Goal: Information Seeking & Learning: Learn about a topic

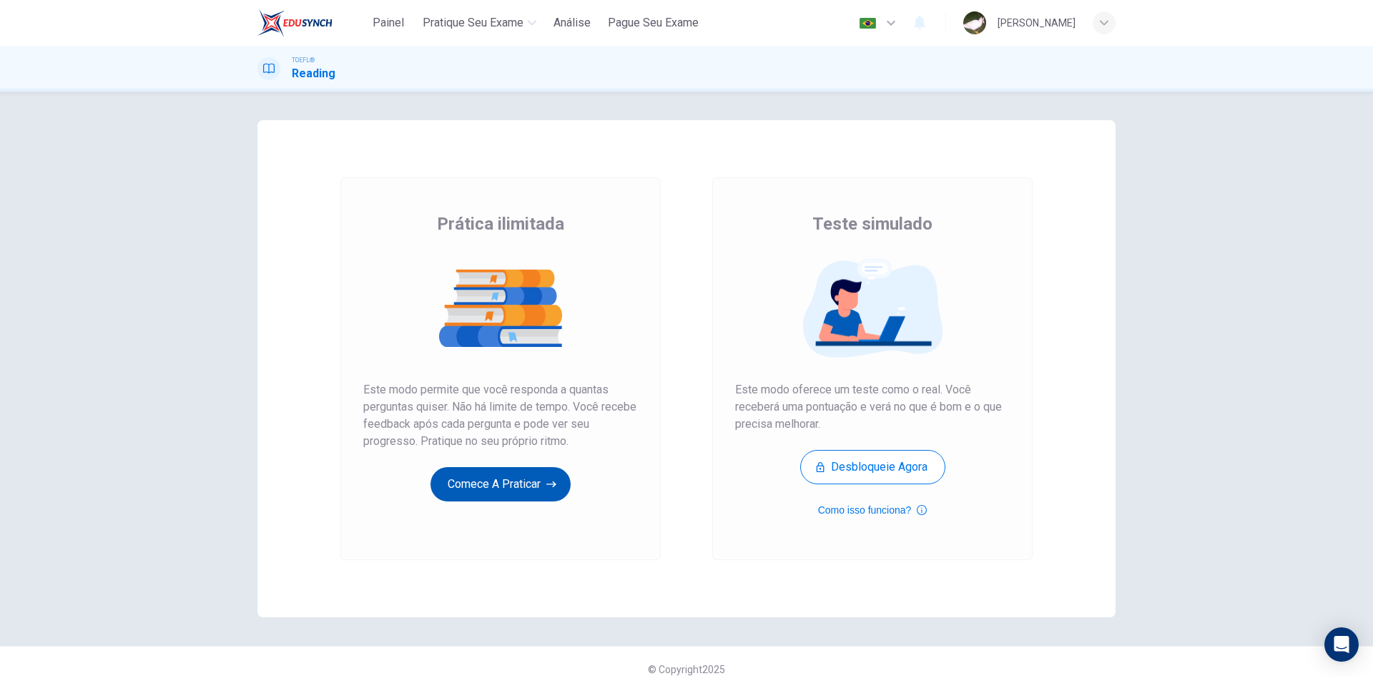
click at [530, 488] on button "Comece a praticar" at bounding box center [500, 484] width 140 height 34
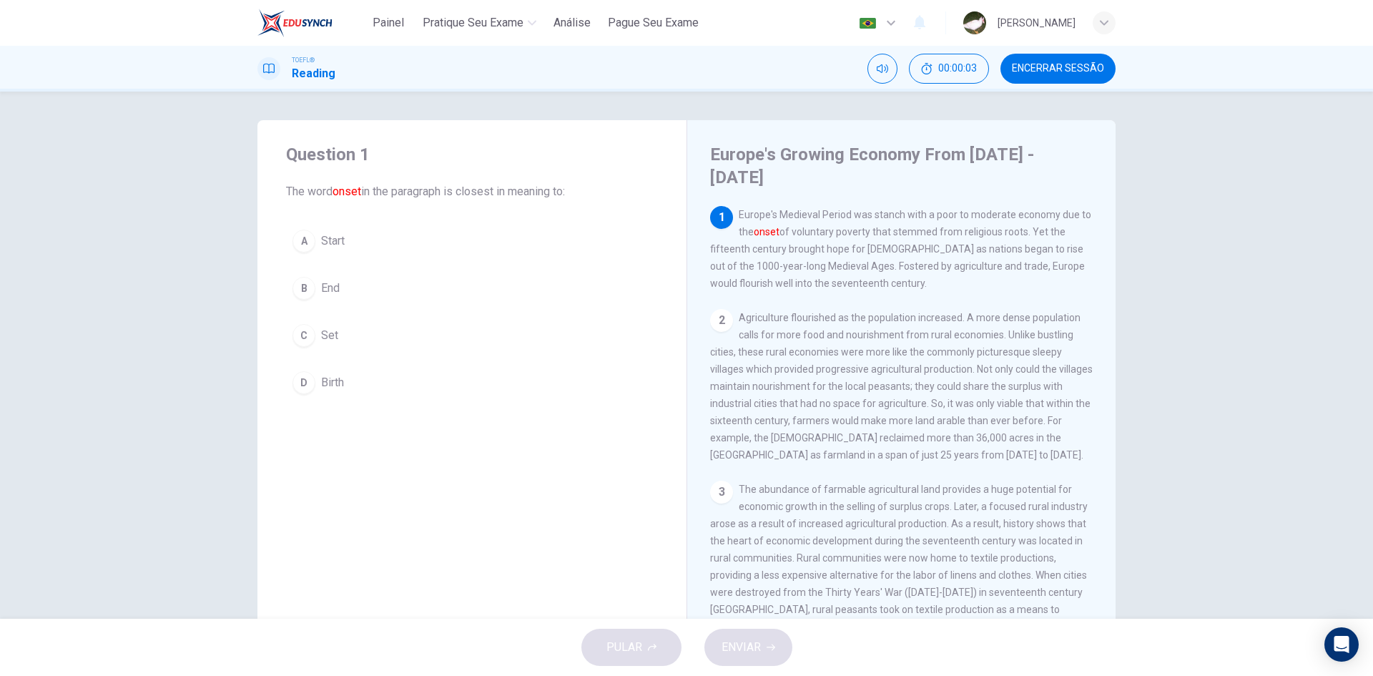
click at [353, 193] on font "onset" at bounding box center [347, 191] width 29 height 14
click at [343, 194] on font "onset" at bounding box center [347, 191] width 29 height 14
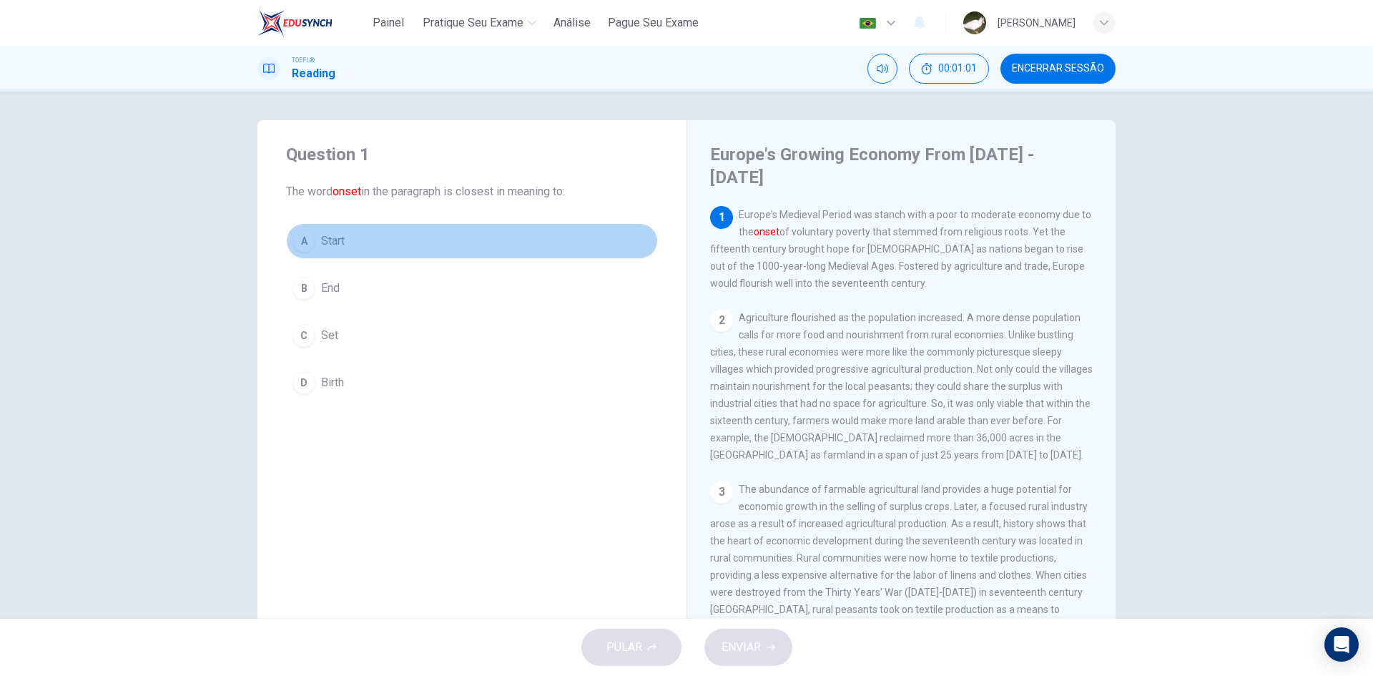
click at [310, 240] on div "A" at bounding box center [303, 241] width 23 height 23
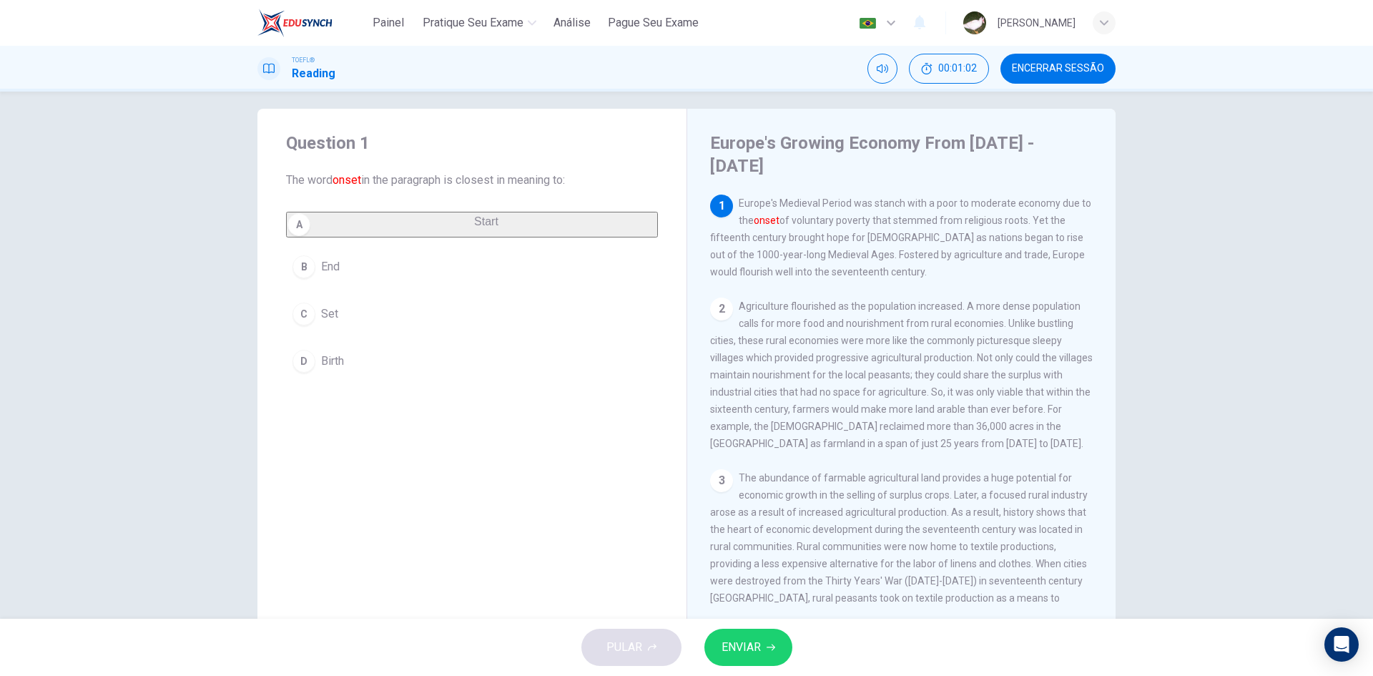
scroll to position [27, 0]
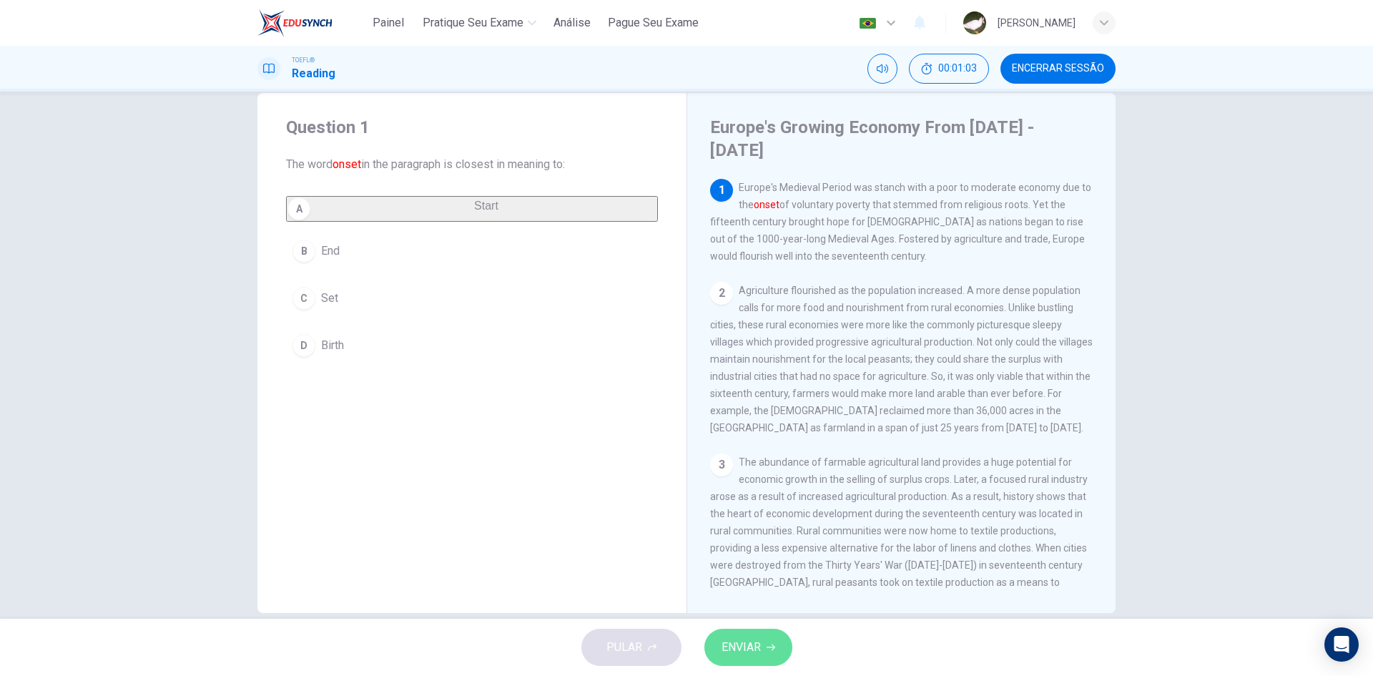
click at [750, 641] on span "ENVIAR" at bounding box center [741, 647] width 39 height 20
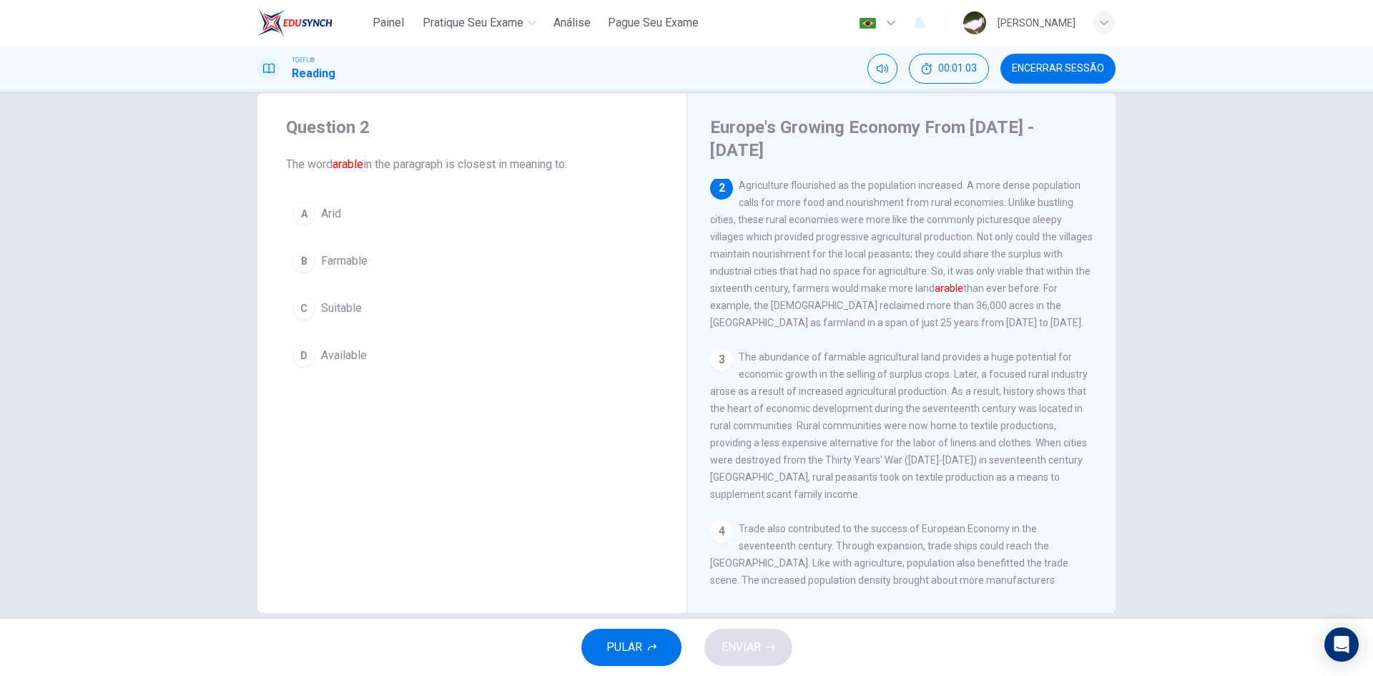
scroll to position [107, 0]
click at [358, 262] on span "Farmable" at bounding box center [344, 260] width 46 height 17
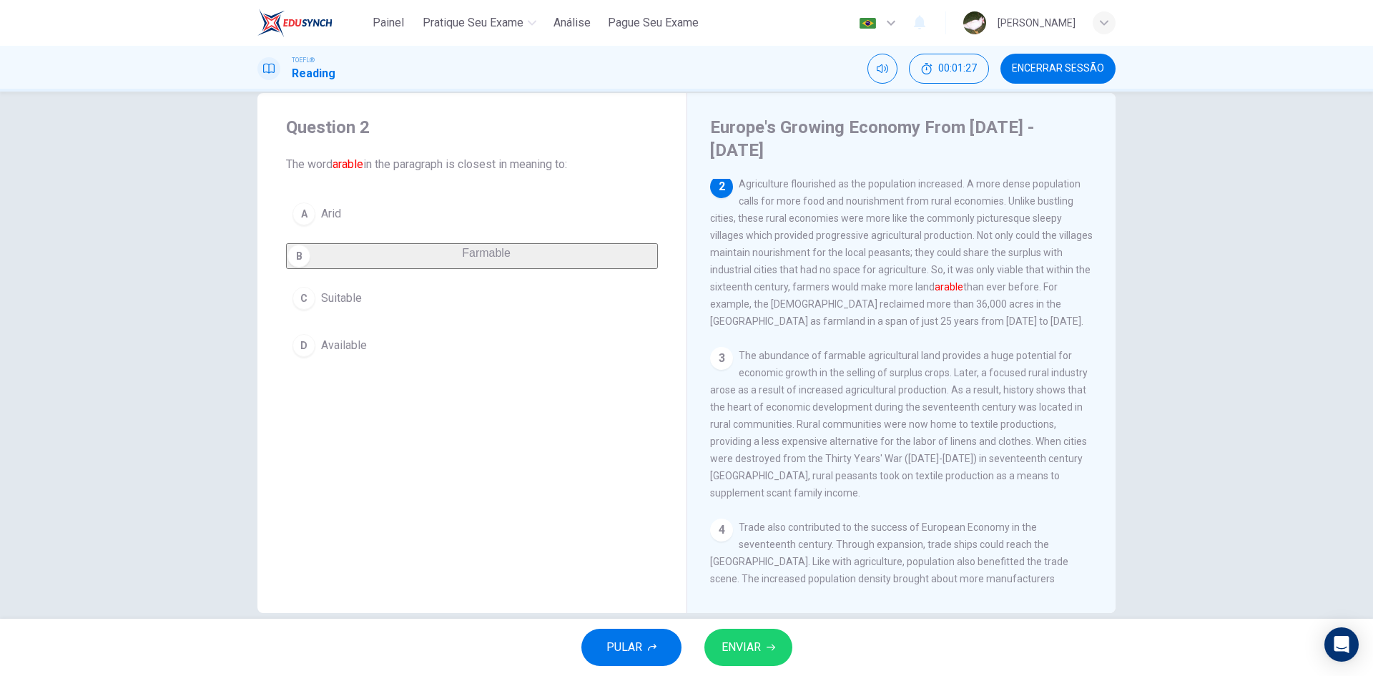
click at [744, 645] on span "ENVIAR" at bounding box center [741, 647] width 39 height 20
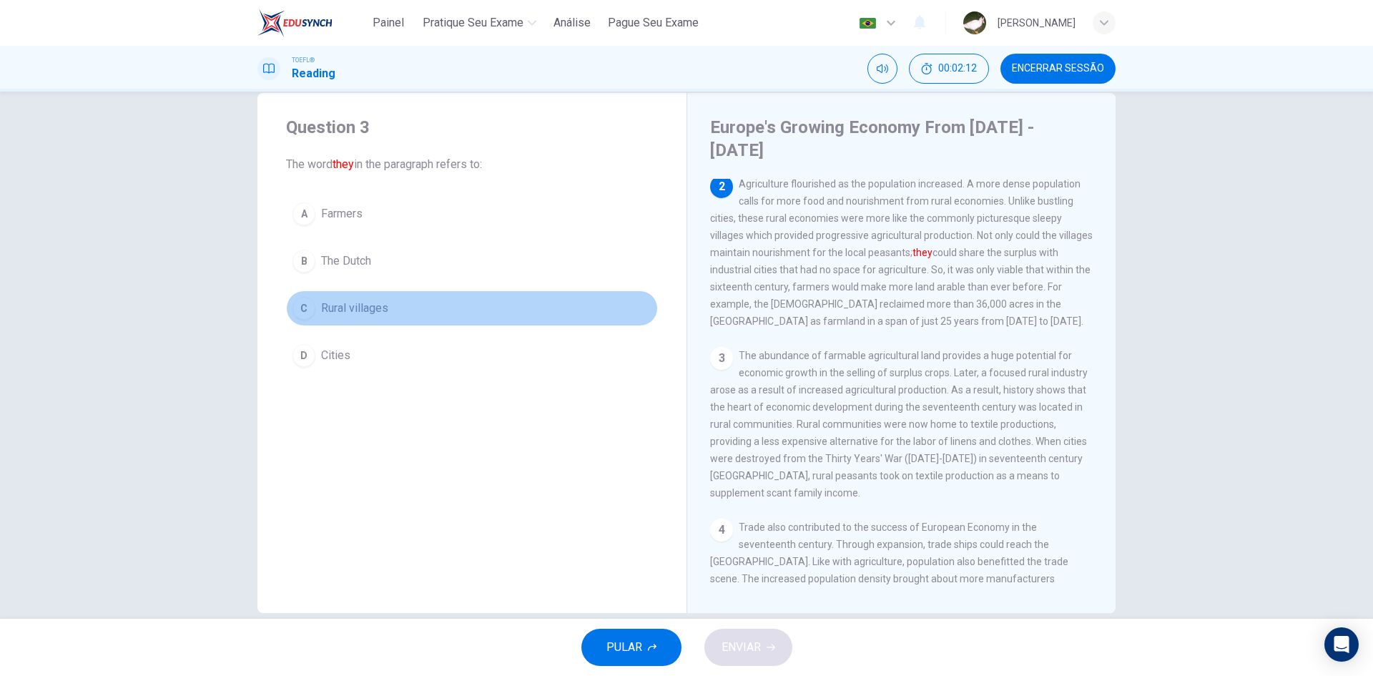
click at [360, 300] on span "Rural villages" at bounding box center [354, 308] width 67 height 17
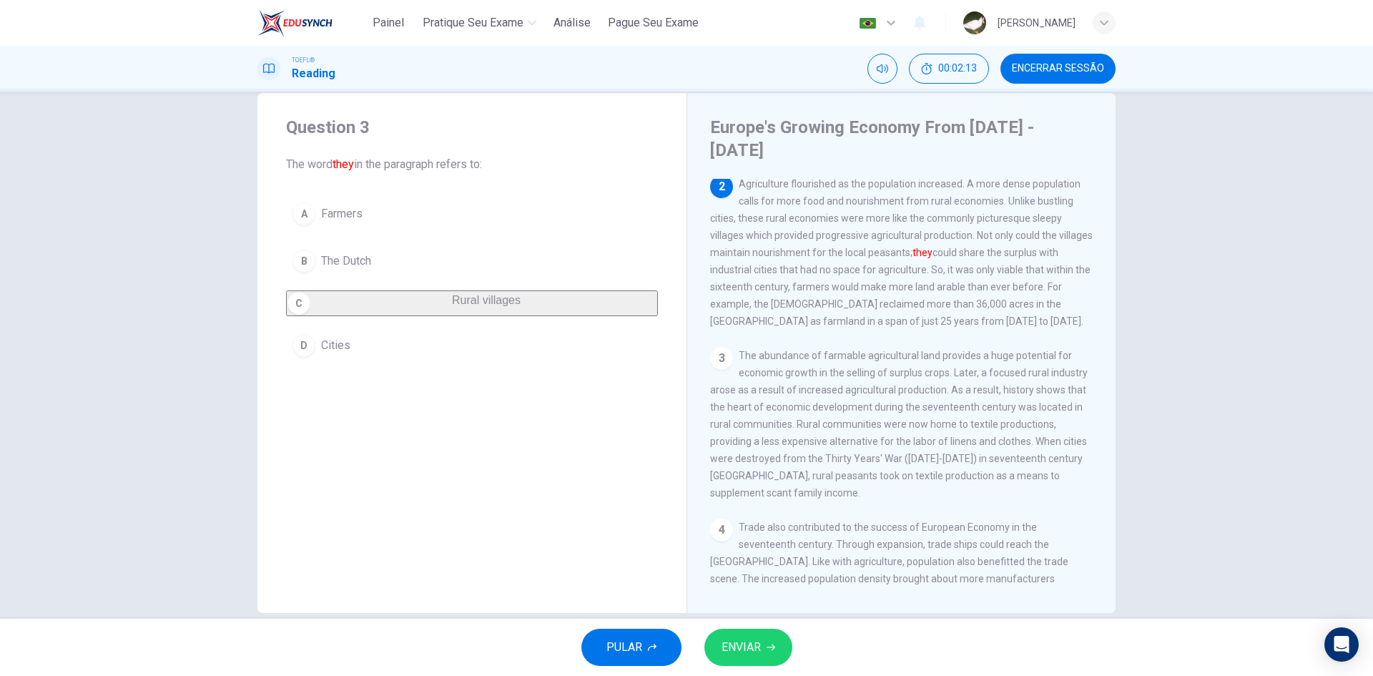
click at [741, 639] on span "ENVIAR" at bounding box center [741, 647] width 39 height 20
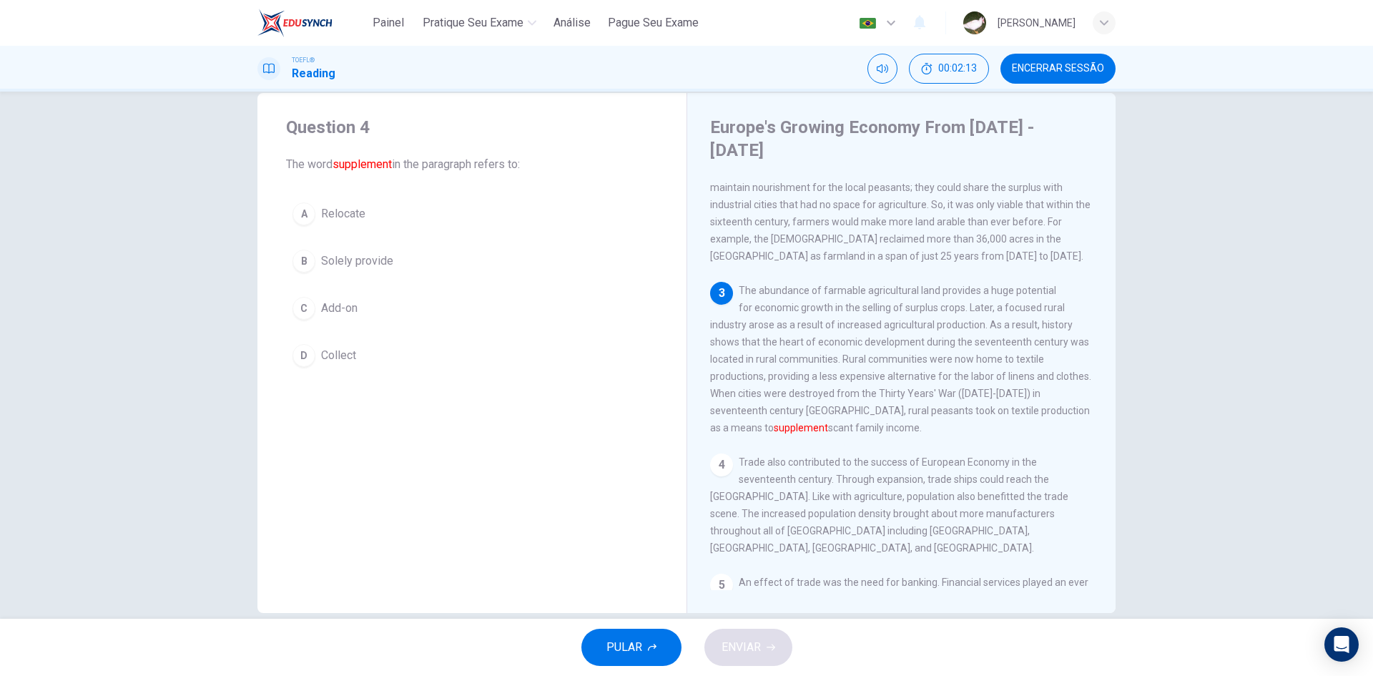
scroll to position [177, 0]
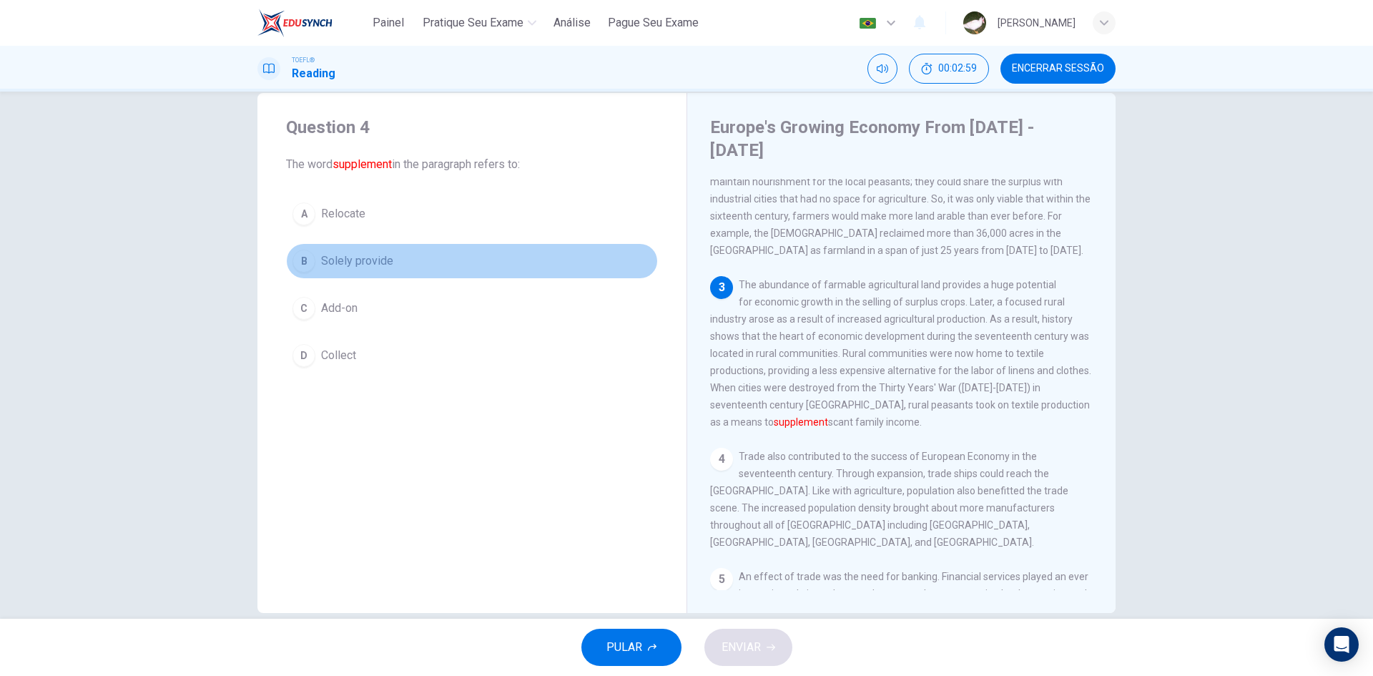
click at [350, 255] on span "Solely provide" at bounding box center [357, 260] width 72 height 17
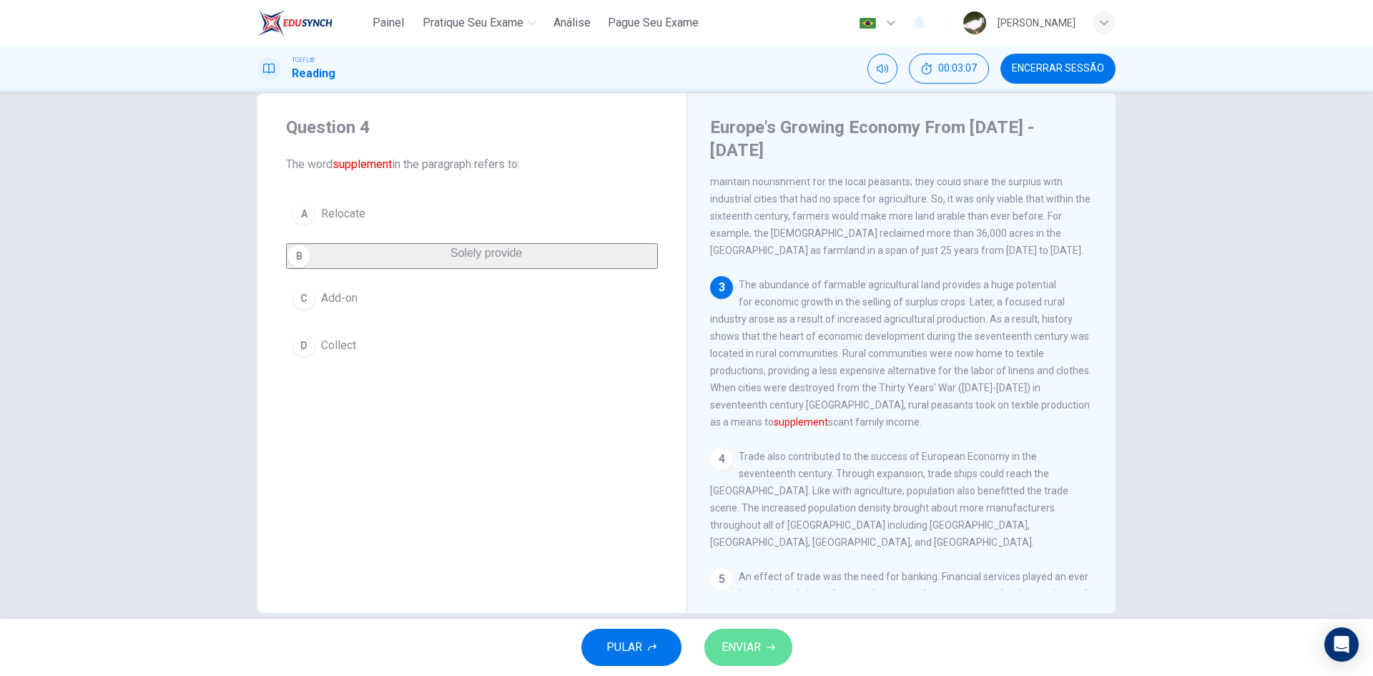
click at [734, 643] on span "ENVIAR" at bounding box center [741, 647] width 39 height 20
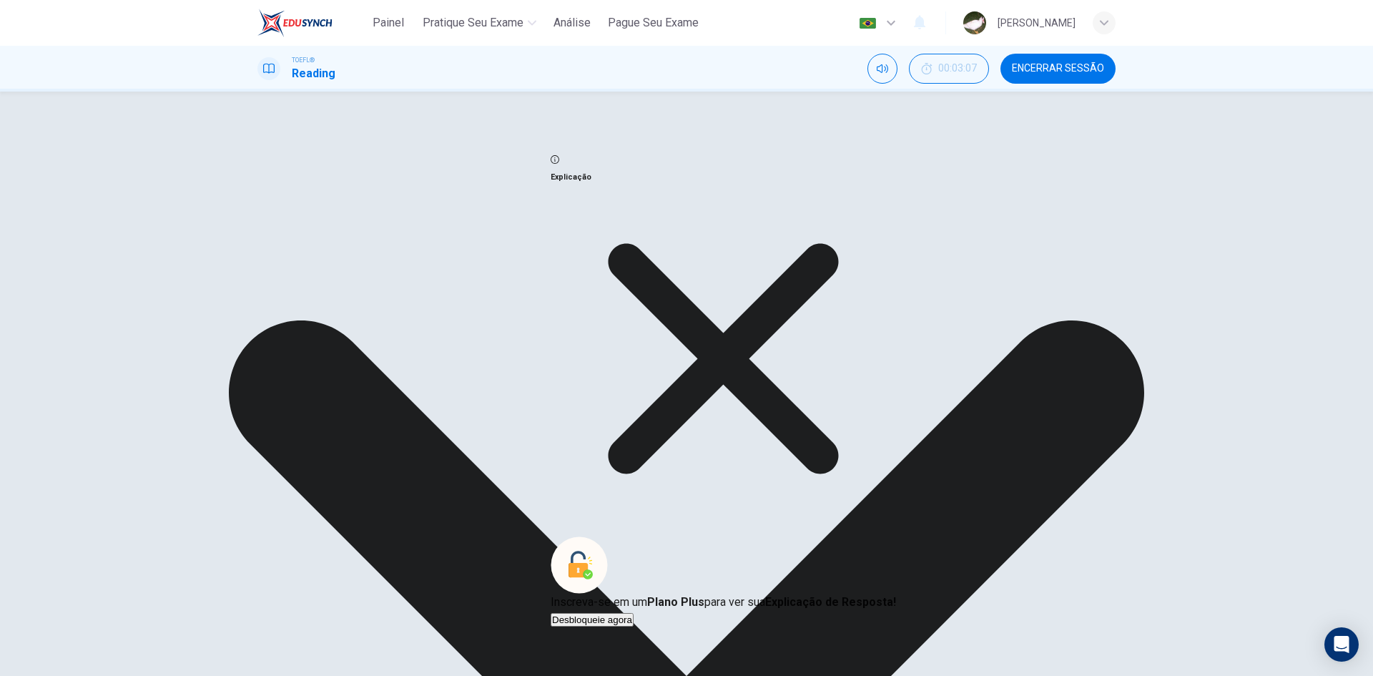
click at [811, 468] on icon at bounding box center [723, 358] width 345 height 345
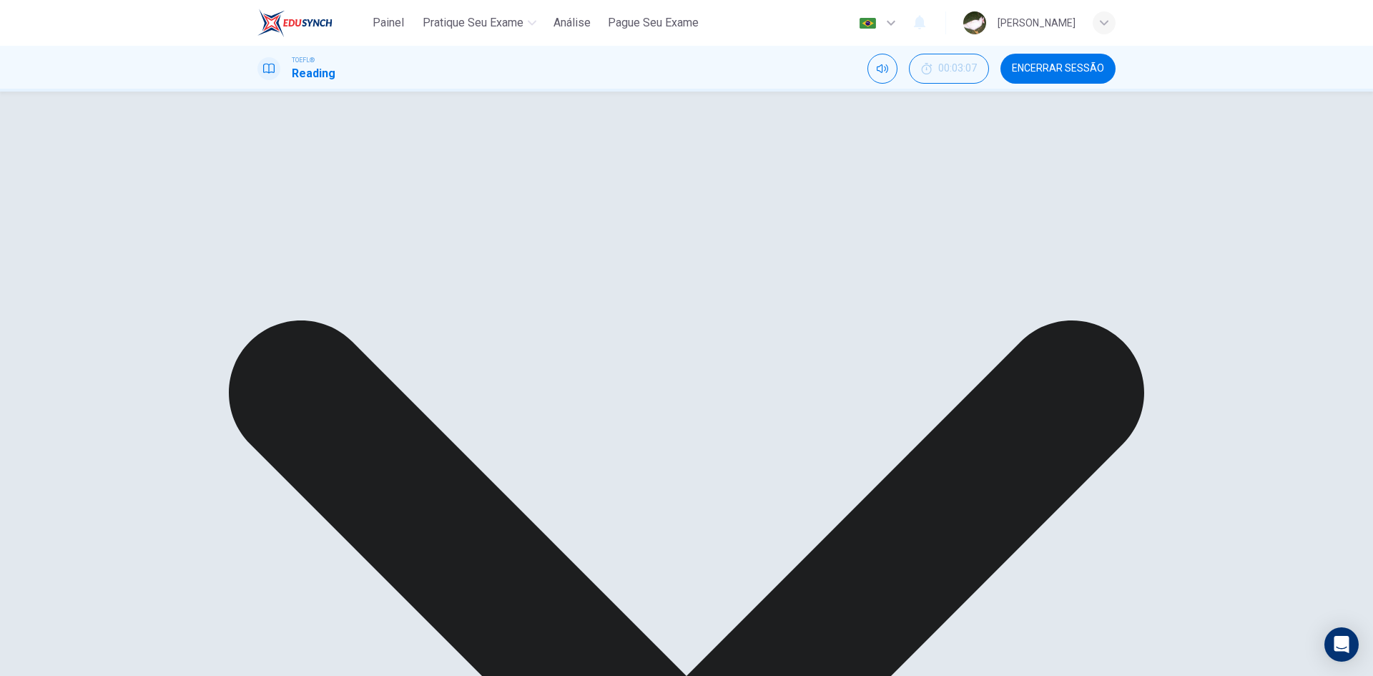
click at [425, 308] on div "A Relocate B Solely provide C Add-on D Collect" at bounding box center [472, 264] width 372 height 137
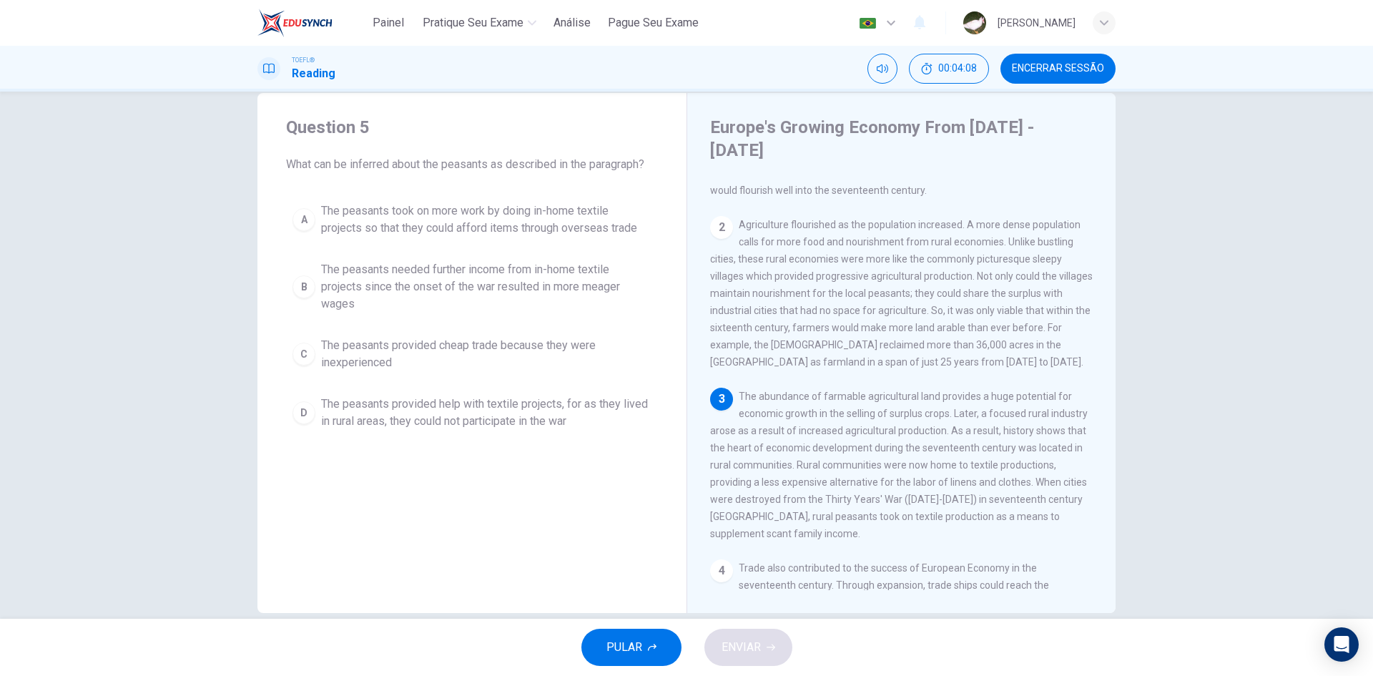
scroll to position [72, 0]
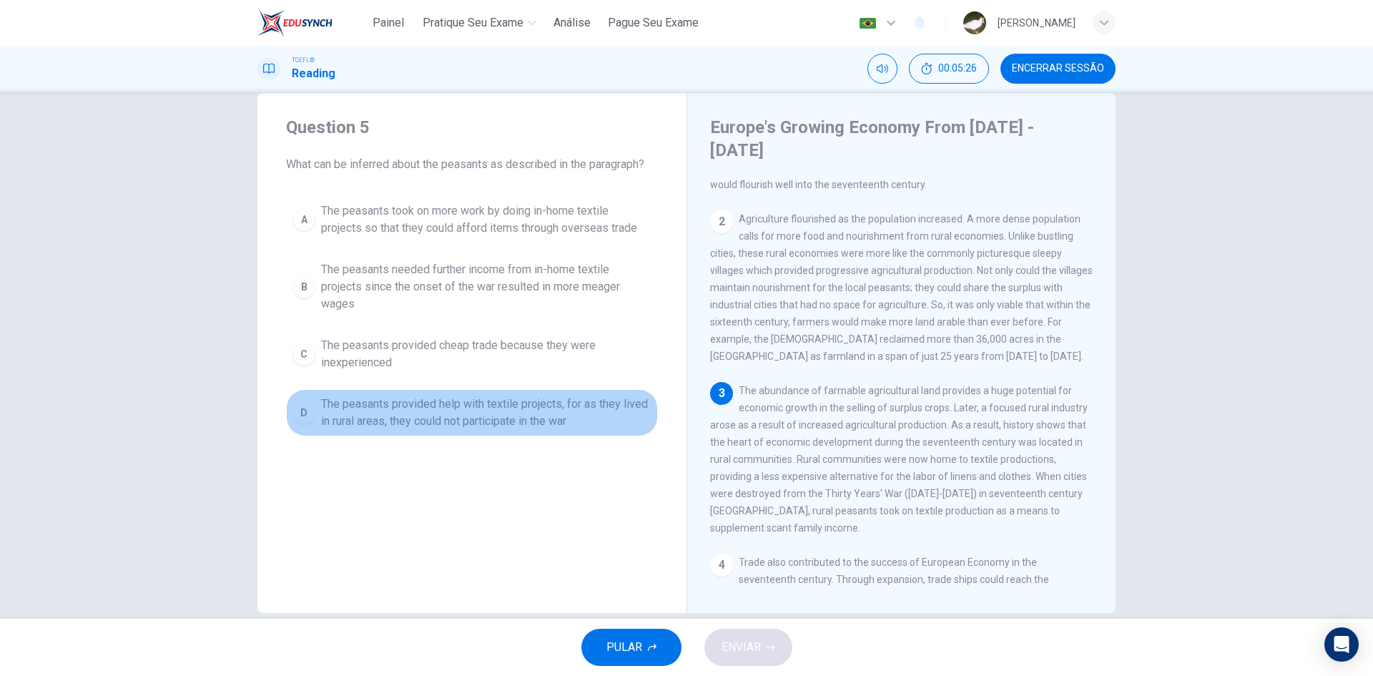
click at [365, 399] on span "The peasants provided help with textile projects, for as they lived in rural ar…" at bounding box center [486, 412] width 330 height 34
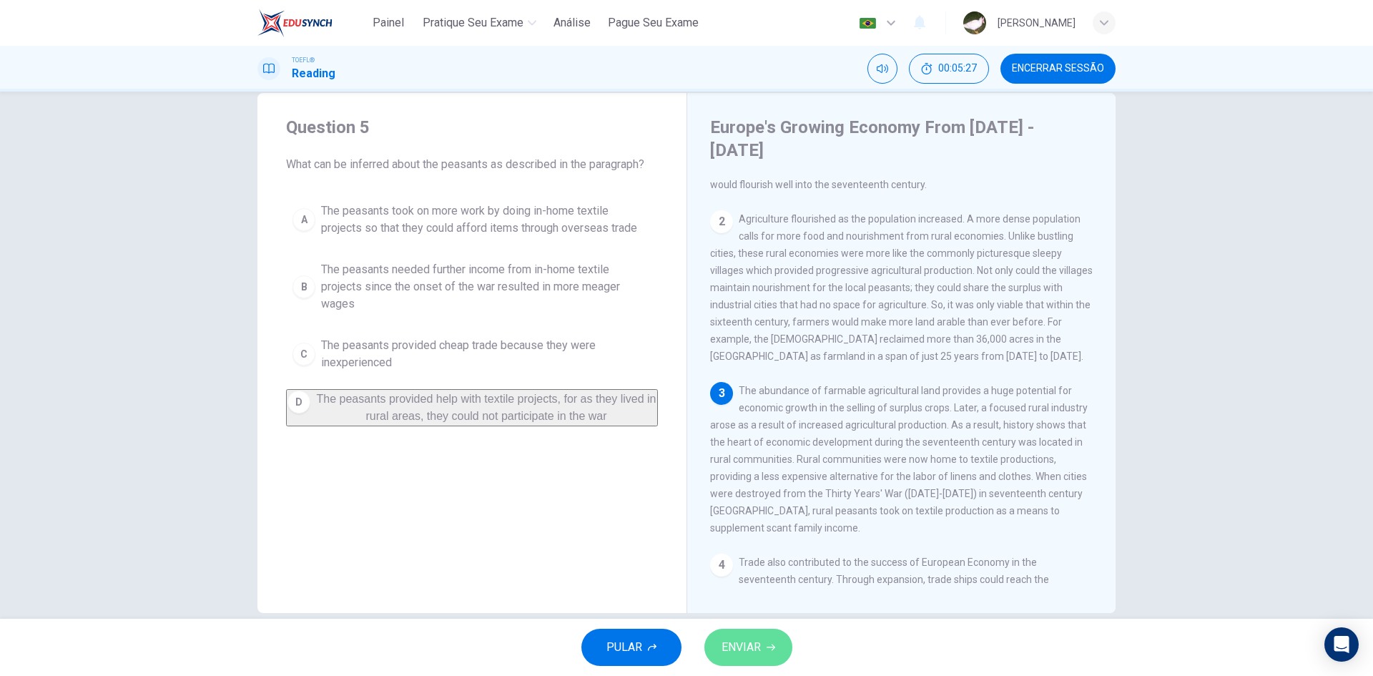
click at [741, 645] on span "ENVIAR" at bounding box center [741, 647] width 39 height 20
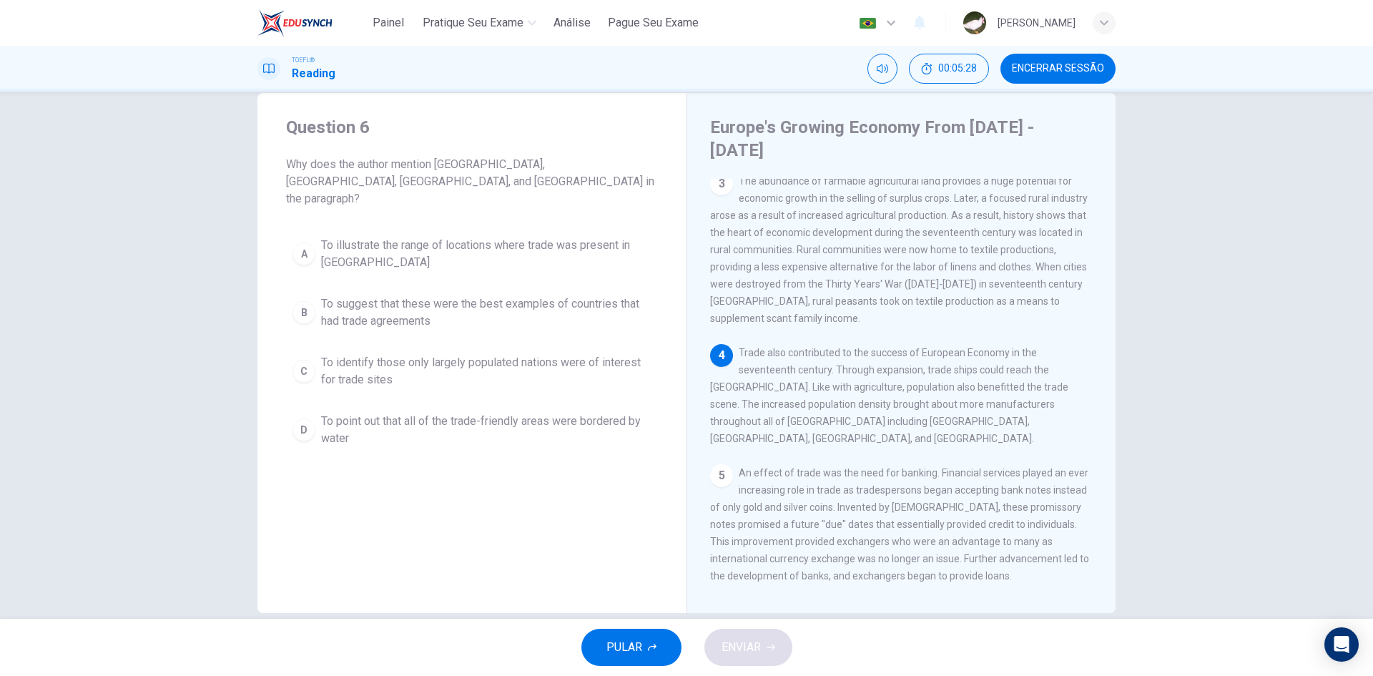
scroll to position [284, 0]
click at [398, 354] on span "To identify those only largely populated nations were of interest for trade sit…" at bounding box center [486, 371] width 330 height 34
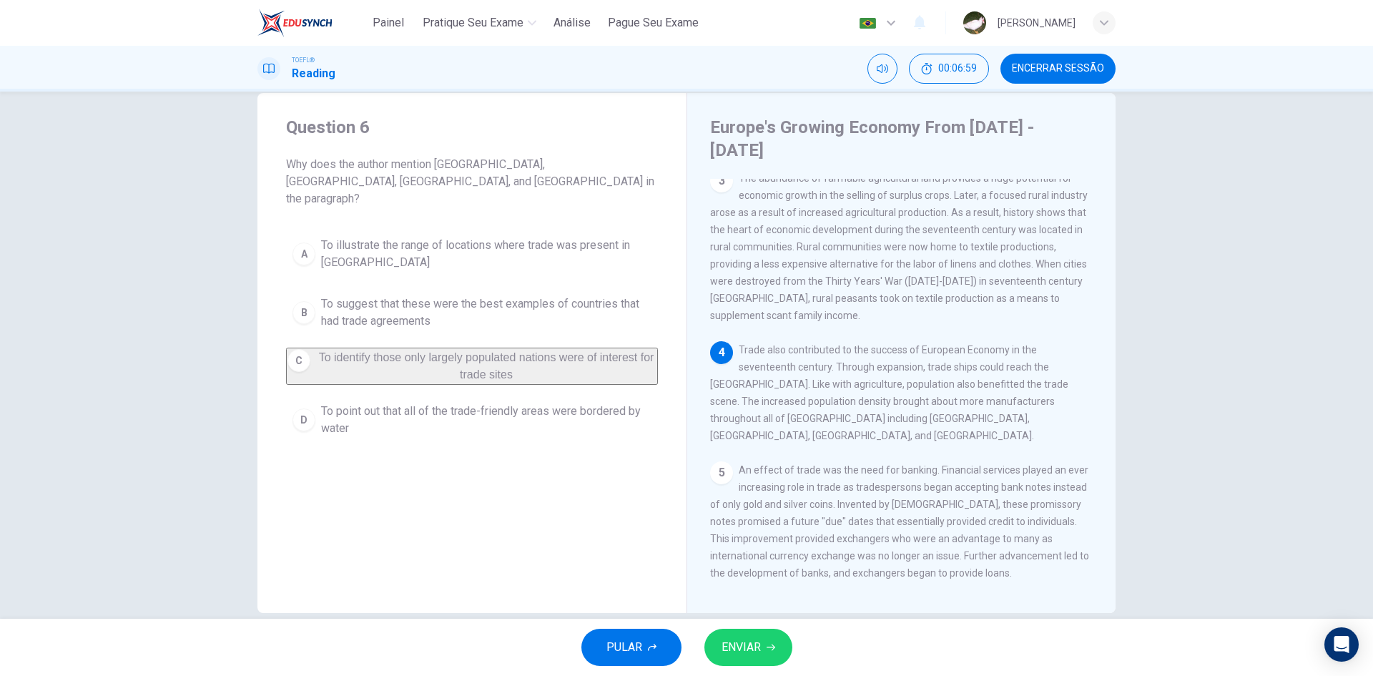
click at [785, 648] on button "ENVIAR" at bounding box center [748, 647] width 88 height 37
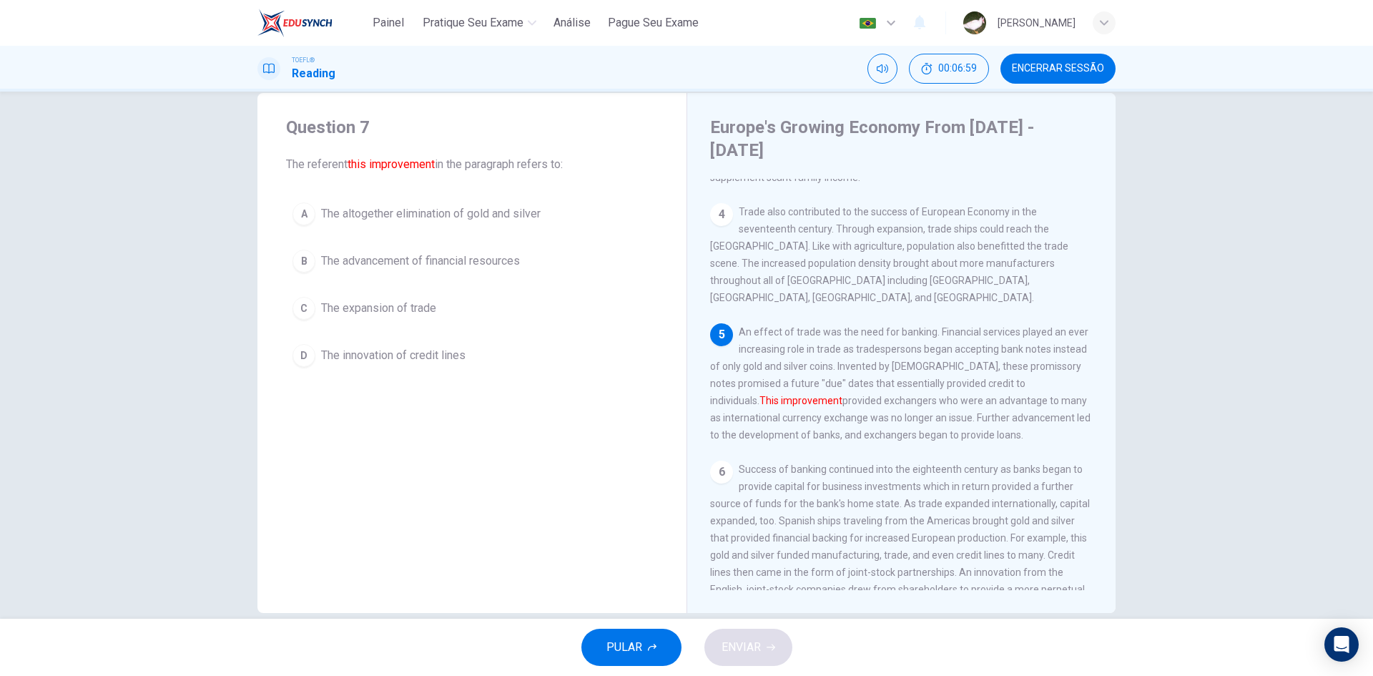
scroll to position [426, 0]
click at [428, 304] on span "The expansion of trade" at bounding box center [378, 308] width 115 height 17
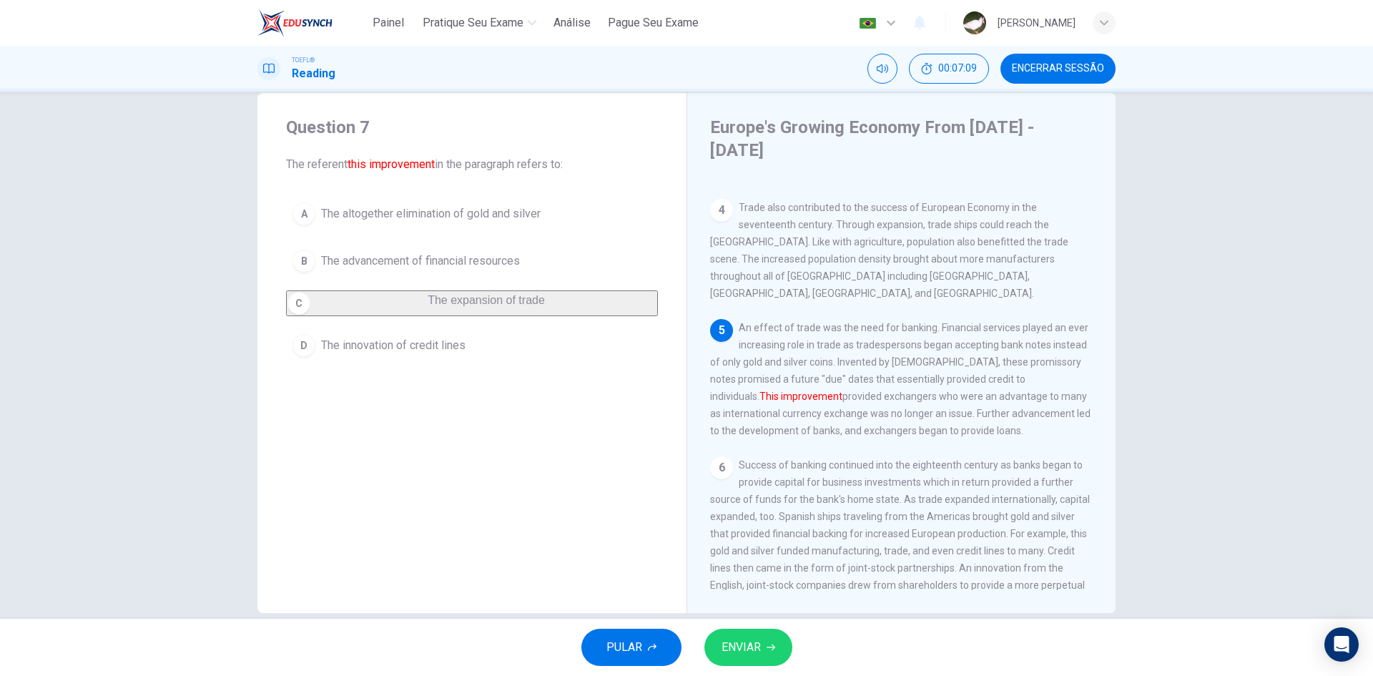
click at [744, 643] on span "ENVIAR" at bounding box center [741, 647] width 39 height 20
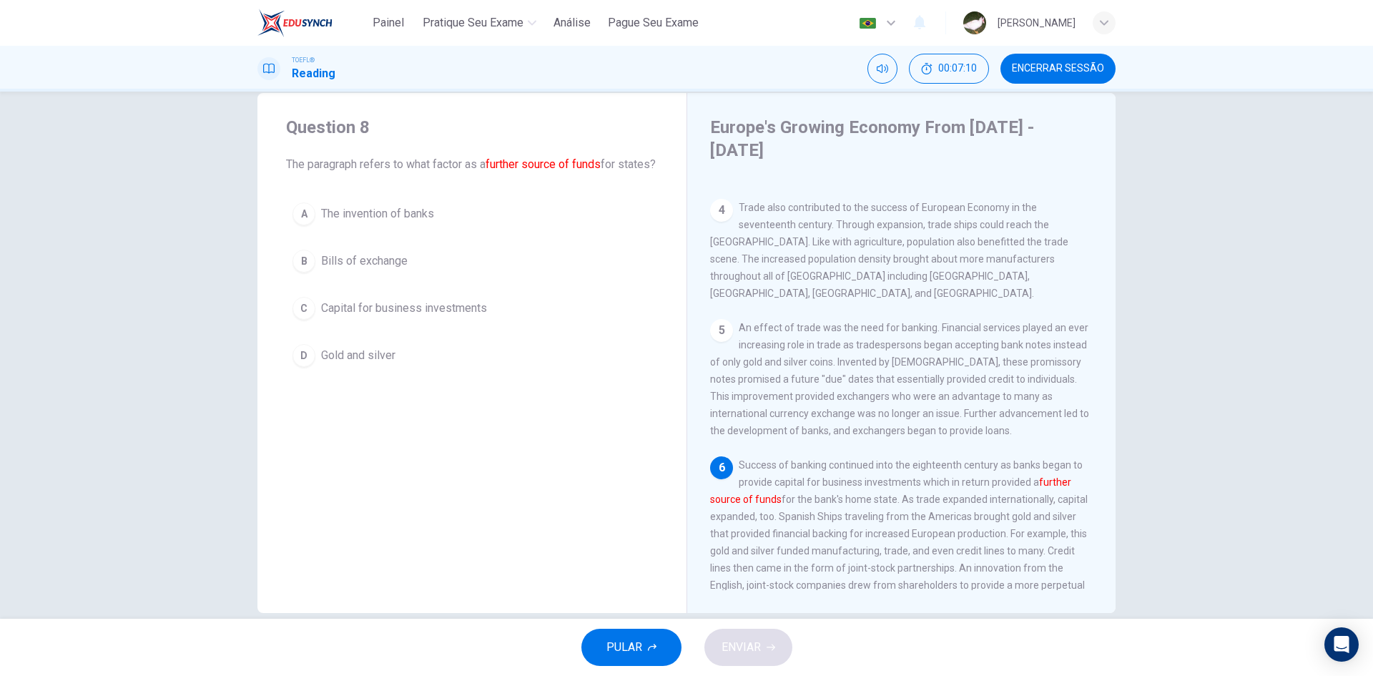
scroll to position [478, 0]
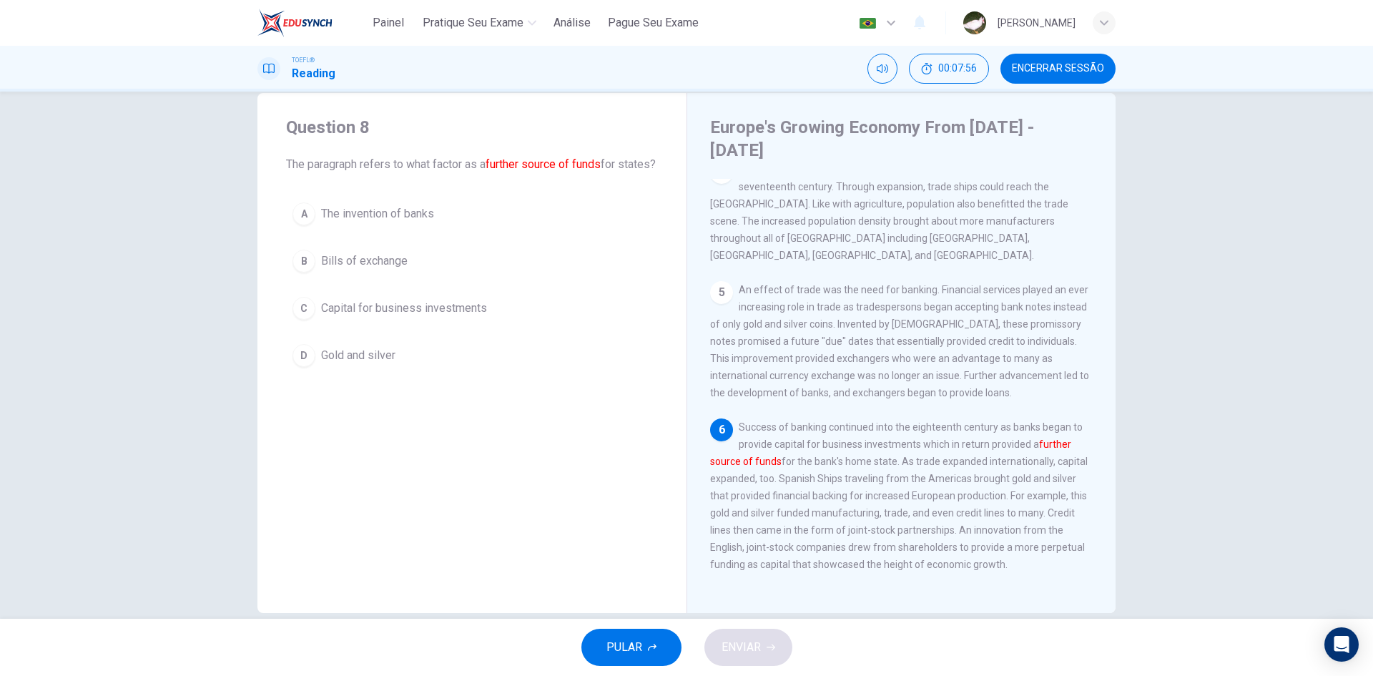
click at [414, 317] on span "Capital for business investments" at bounding box center [404, 308] width 166 height 17
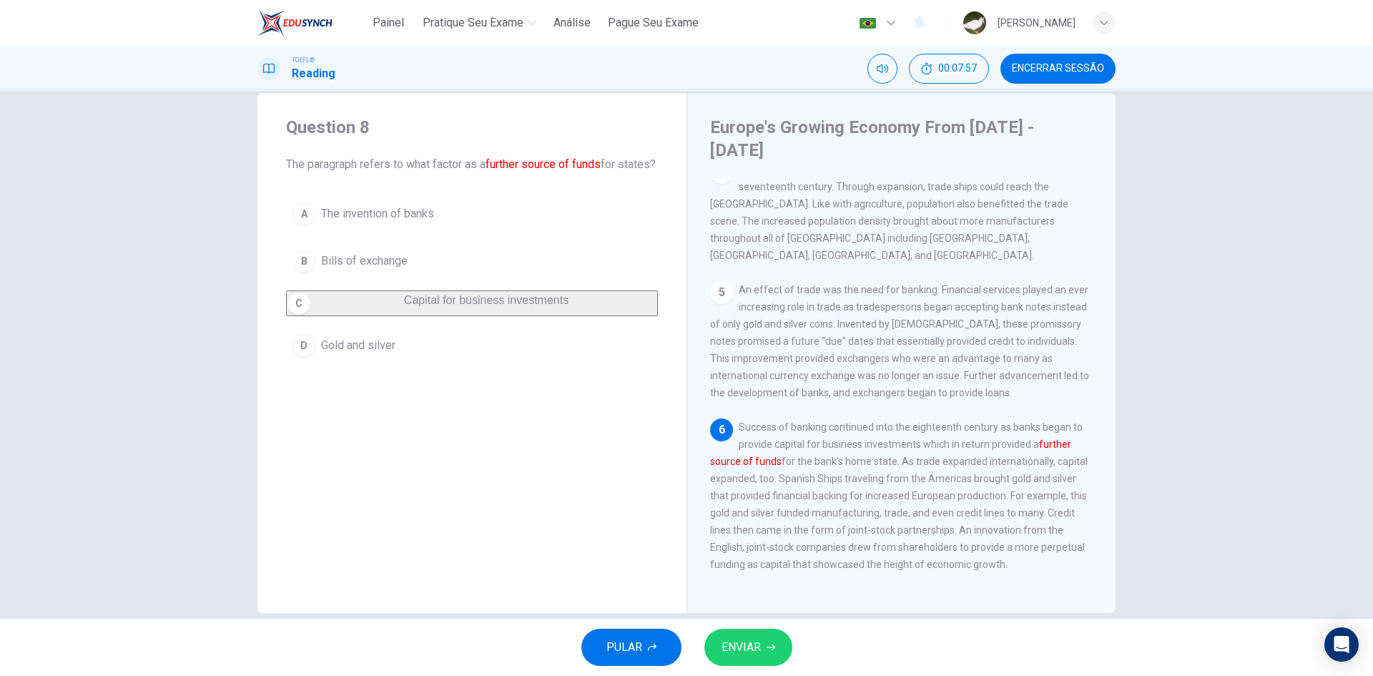
click at [739, 643] on span "ENVIAR" at bounding box center [741, 647] width 39 height 20
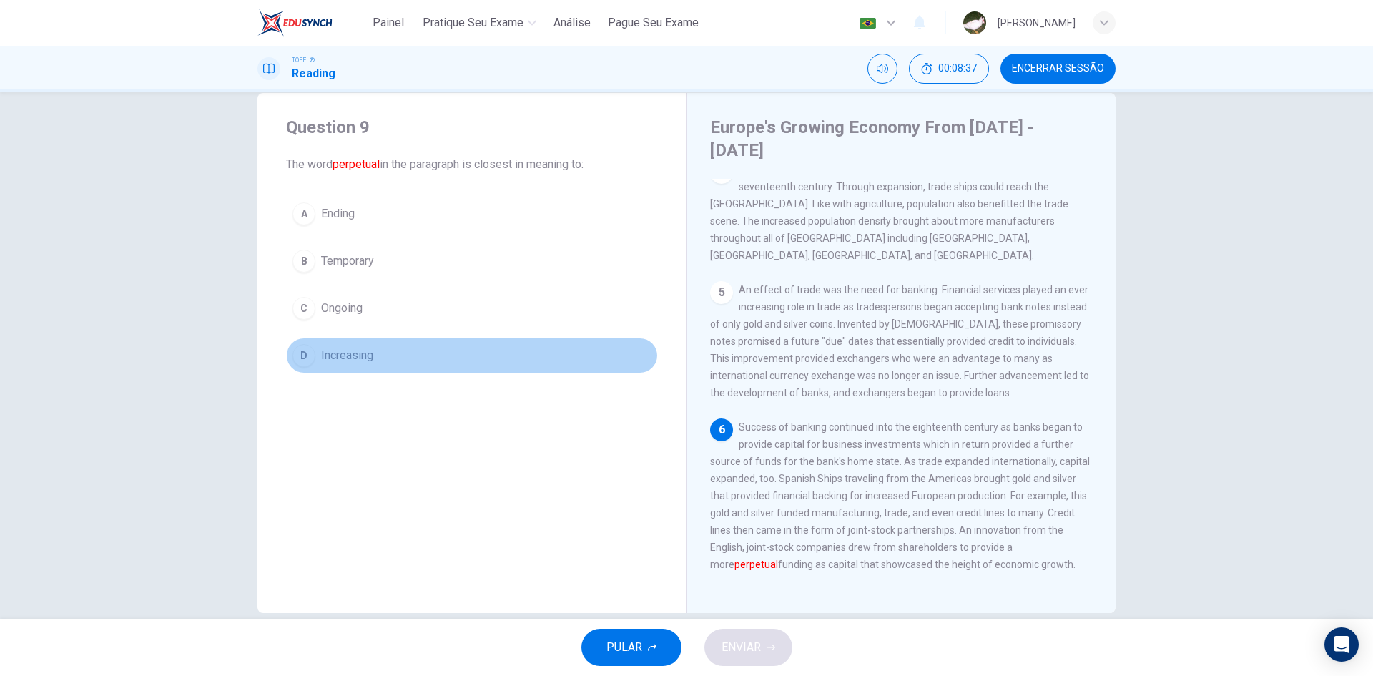
drag, startPoint x: 346, startPoint y: 355, endPoint x: 362, endPoint y: 377, distance: 26.6
click at [345, 358] on span "Increasing" at bounding box center [347, 355] width 52 height 17
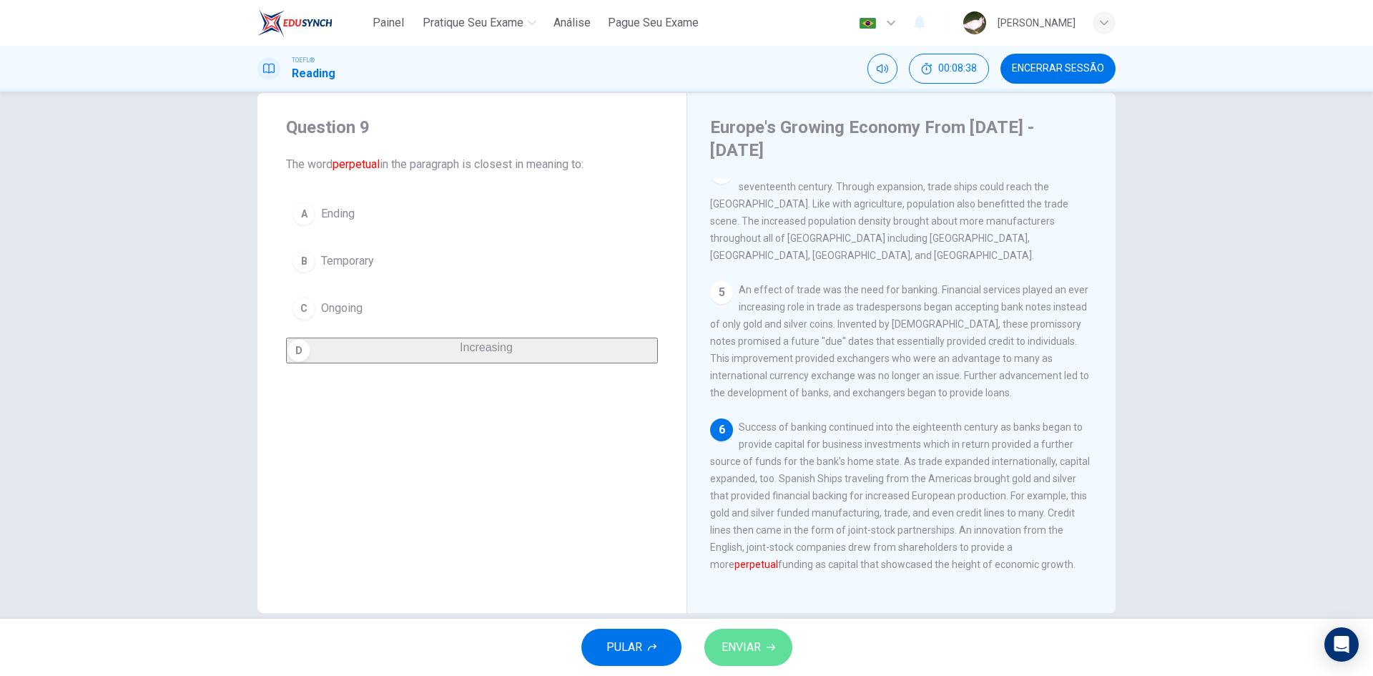
click at [751, 651] on span "ENVIAR" at bounding box center [741, 647] width 39 height 20
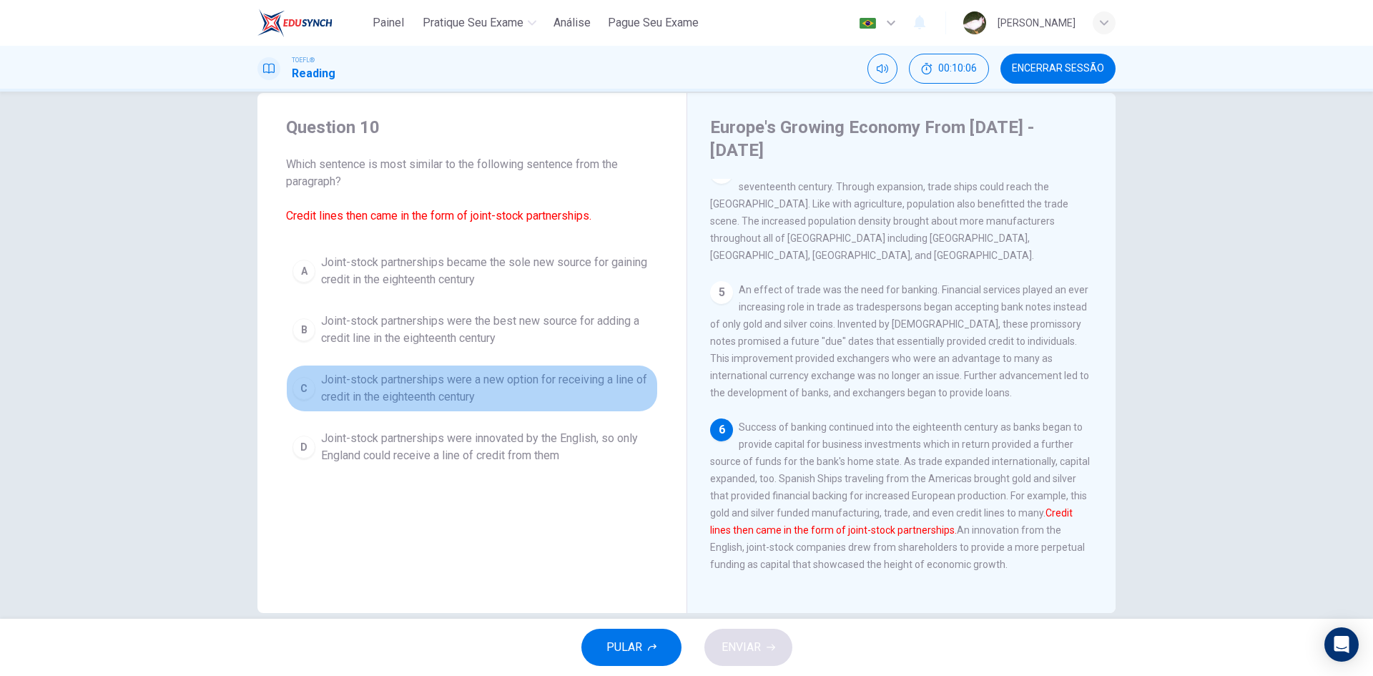
click at [452, 383] on span "Joint-stock partnerships were a new option for receiving a line of credit in th…" at bounding box center [486, 388] width 330 height 34
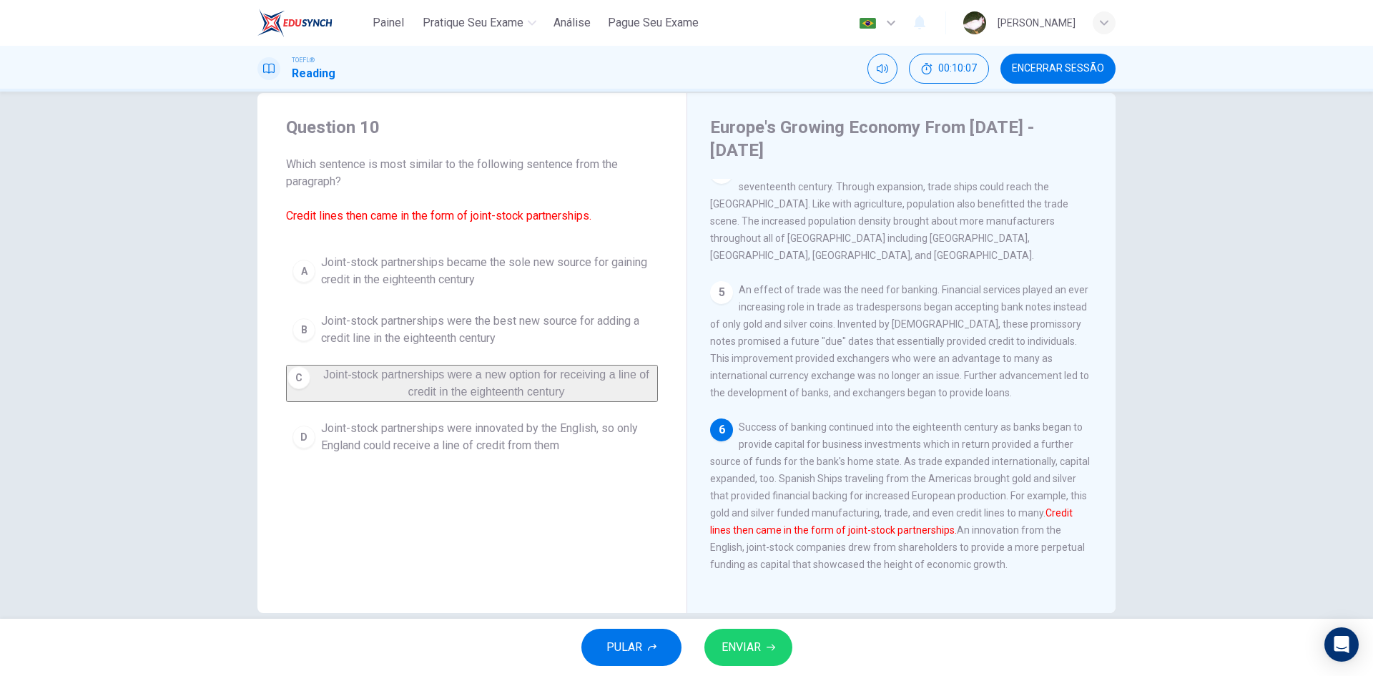
click at [742, 639] on span "ENVIAR" at bounding box center [741, 647] width 39 height 20
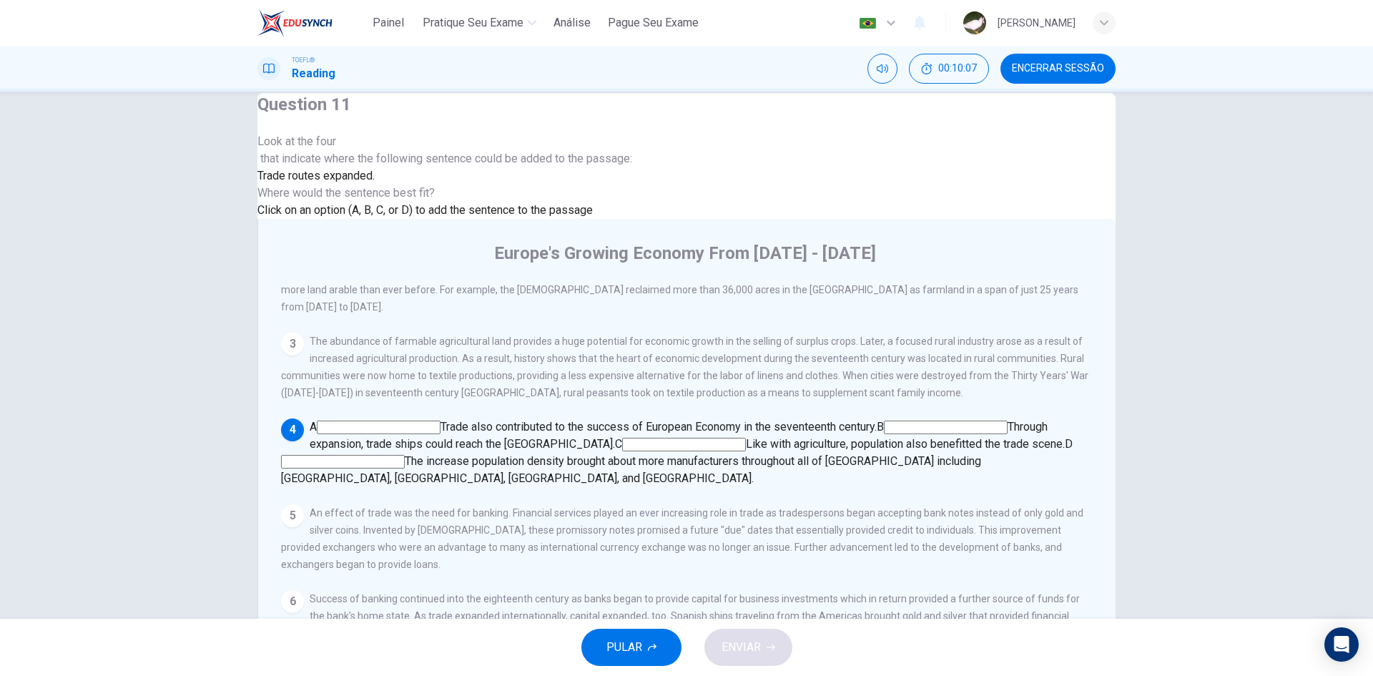
scroll to position [303, 0]
click at [884, 420] on input at bounding box center [946, 427] width 124 height 14
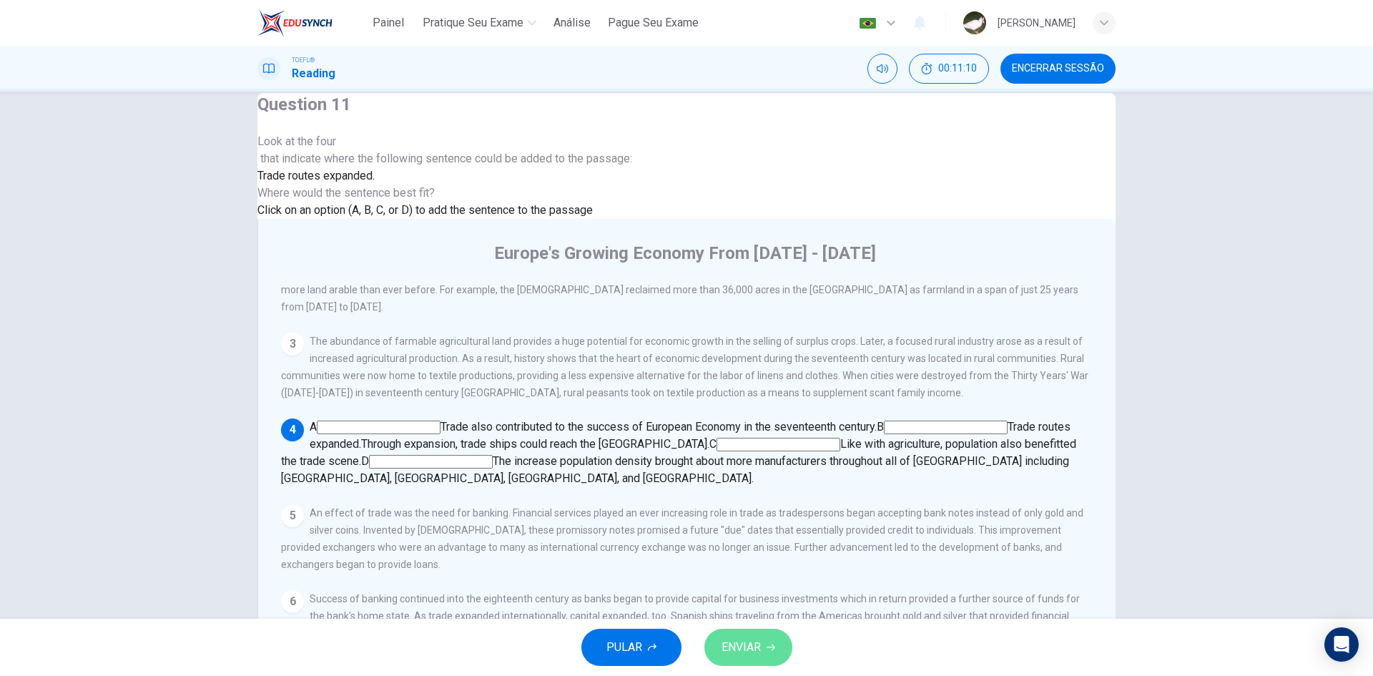
click at [747, 639] on span "ENVIAR" at bounding box center [741, 647] width 39 height 20
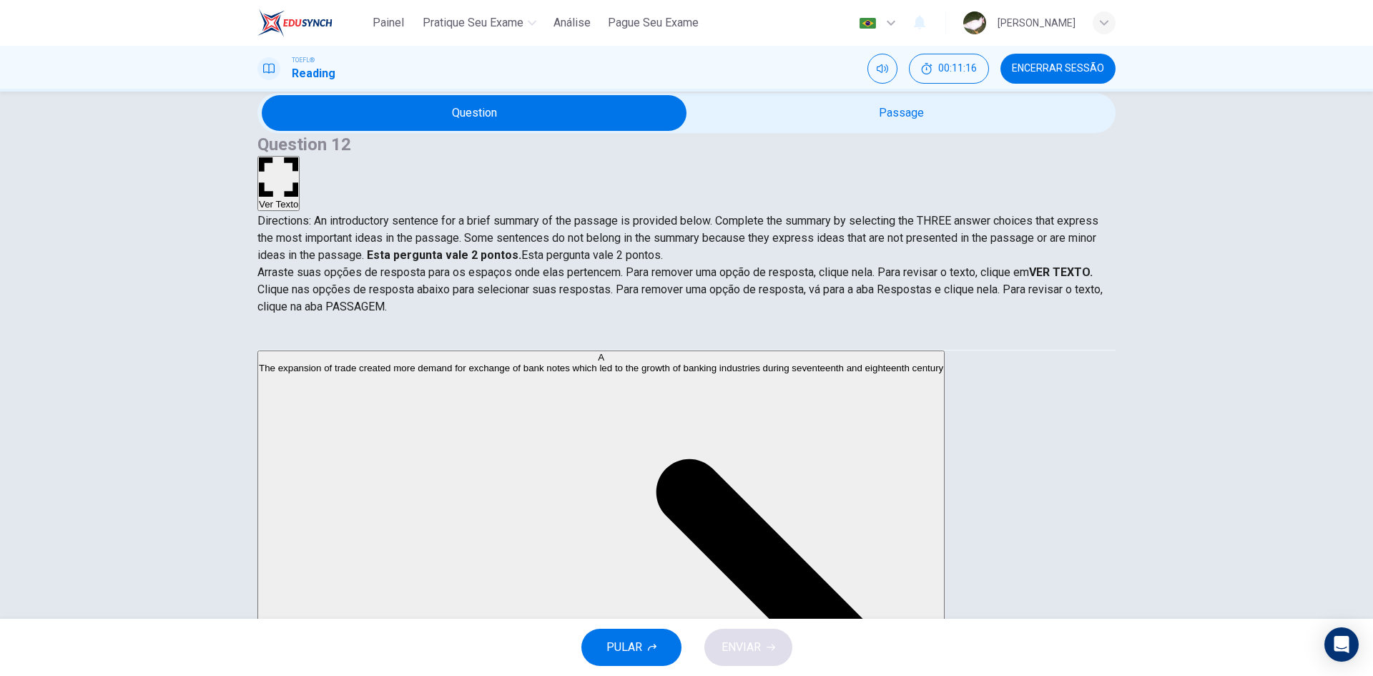
scroll to position [0, 0]
click at [1045, 149] on div "Question 12 Ver Texto Directions: An introductory sentence for a brief summary …" at bounding box center [686, 198] width 858 height 131
click at [300, 156] on button "Ver Texto" at bounding box center [278, 183] width 42 height 55
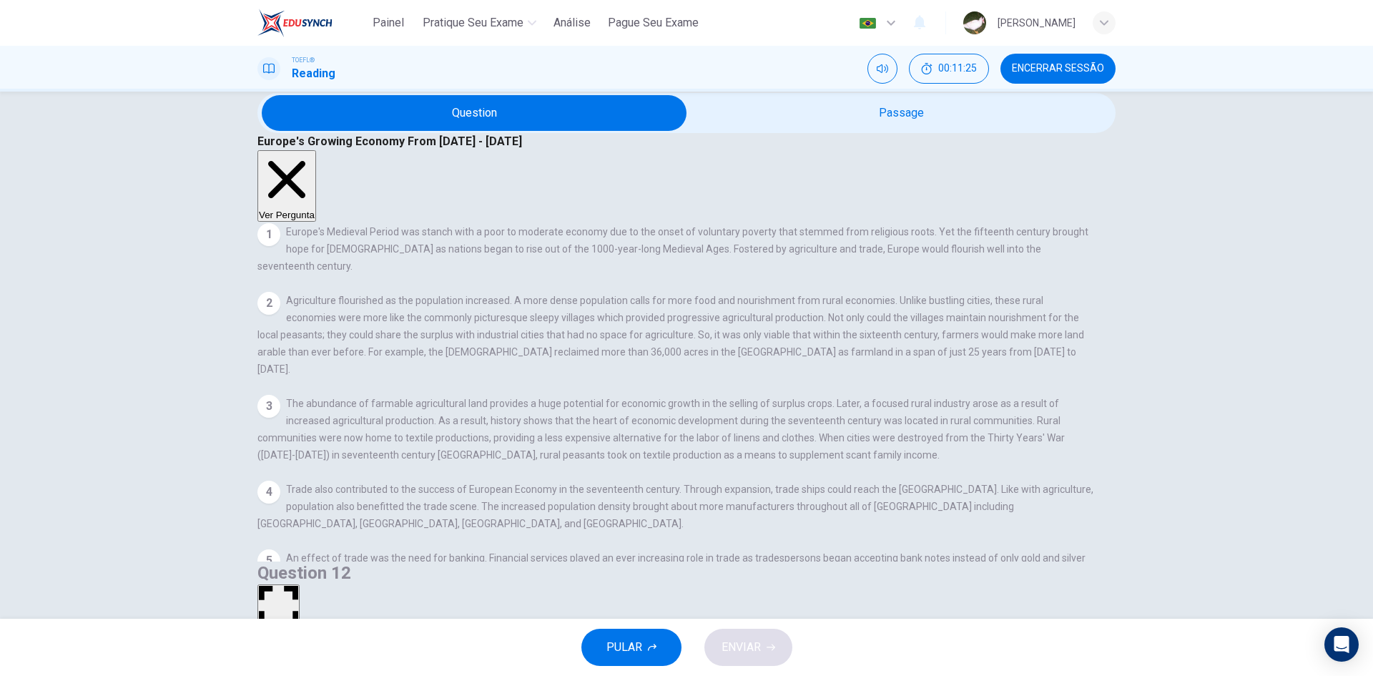
click at [316, 150] on button "Ver Pergunta" at bounding box center [286, 186] width 59 height 72
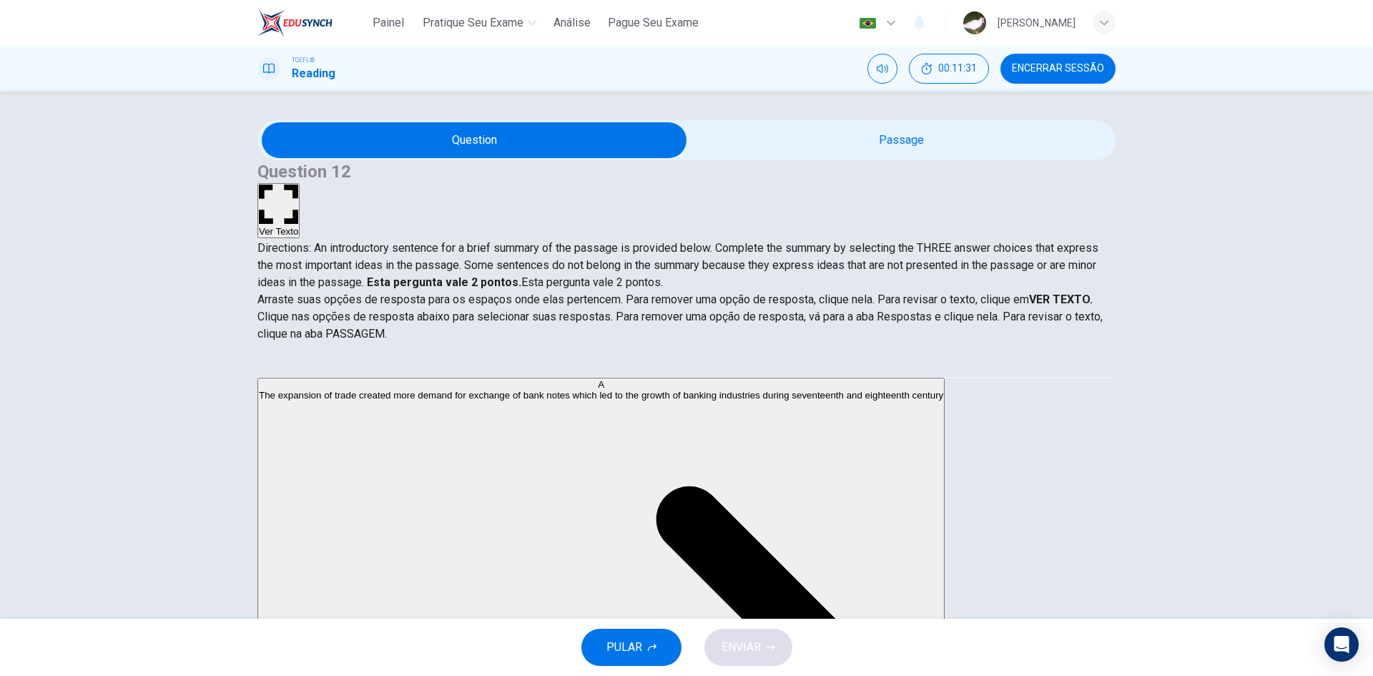
click at [300, 183] on button "Ver Texto" at bounding box center [278, 210] width 42 height 55
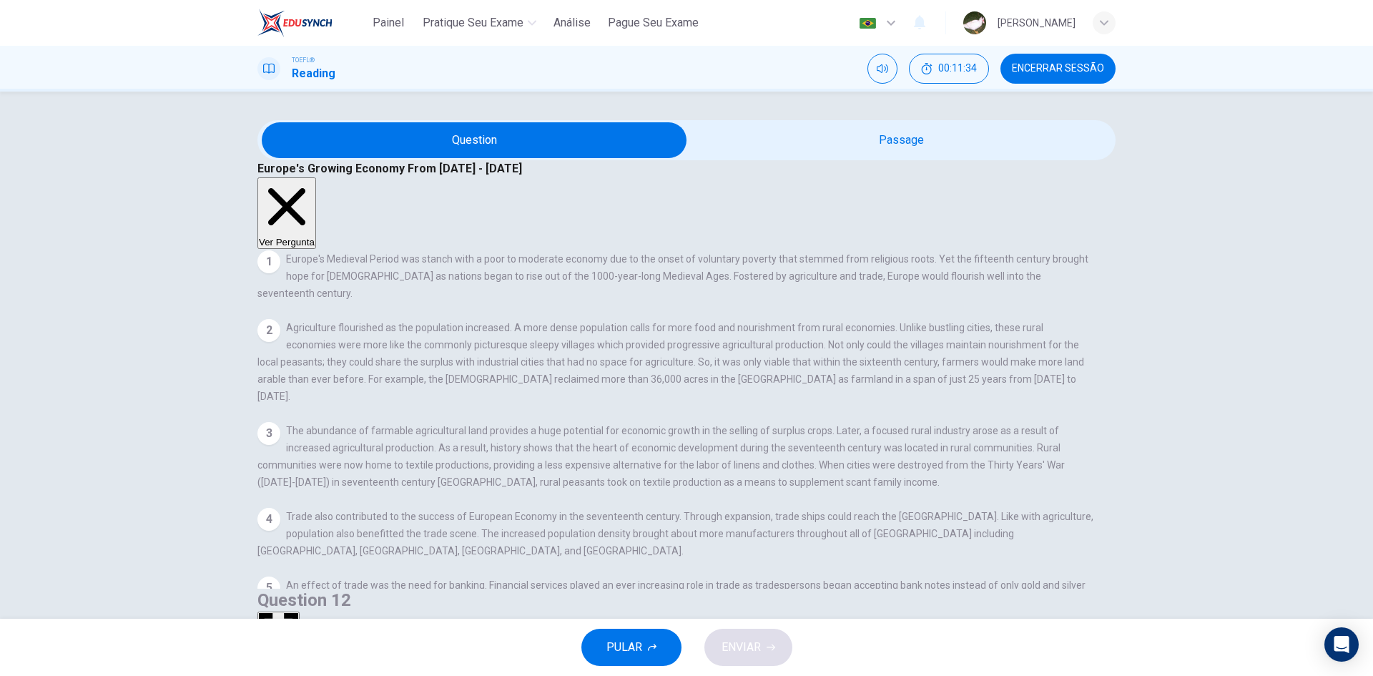
click at [316, 177] on button "Ver Pergunta" at bounding box center [286, 213] width 59 height 72
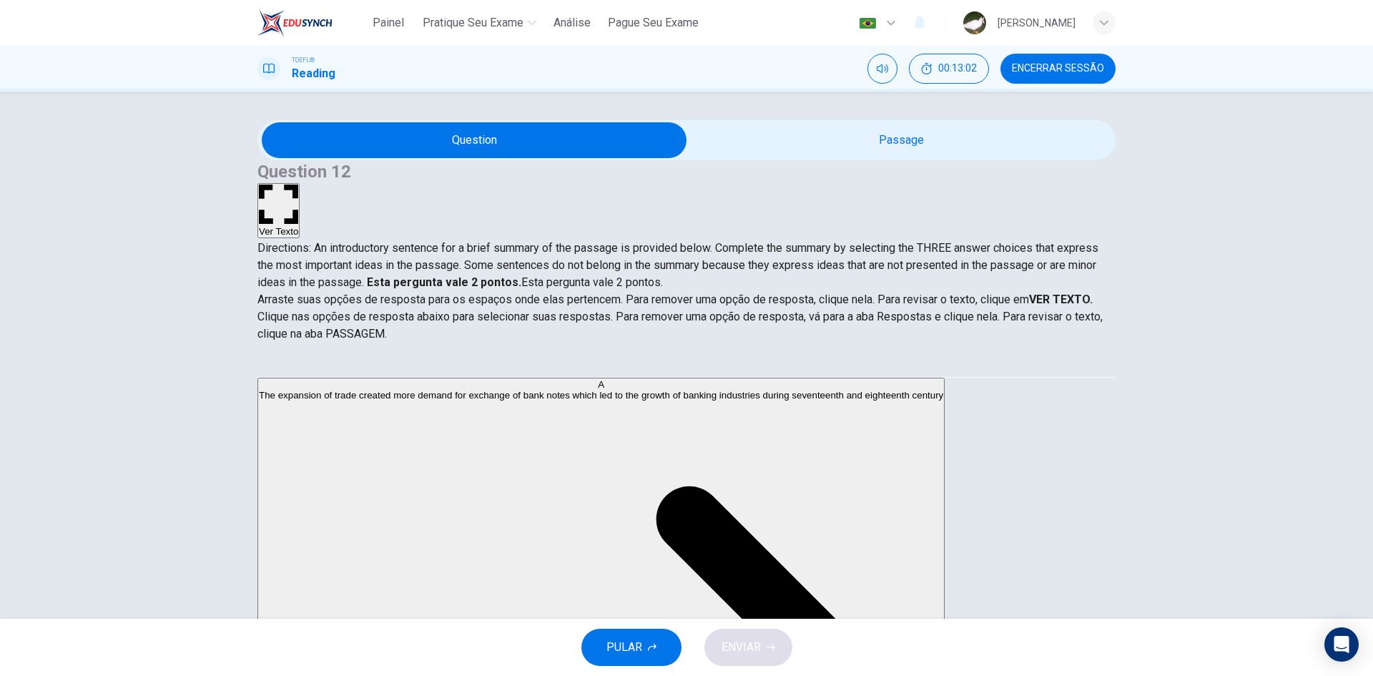
scroll to position [358, 0]
click at [300, 183] on button "Ver Texto" at bounding box center [278, 210] width 42 height 55
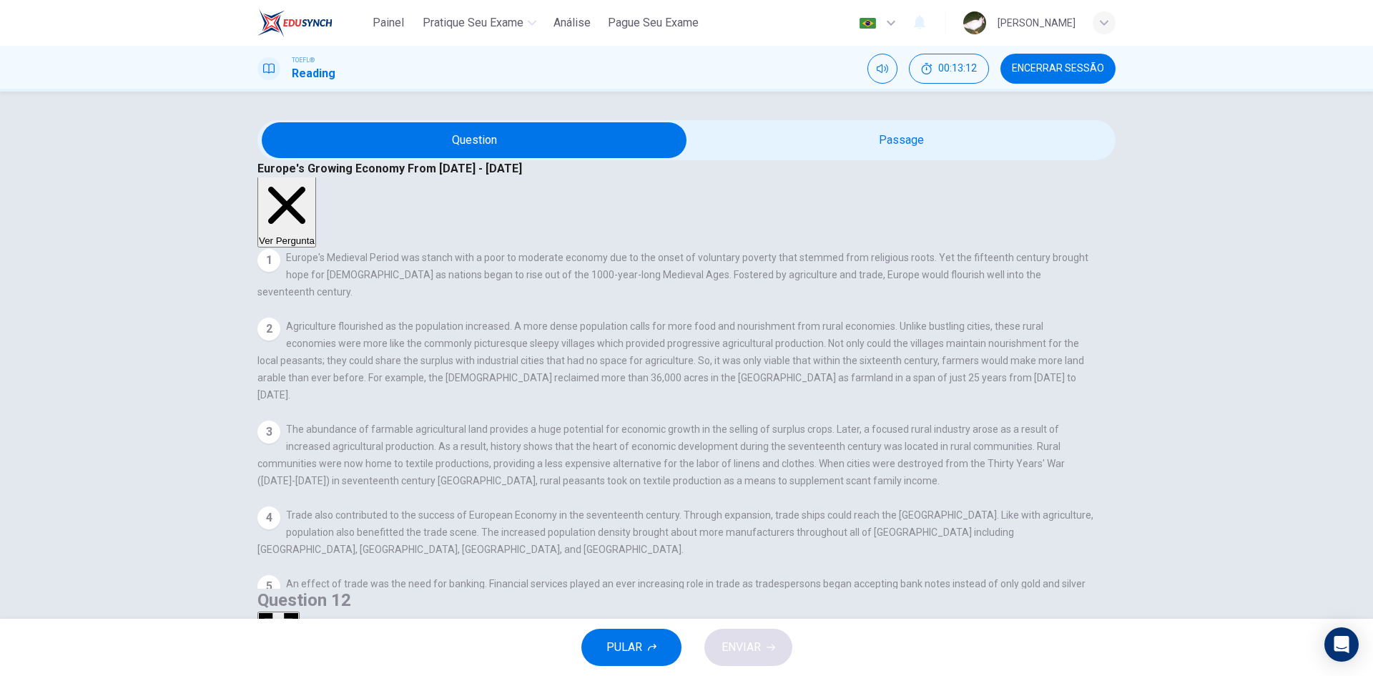
scroll to position [0, 0]
click at [316, 177] on button "Ver Pergunta" at bounding box center [286, 213] width 59 height 72
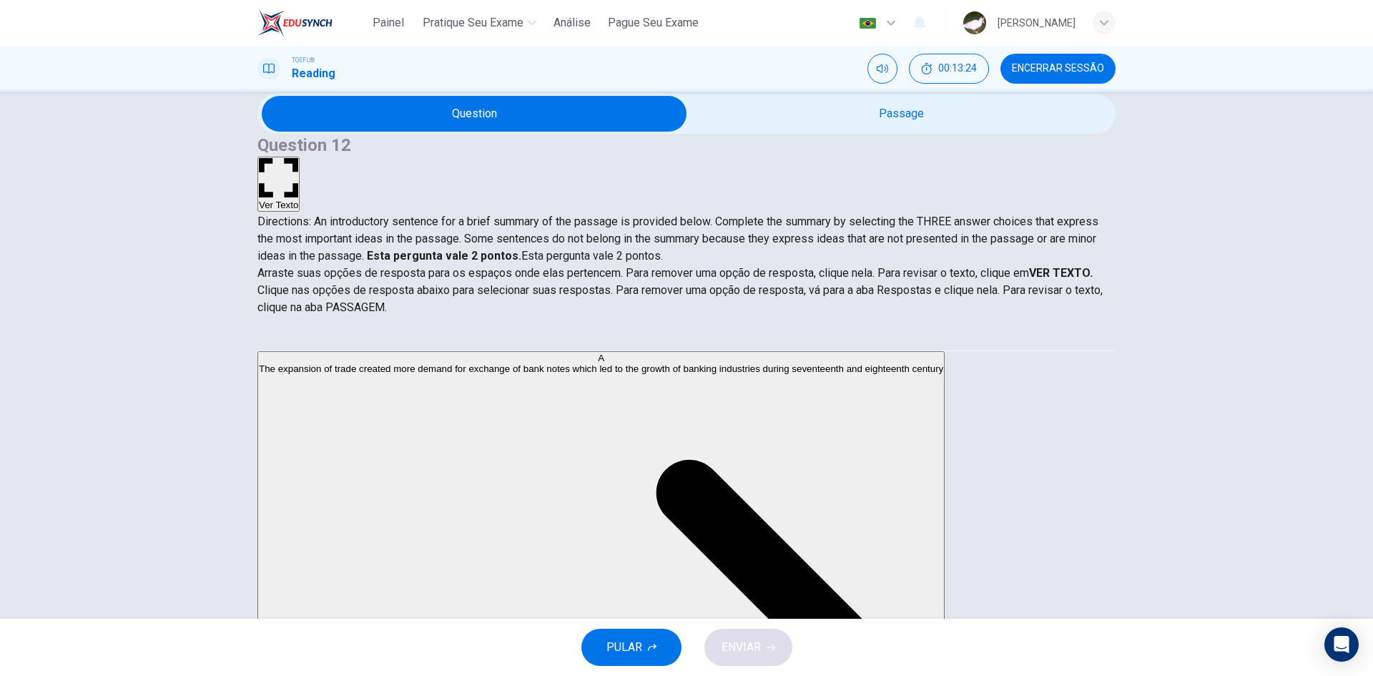
scroll to position [27, 0]
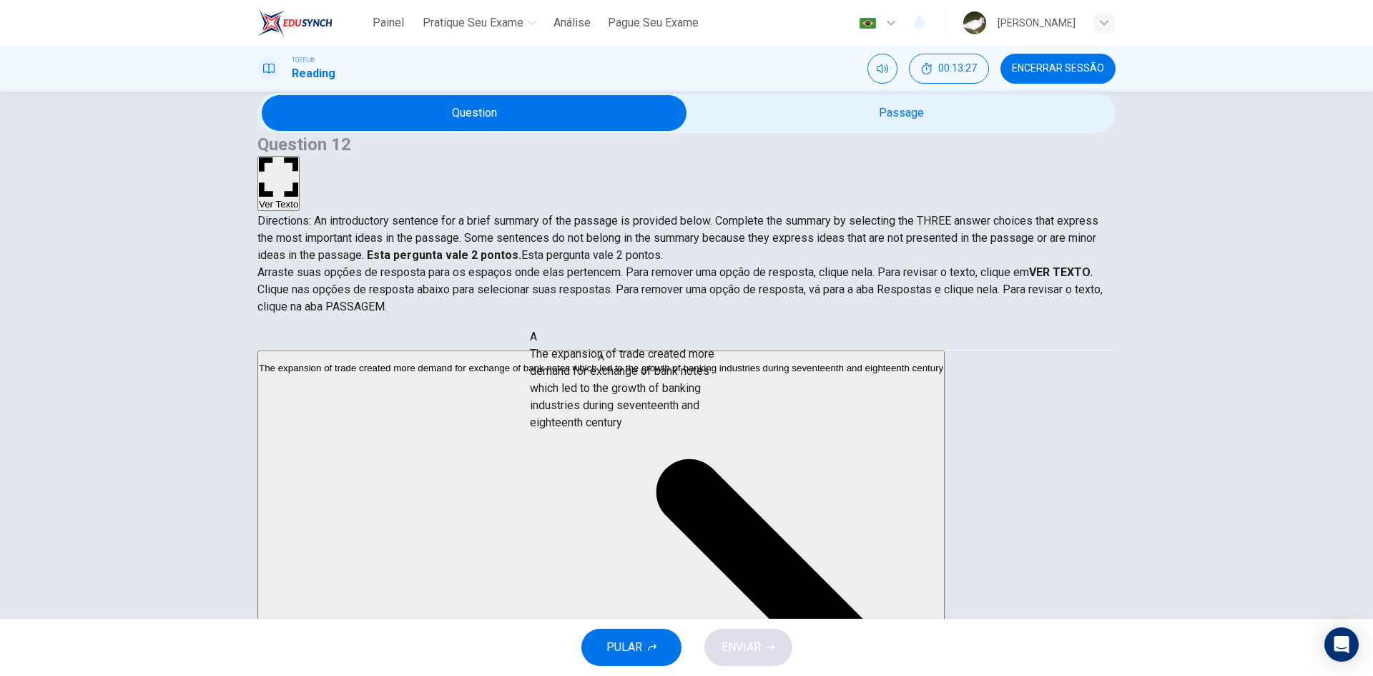
drag, startPoint x: 301, startPoint y: 405, endPoint x: 552, endPoint y: 394, distance: 251.3
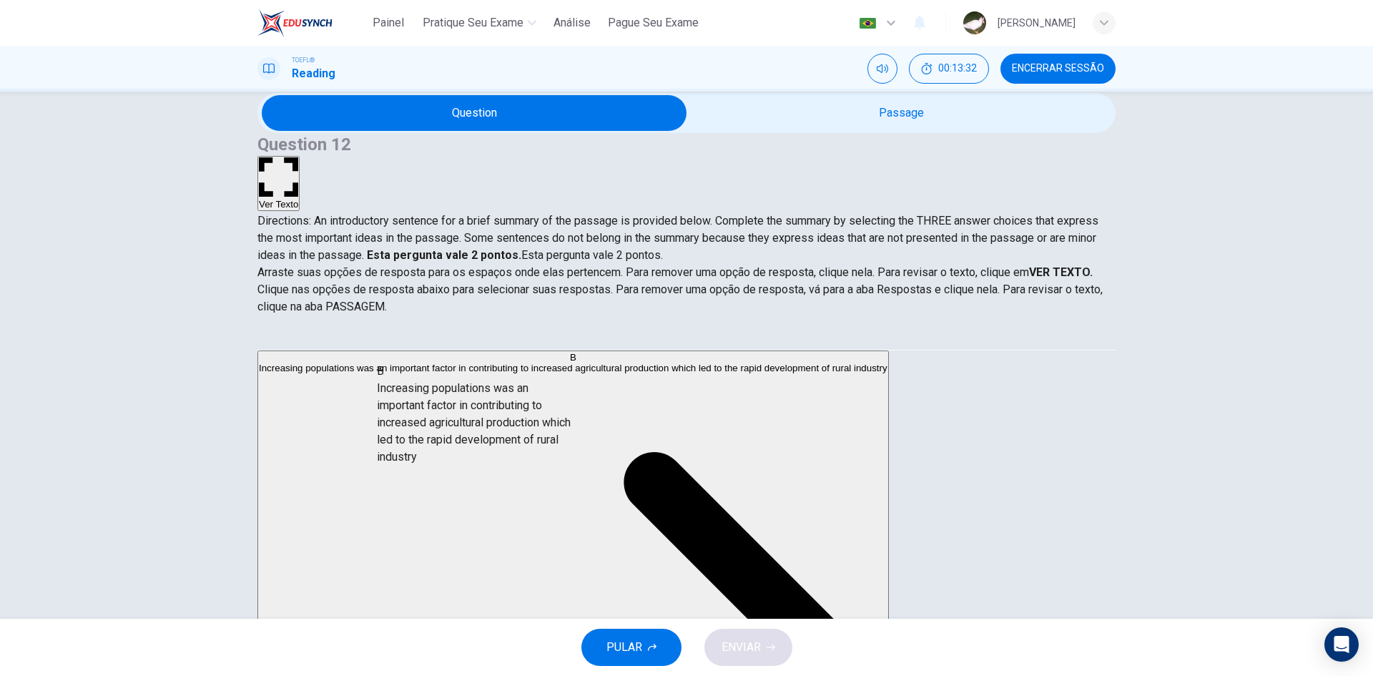
drag, startPoint x: 379, startPoint y: 405, endPoint x: 640, endPoint y: 469, distance: 268.8
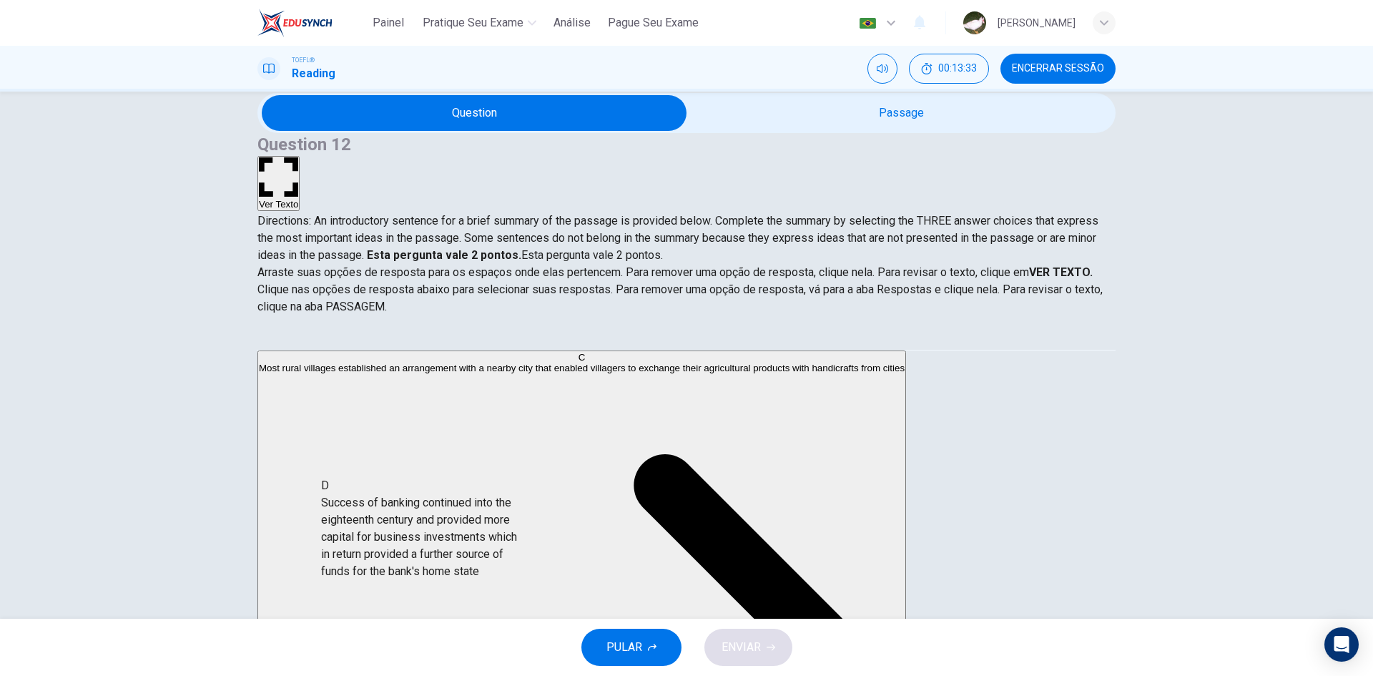
scroll to position [14, 0]
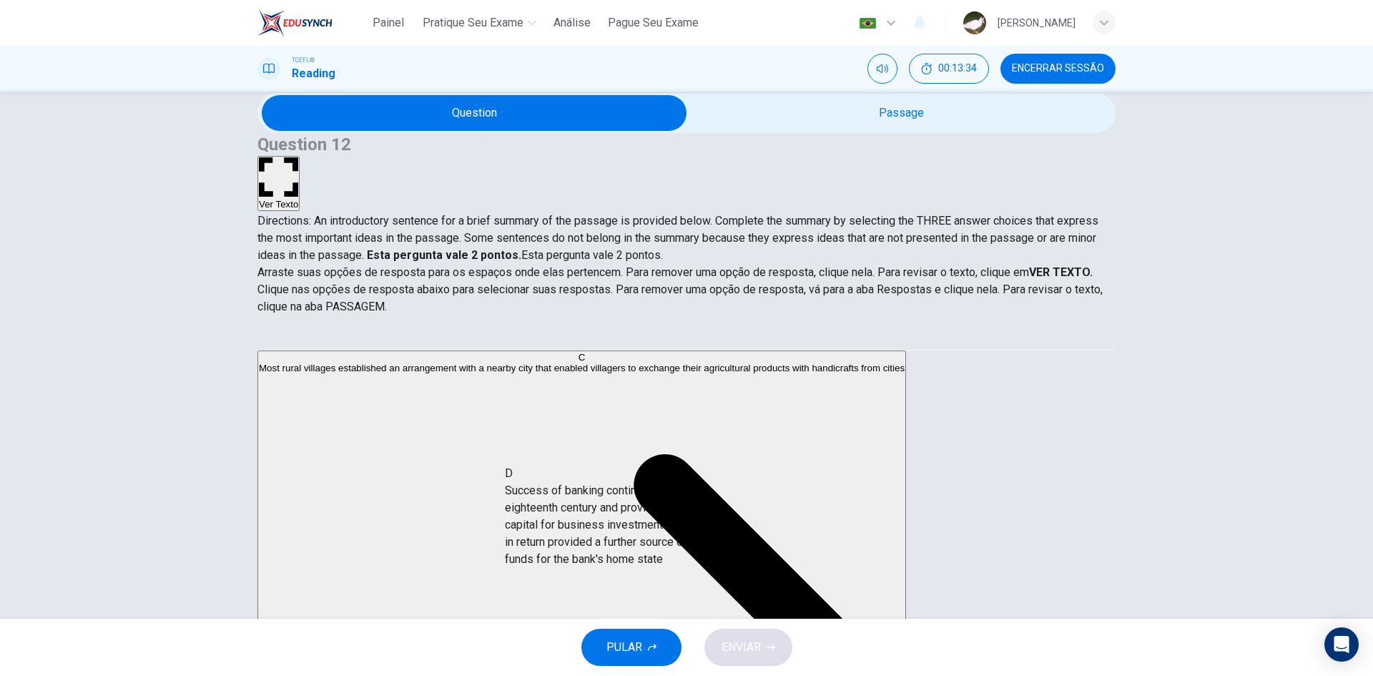
drag, startPoint x: 418, startPoint y: 536, endPoint x: 605, endPoint y: 502, distance: 189.6
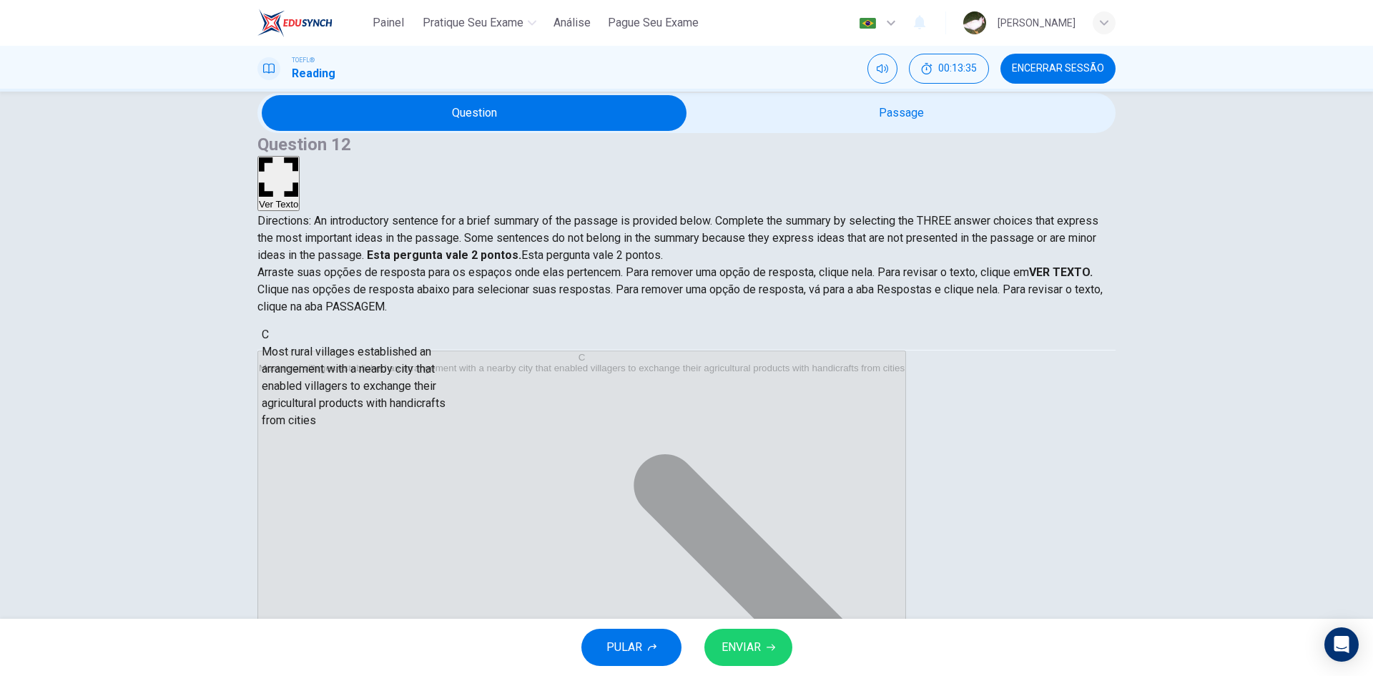
scroll to position [0, 0]
drag, startPoint x: 394, startPoint y: 398, endPoint x: 354, endPoint y: 382, distance: 43.3
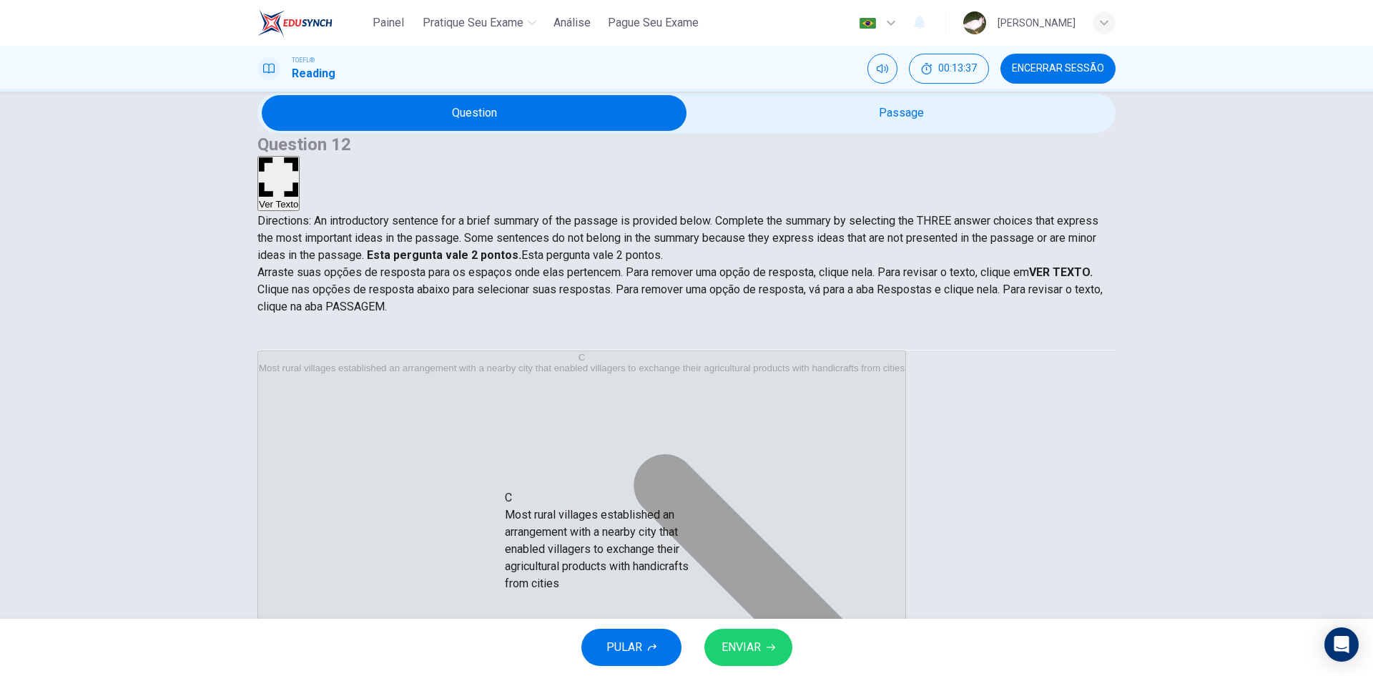
drag, startPoint x: 396, startPoint y: 408, endPoint x: 621, endPoint y: 551, distance: 266.8
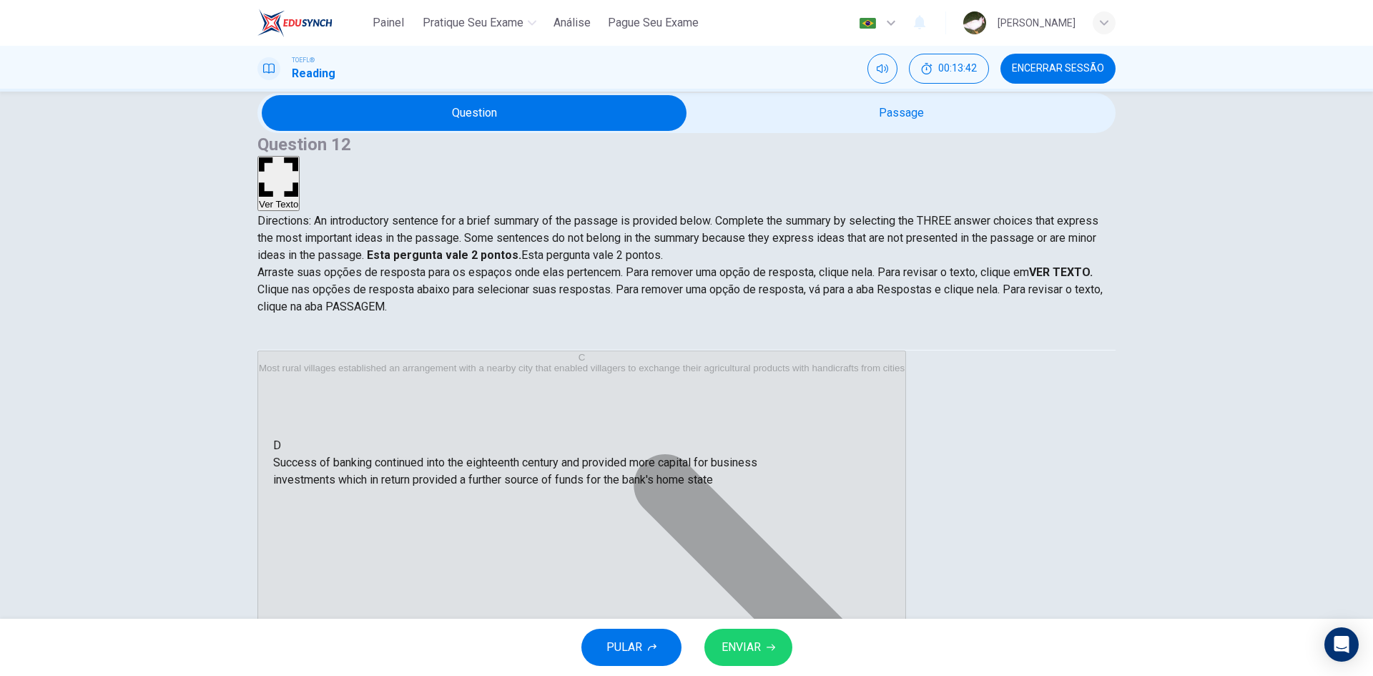
drag, startPoint x: 599, startPoint y: 534, endPoint x: 353, endPoint y: 468, distance: 254.6
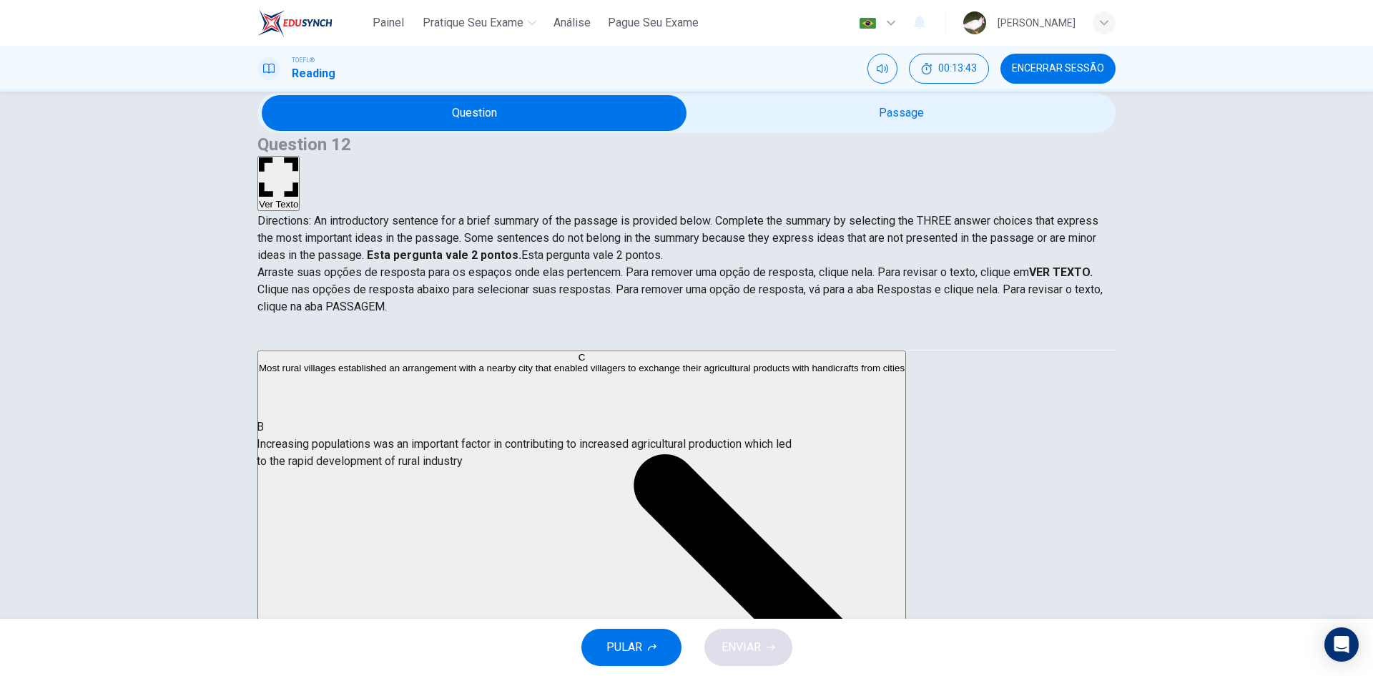
drag, startPoint x: 644, startPoint y: 473, endPoint x: 393, endPoint y: 450, distance: 251.4
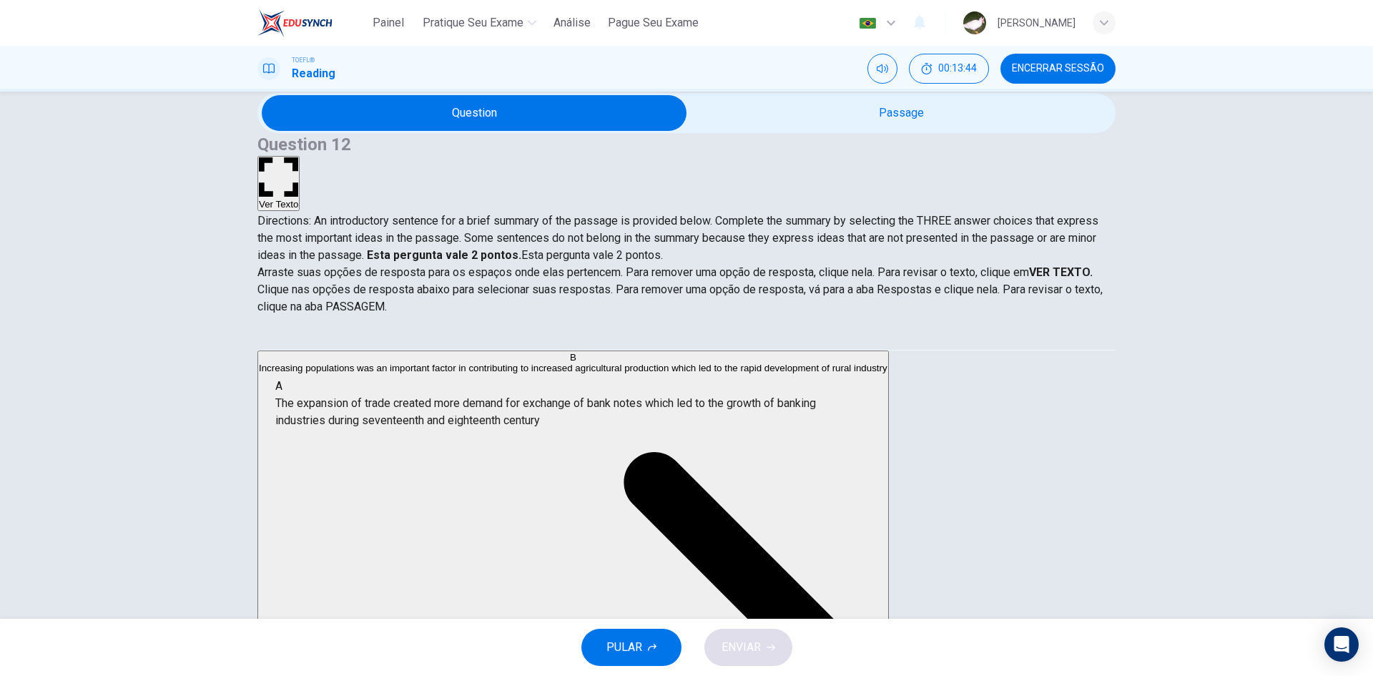
drag, startPoint x: 631, startPoint y: 405, endPoint x: 354, endPoint y: 403, distance: 277.5
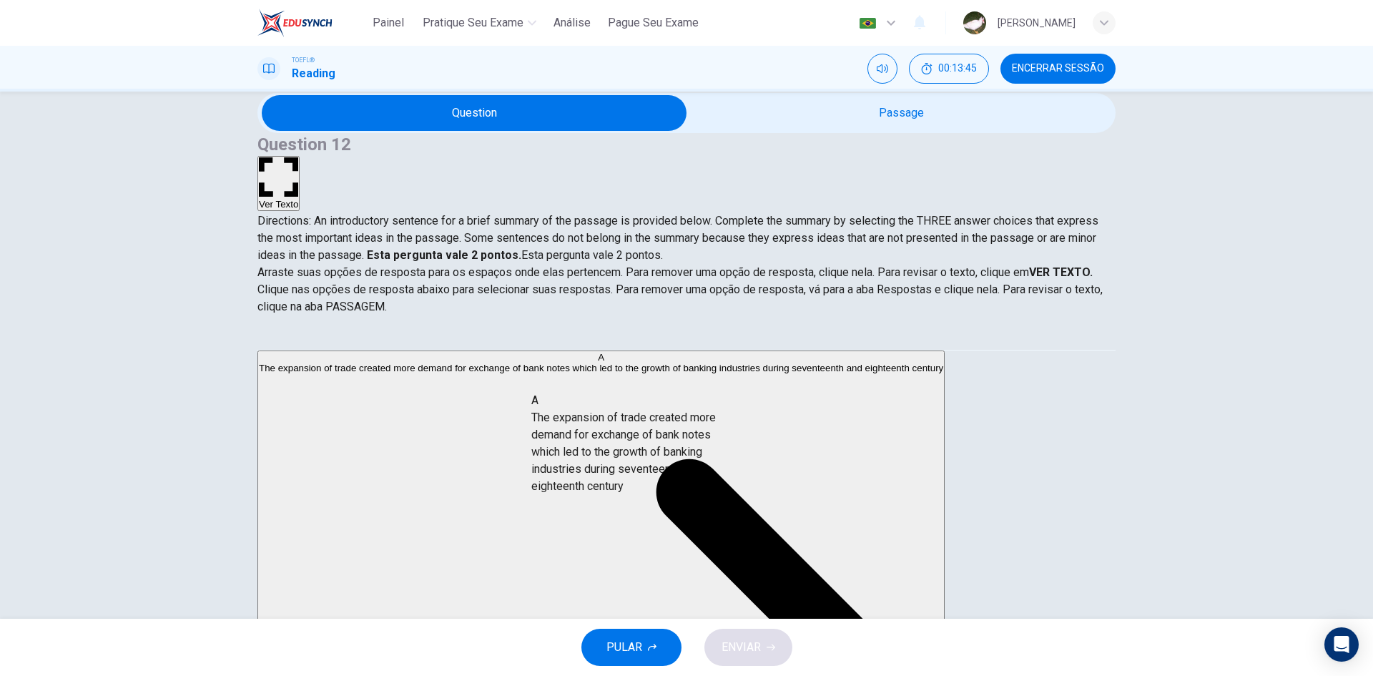
drag, startPoint x: 364, startPoint y: 377, endPoint x: 634, endPoint y: 425, distance: 273.9
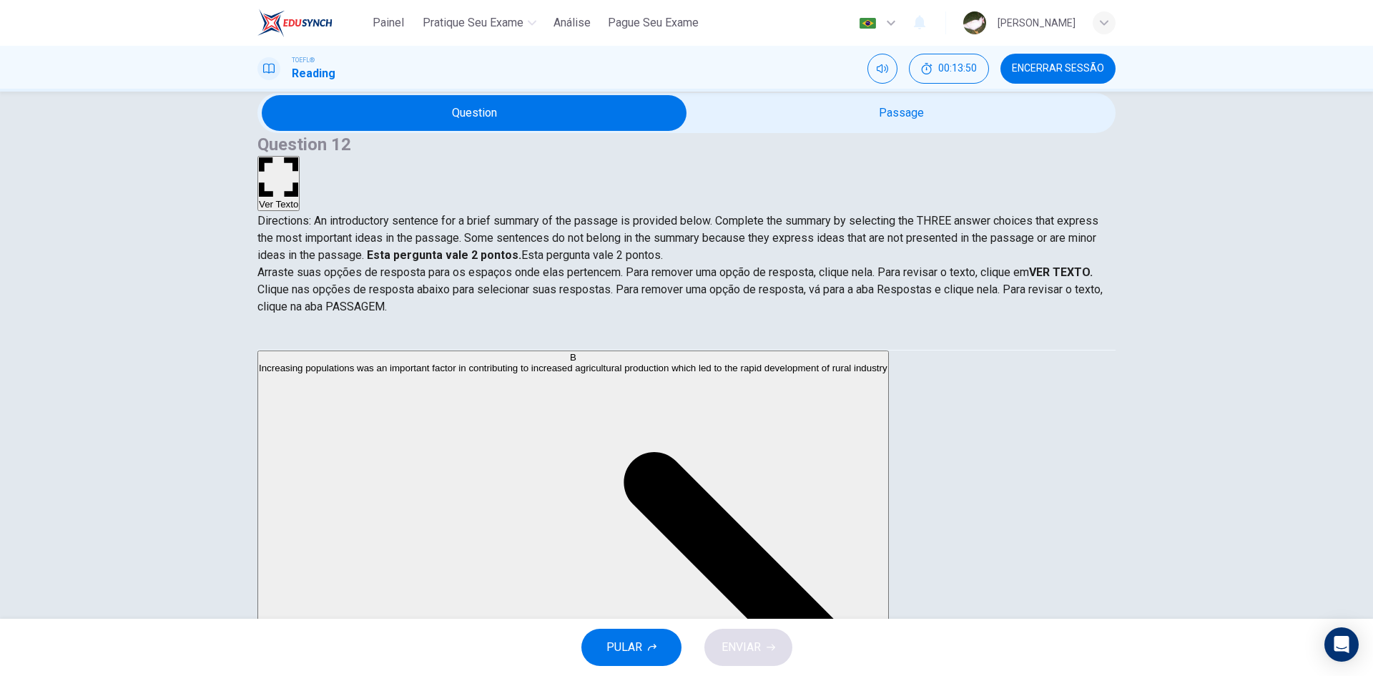
scroll to position [72, 0]
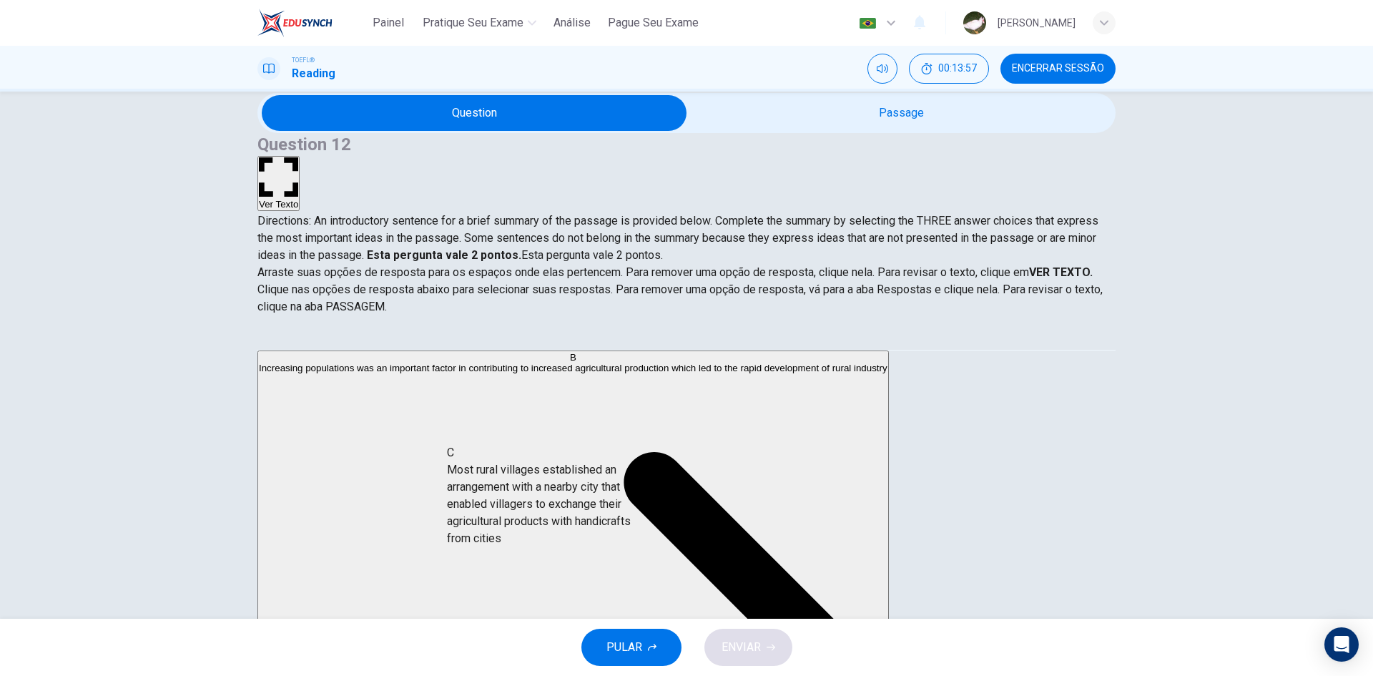
drag, startPoint x: 383, startPoint y: 448, endPoint x: 632, endPoint y: 486, distance: 251.7
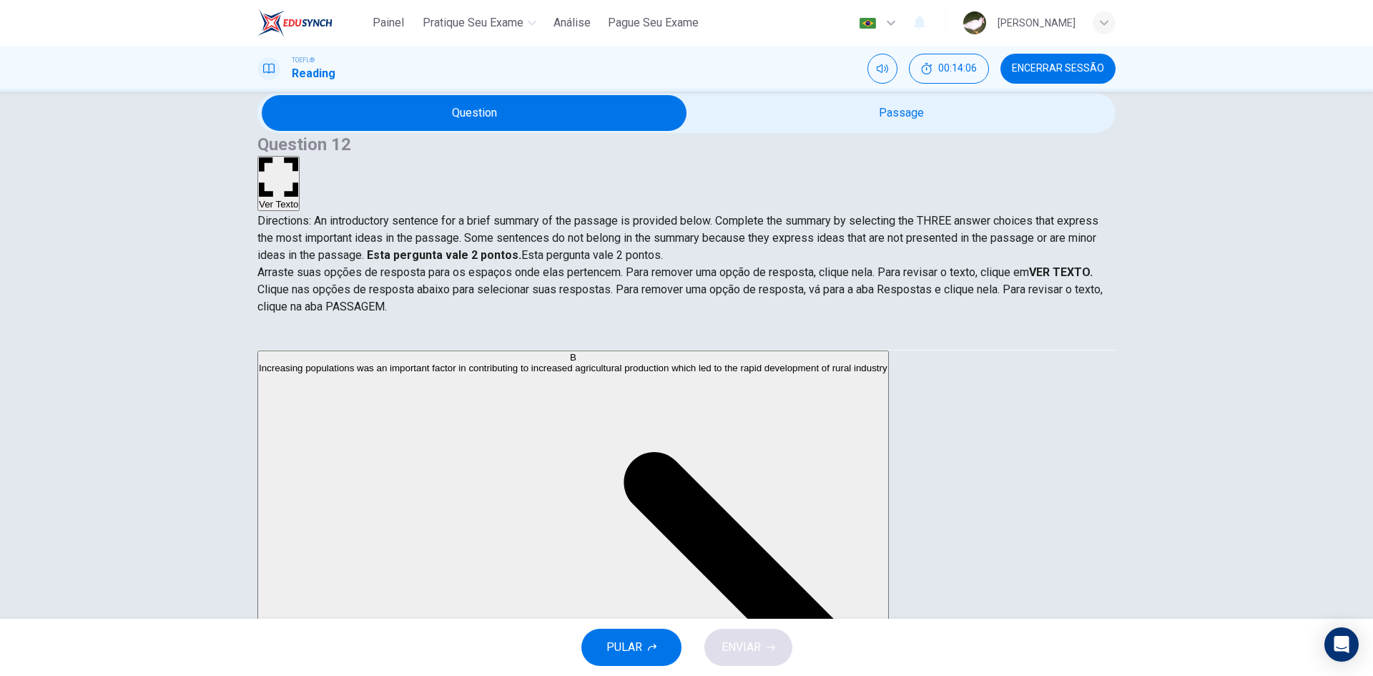
scroll to position [0, 0]
drag, startPoint x: 370, startPoint y: 407, endPoint x: 637, endPoint y: 521, distance: 290.9
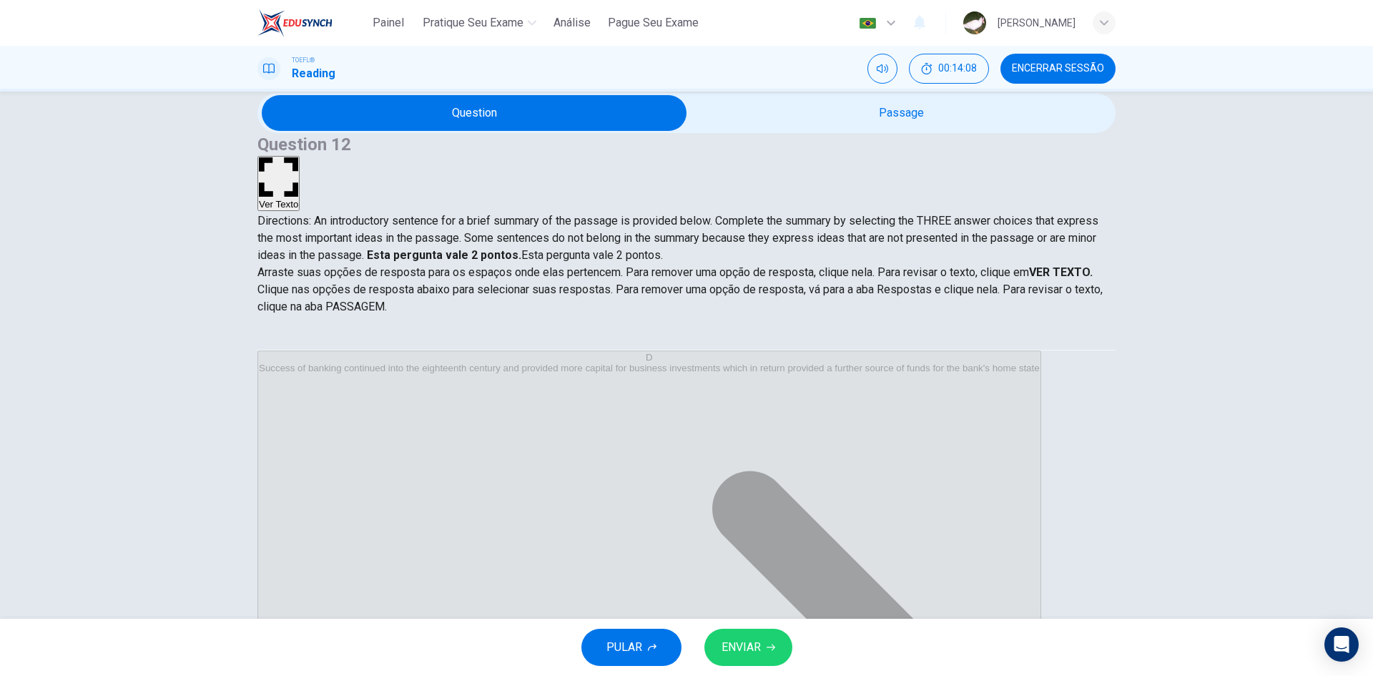
scroll to position [3, 0]
click at [767, 653] on button "ENVIAR" at bounding box center [748, 647] width 88 height 37
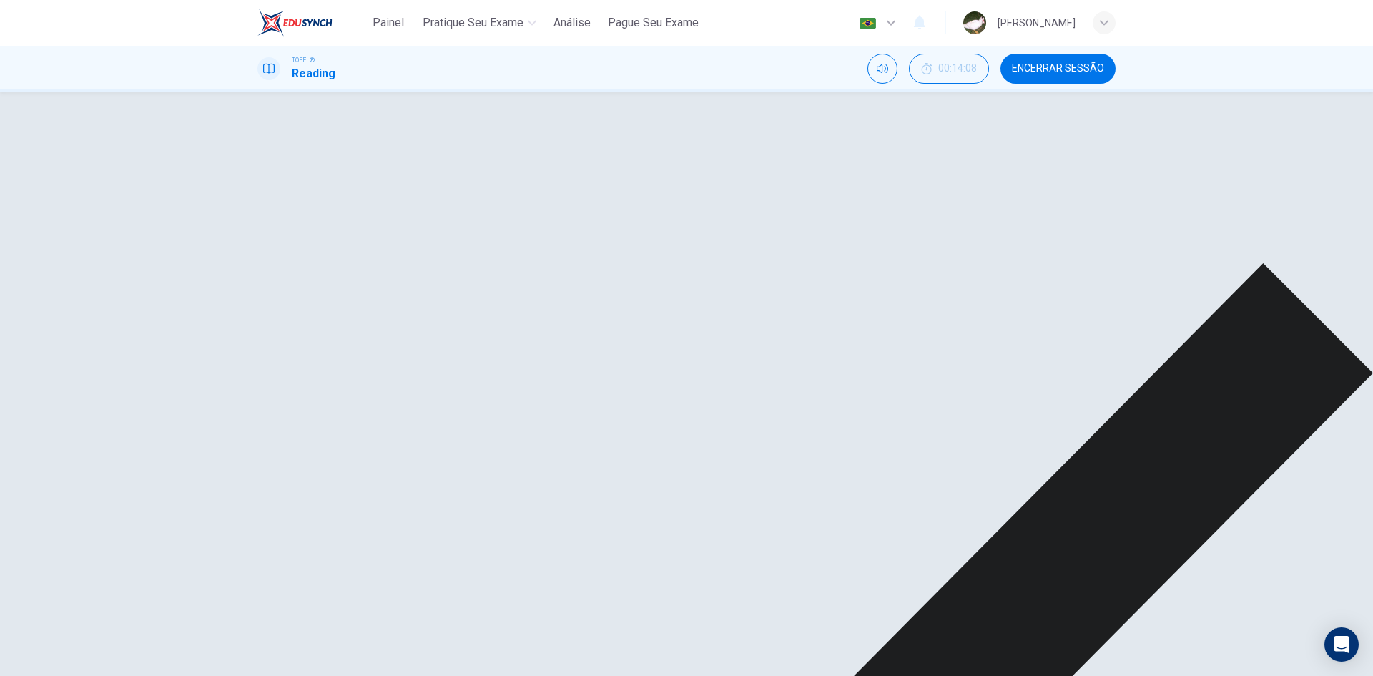
scroll to position [0, 0]
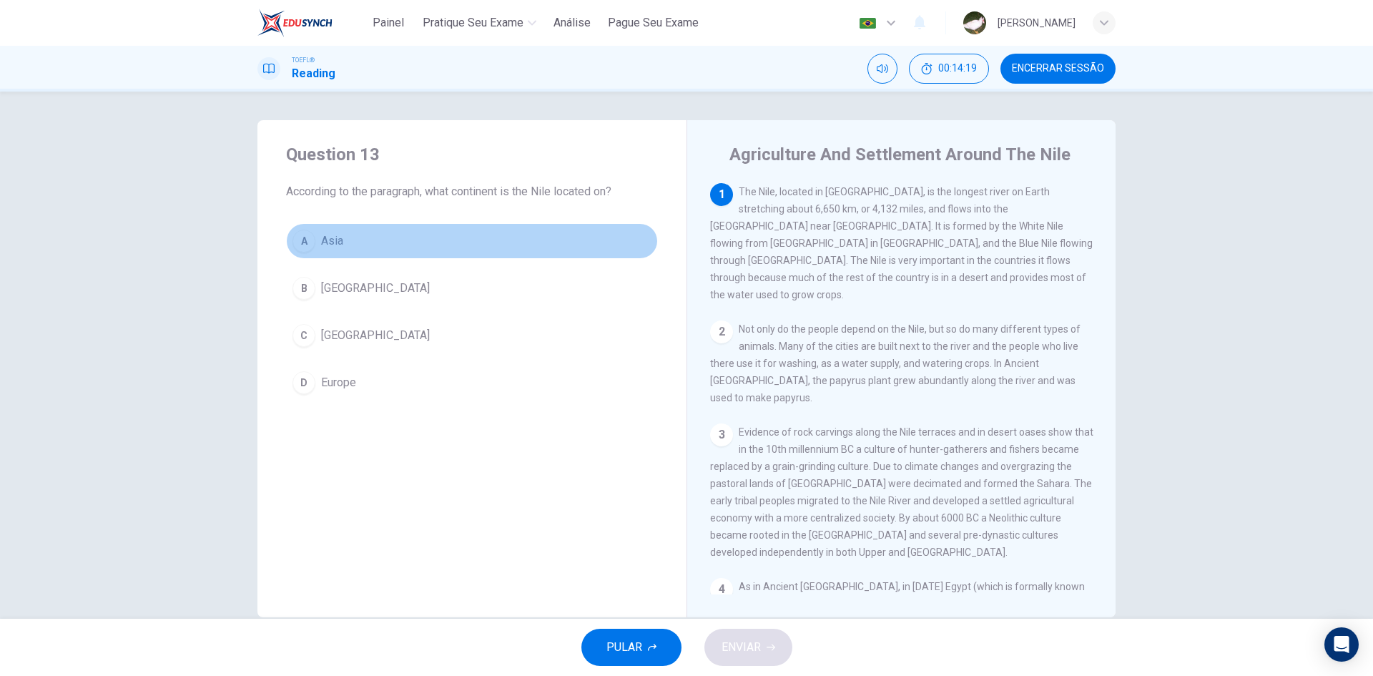
click at [359, 234] on button "A [GEOGRAPHIC_DATA]" at bounding box center [472, 241] width 372 height 36
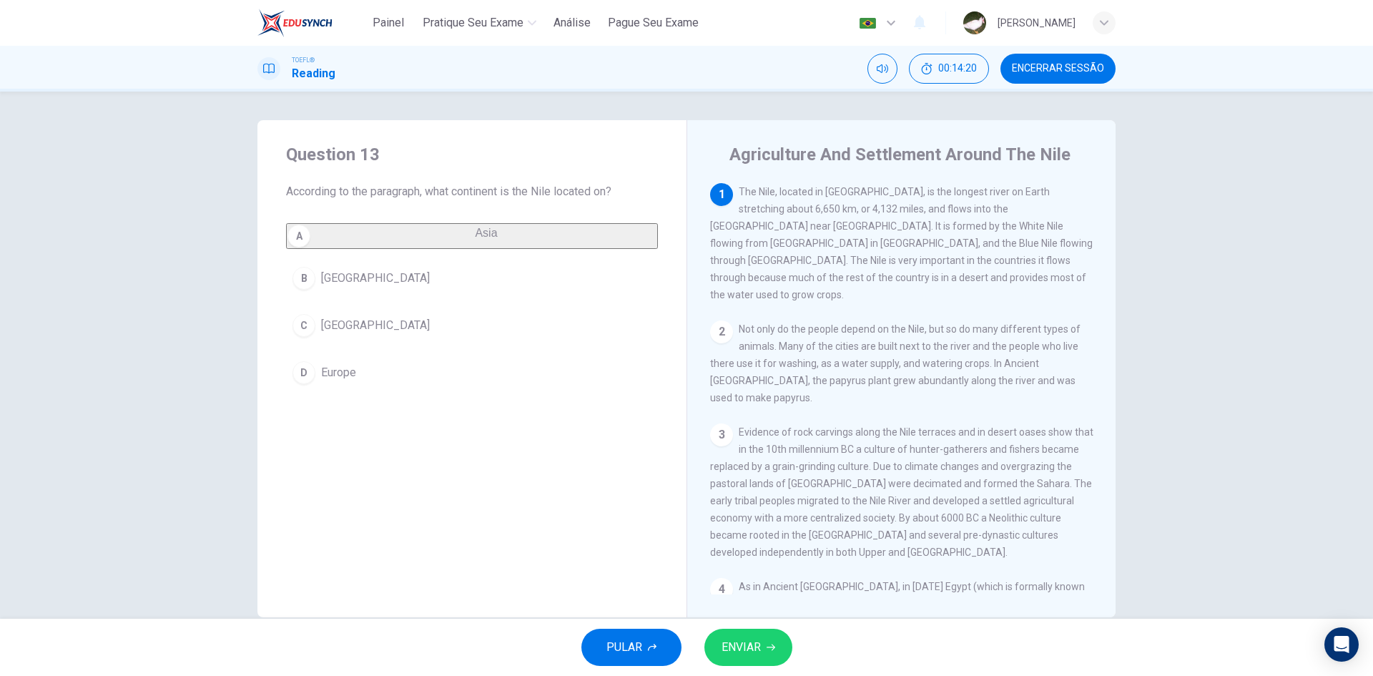
click at [732, 643] on span "ENVIAR" at bounding box center [741, 647] width 39 height 20
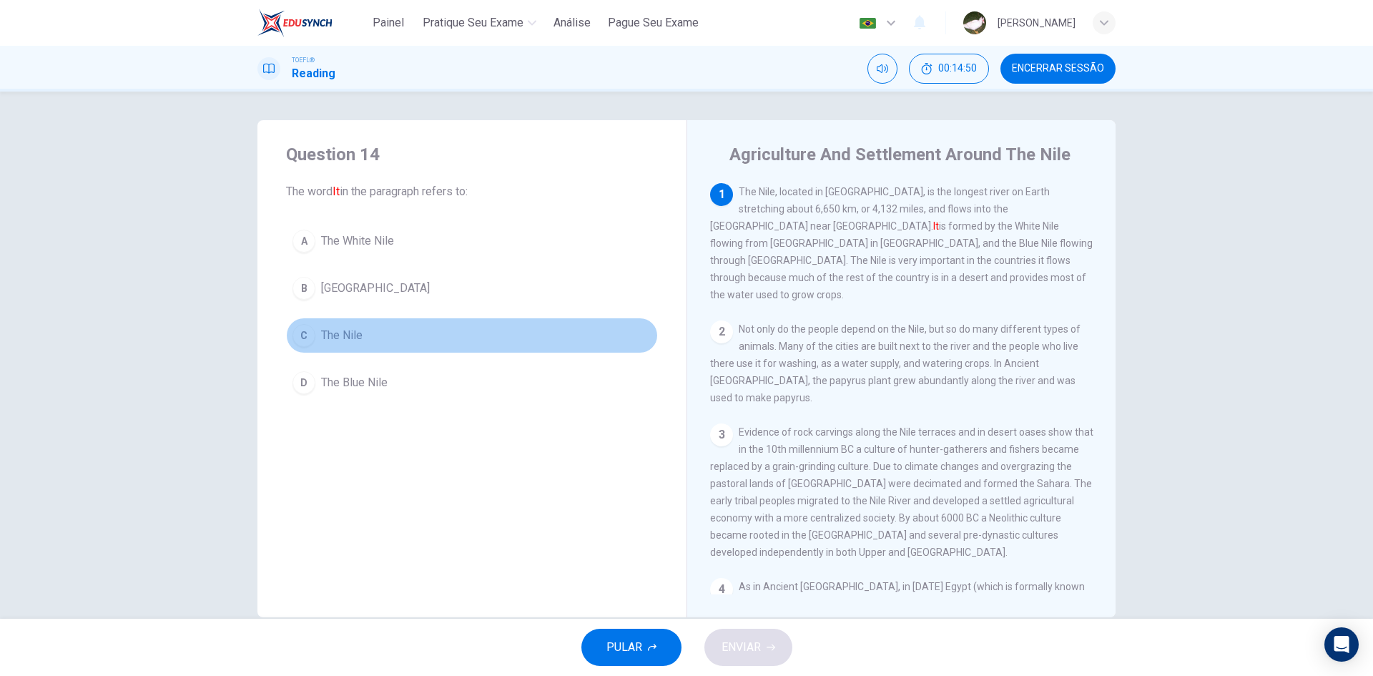
click at [332, 345] on button "C The Nile" at bounding box center [472, 336] width 372 height 36
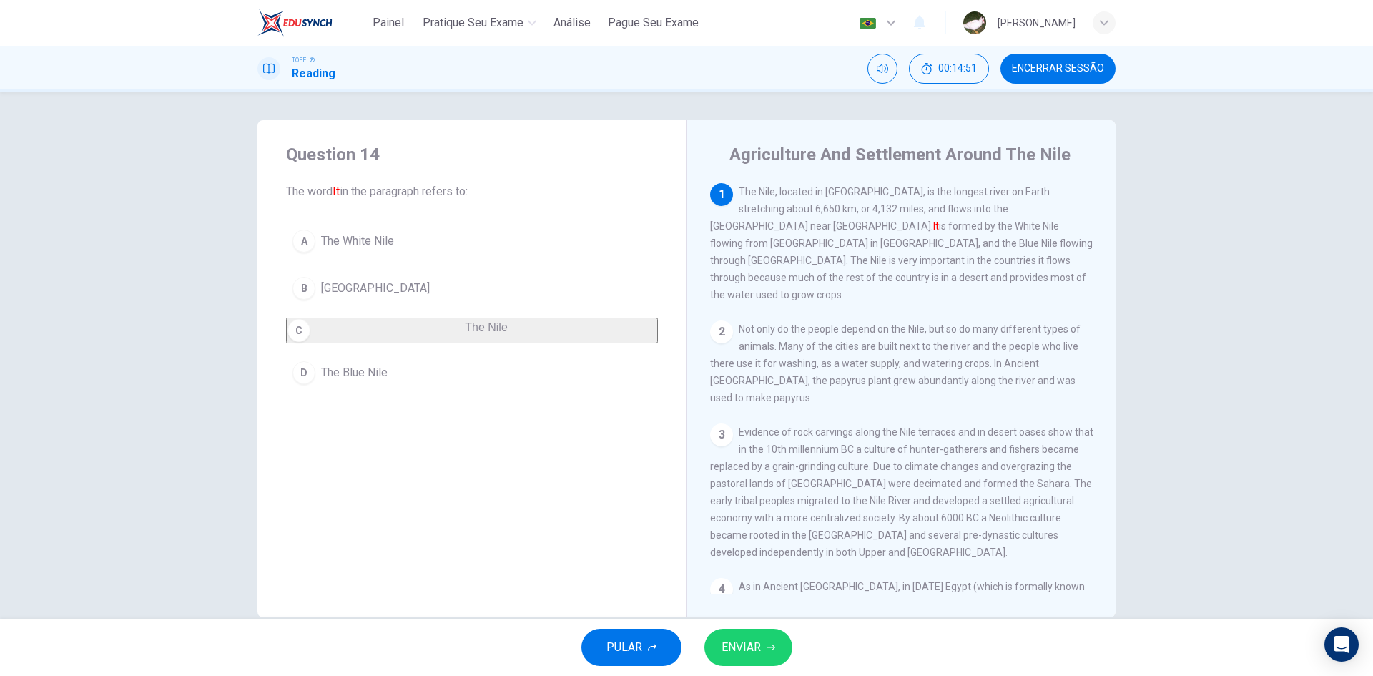
click at [747, 647] on span "ENVIAR" at bounding box center [741, 647] width 39 height 20
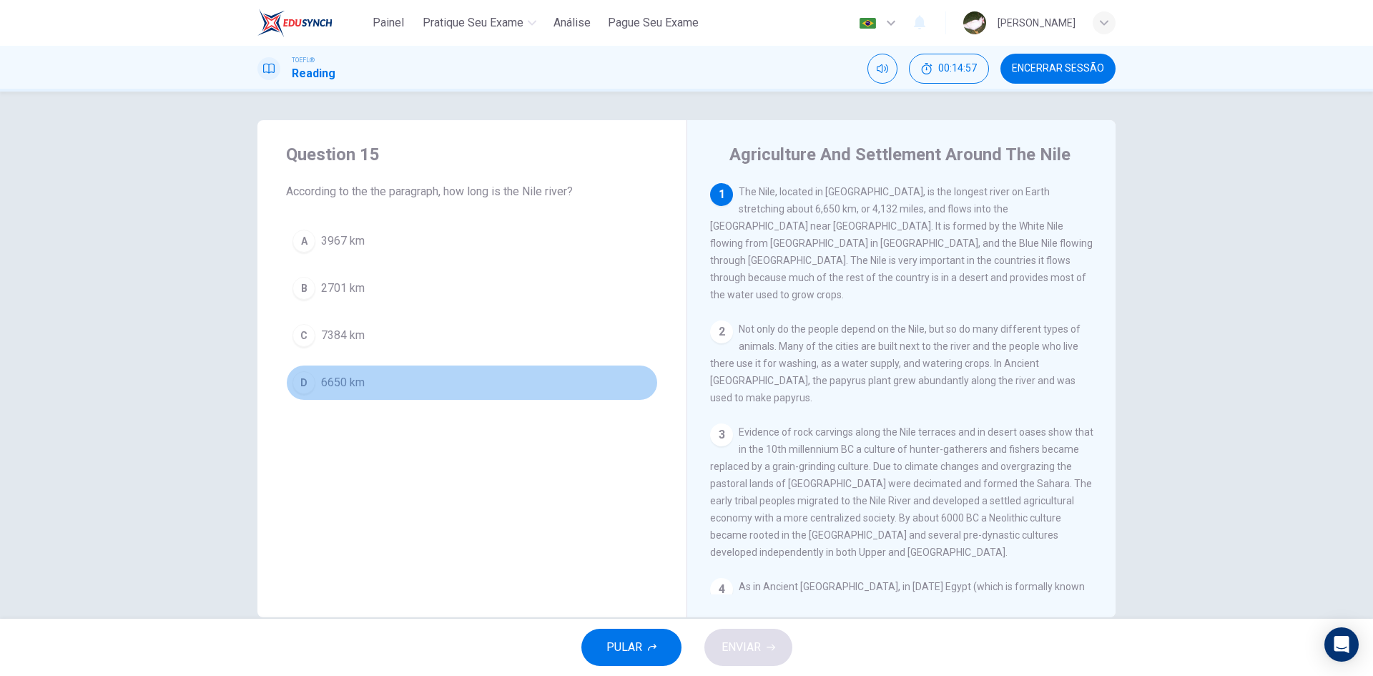
click at [332, 383] on span "6650 km" at bounding box center [343, 382] width 44 height 17
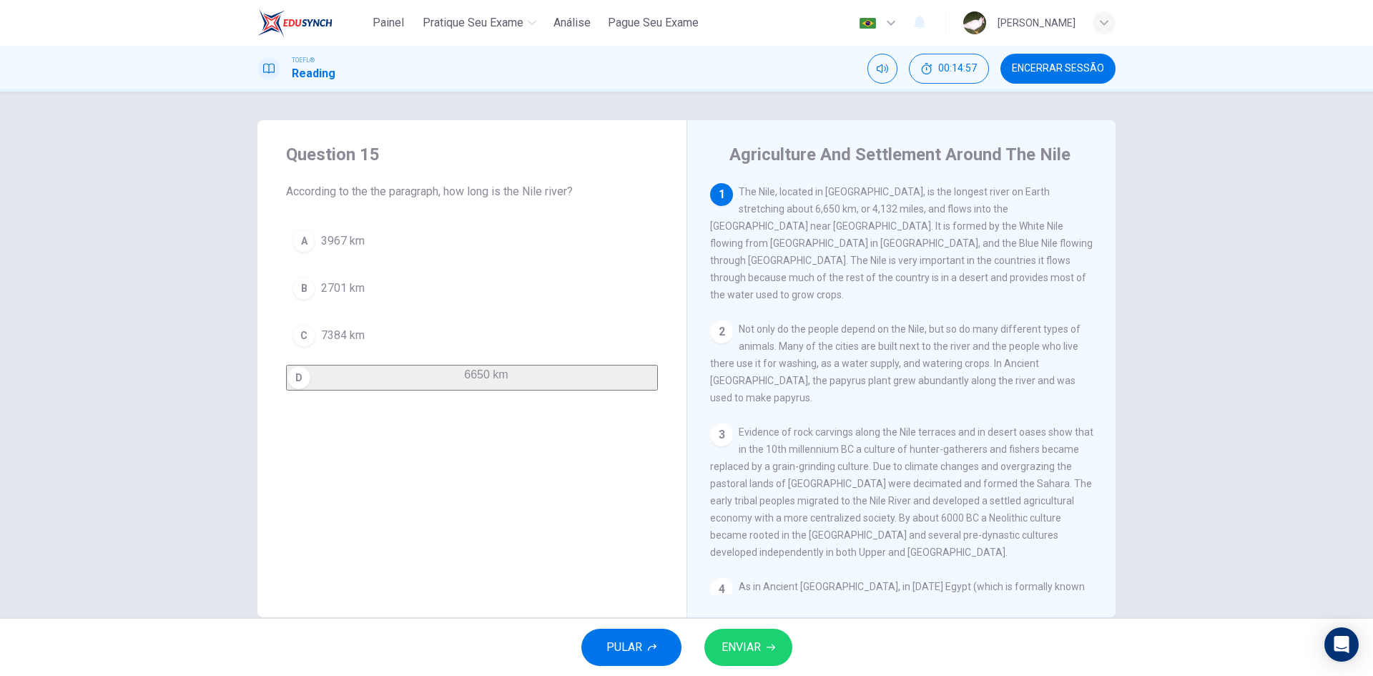
click at [722, 634] on button "ENVIAR" at bounding box center [748, 647] width 88 height 37
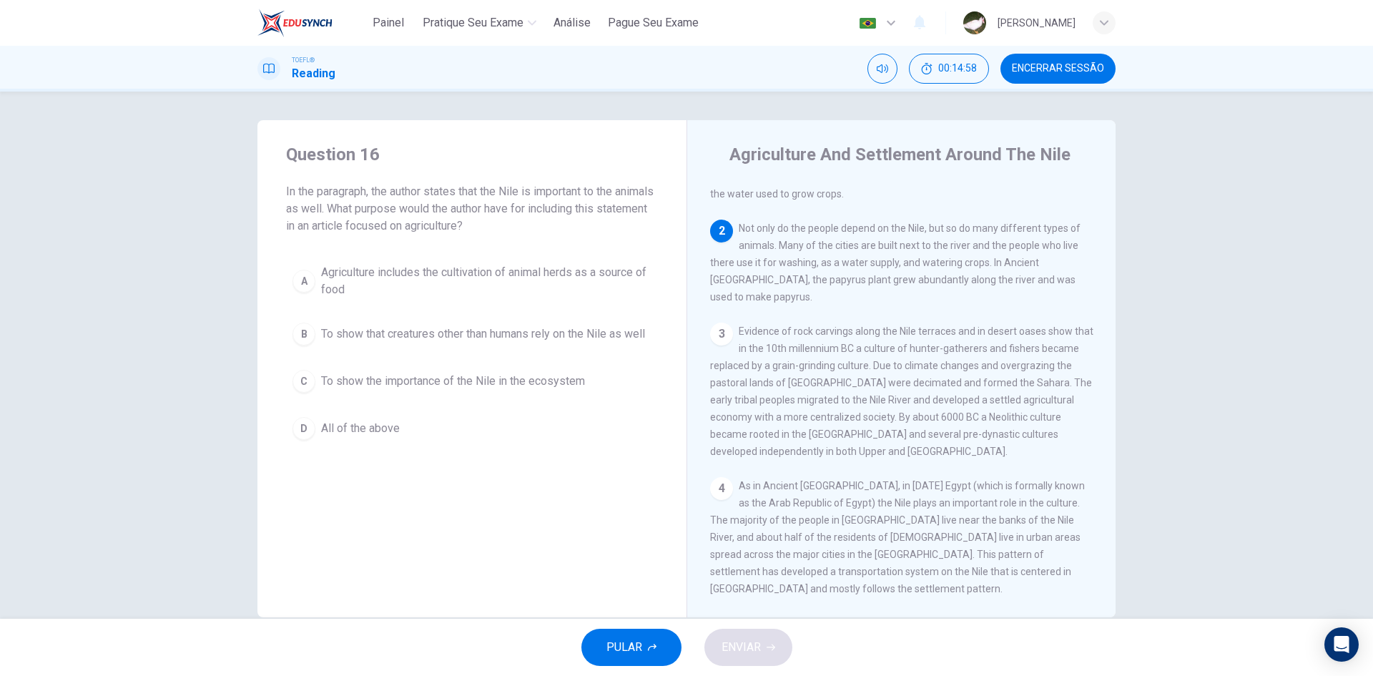
scroll to position [124, 0]
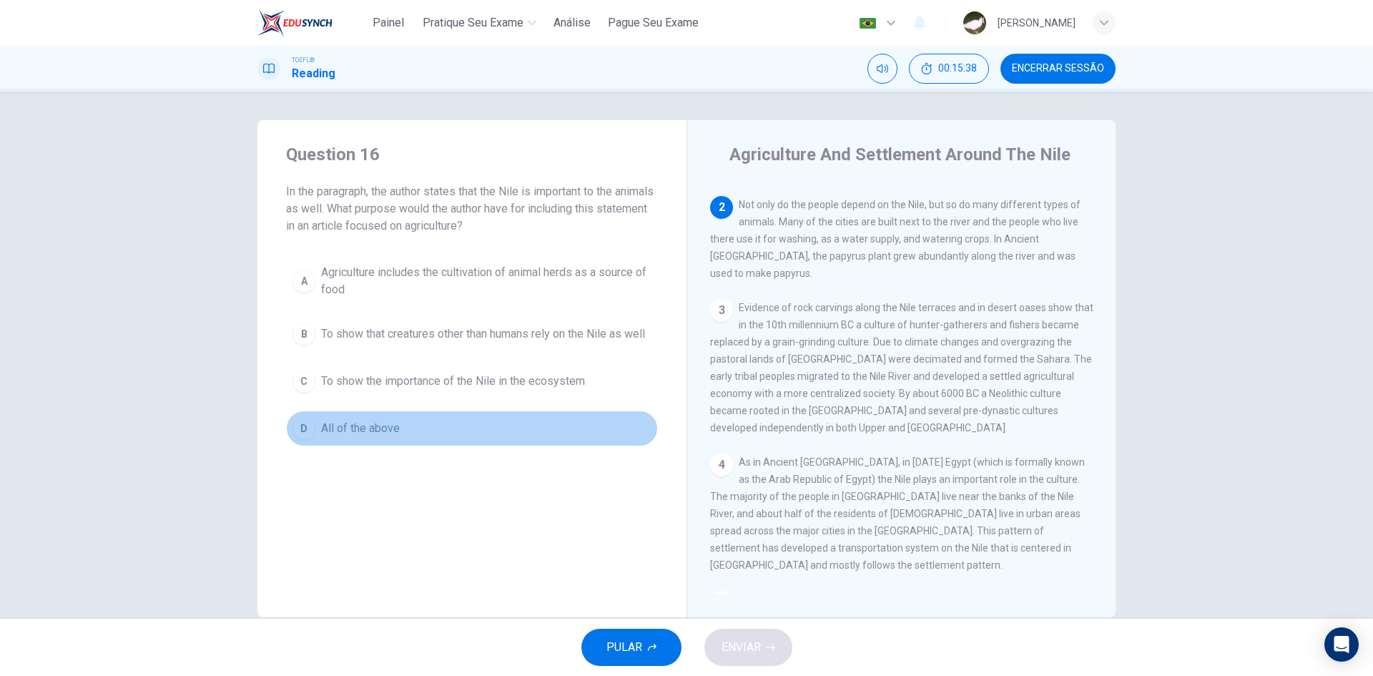
drag, startPoint x: 366, startPoint y: 449, endPoint x: 428, endPoint y: 465, distance: 64.2
click at [368, 446] on button "D All of the above" at bounding box center [472, 428] width 372 height 36
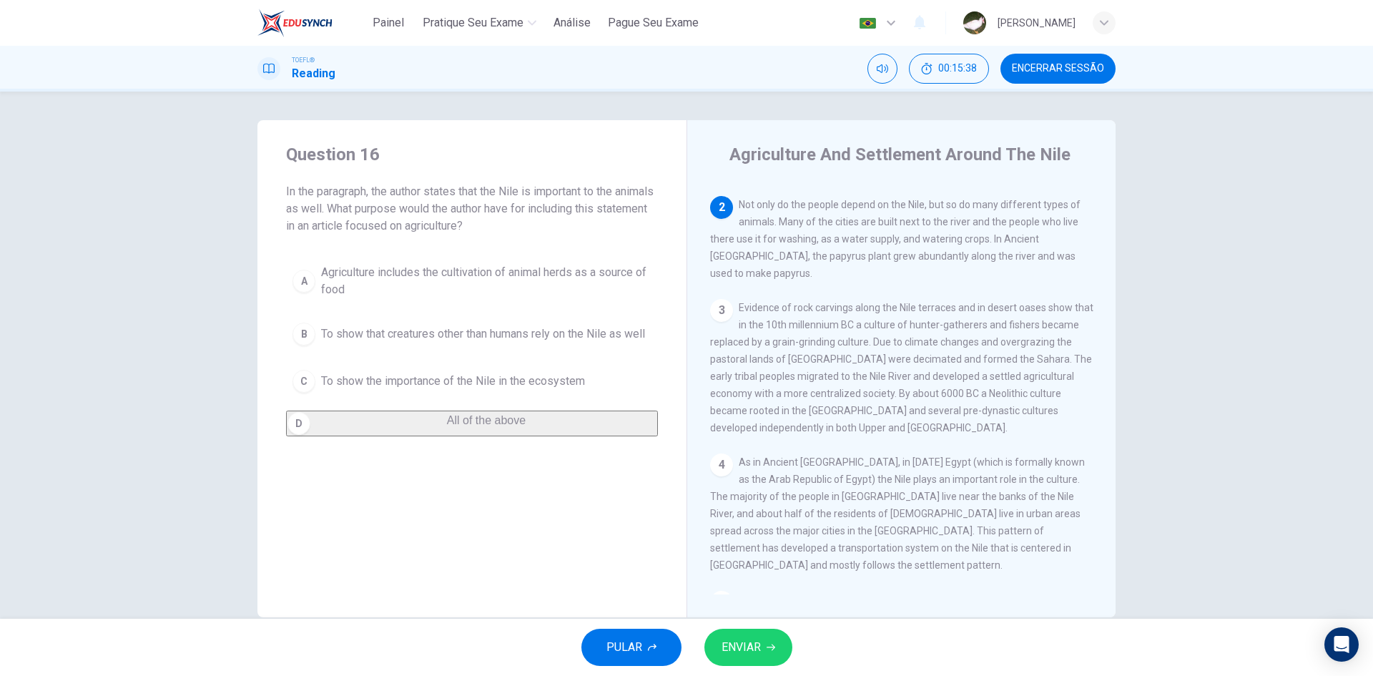
click at [747, 641] on span "ENVIAR" at bounding box center [741, 647] width 39 height 20
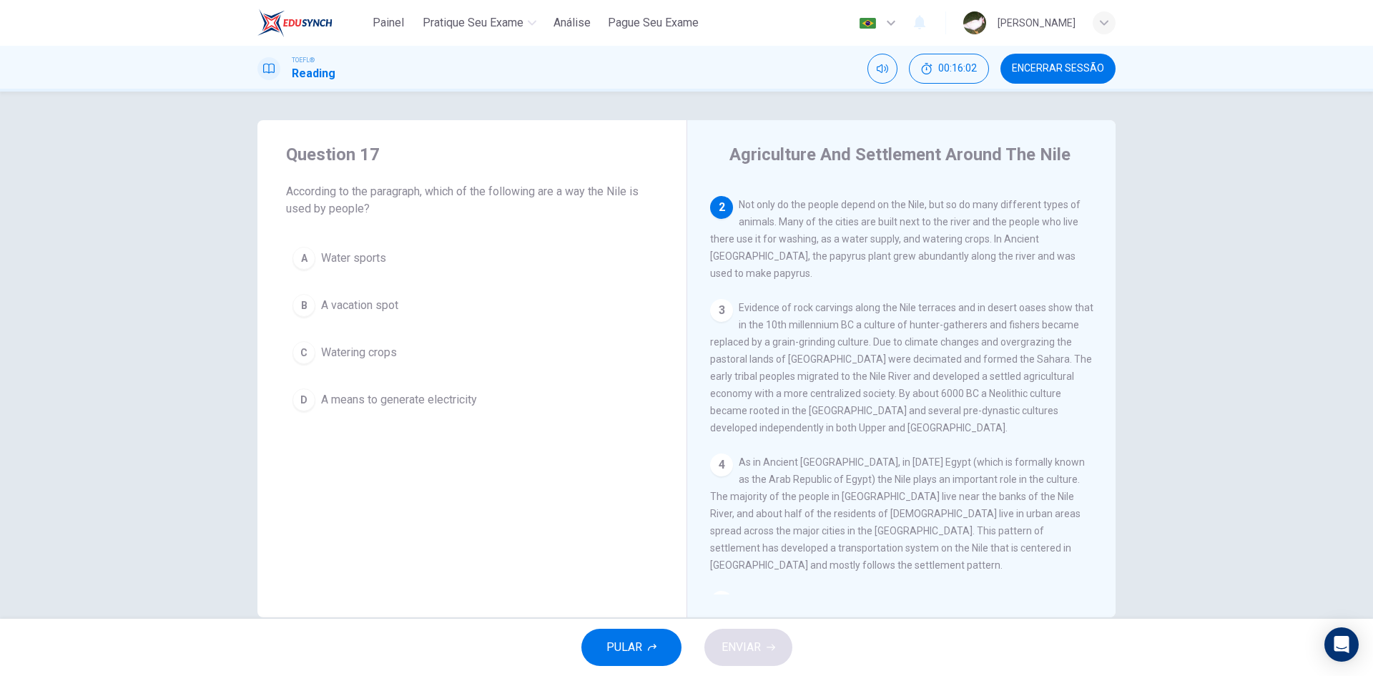
click at [368, 355] on span "Watering crops" at bounding box center [359, 352] width 76 height 17
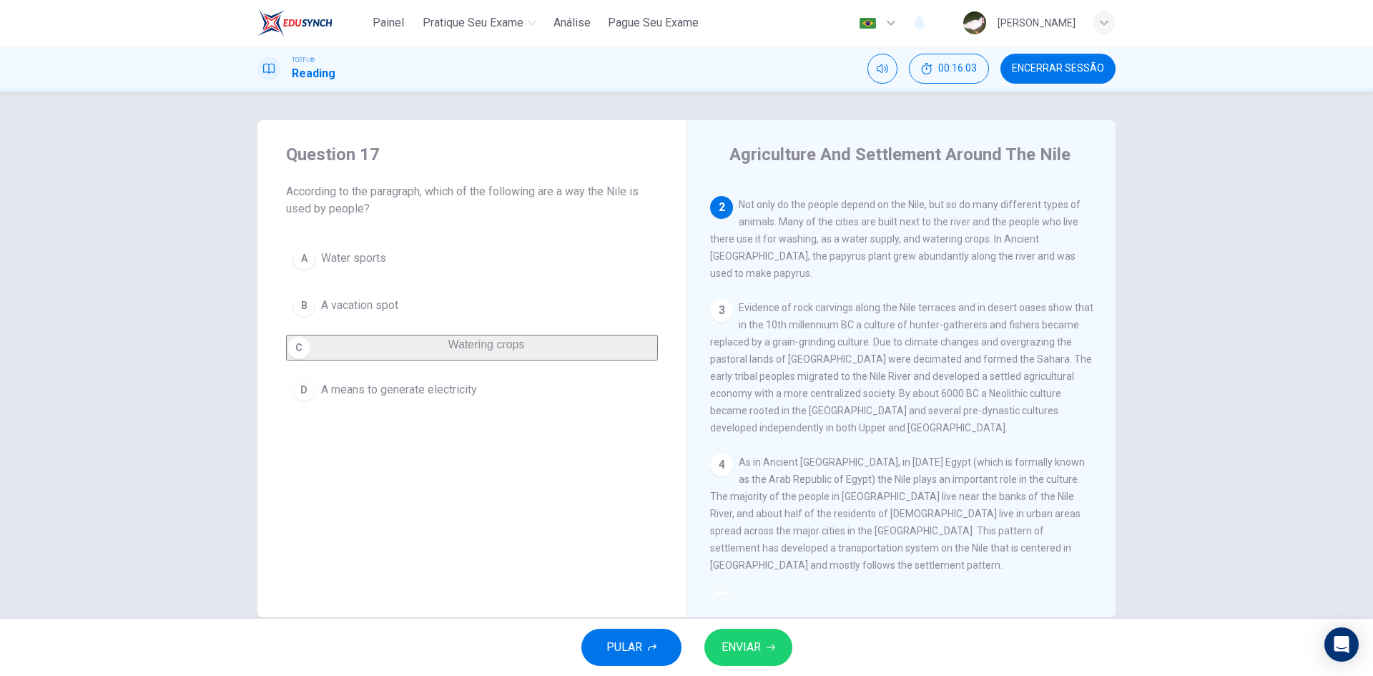
click at [742, 649] on span "ENVIAR" at bounding box center [741, 647] width 39 height 20
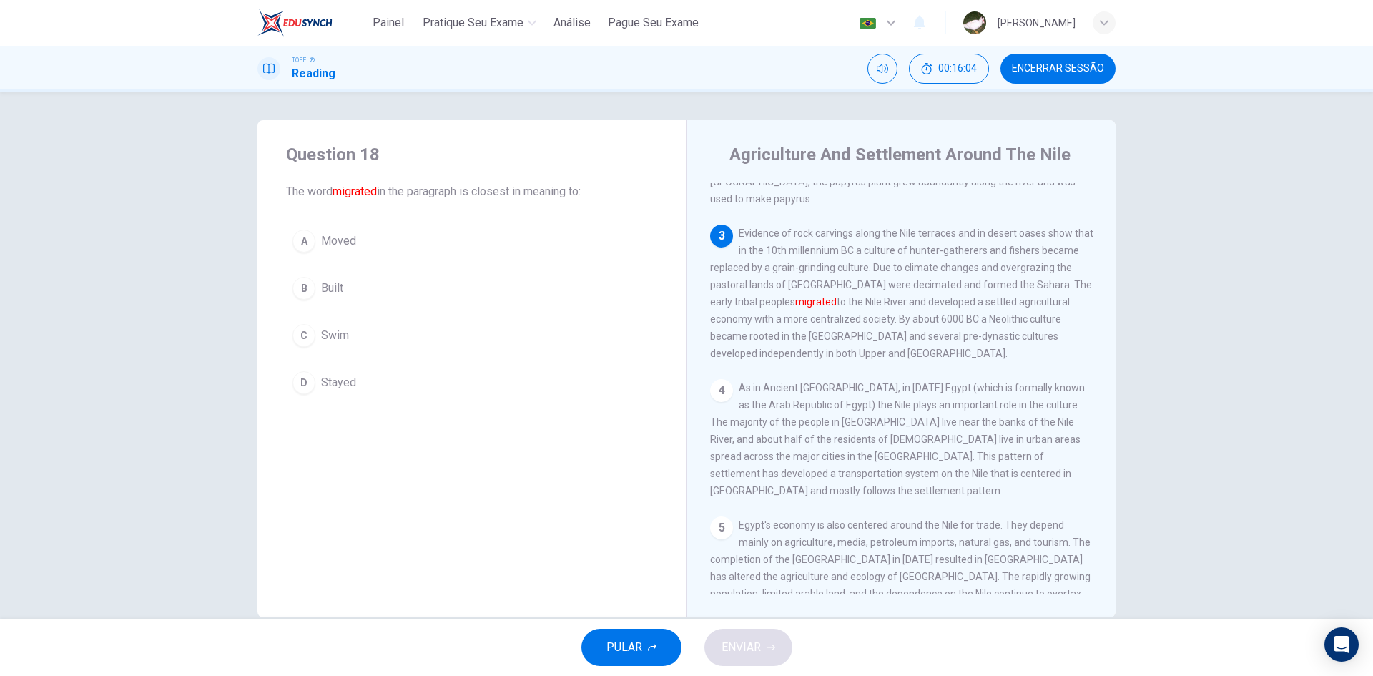
scroll to position [211, 0]
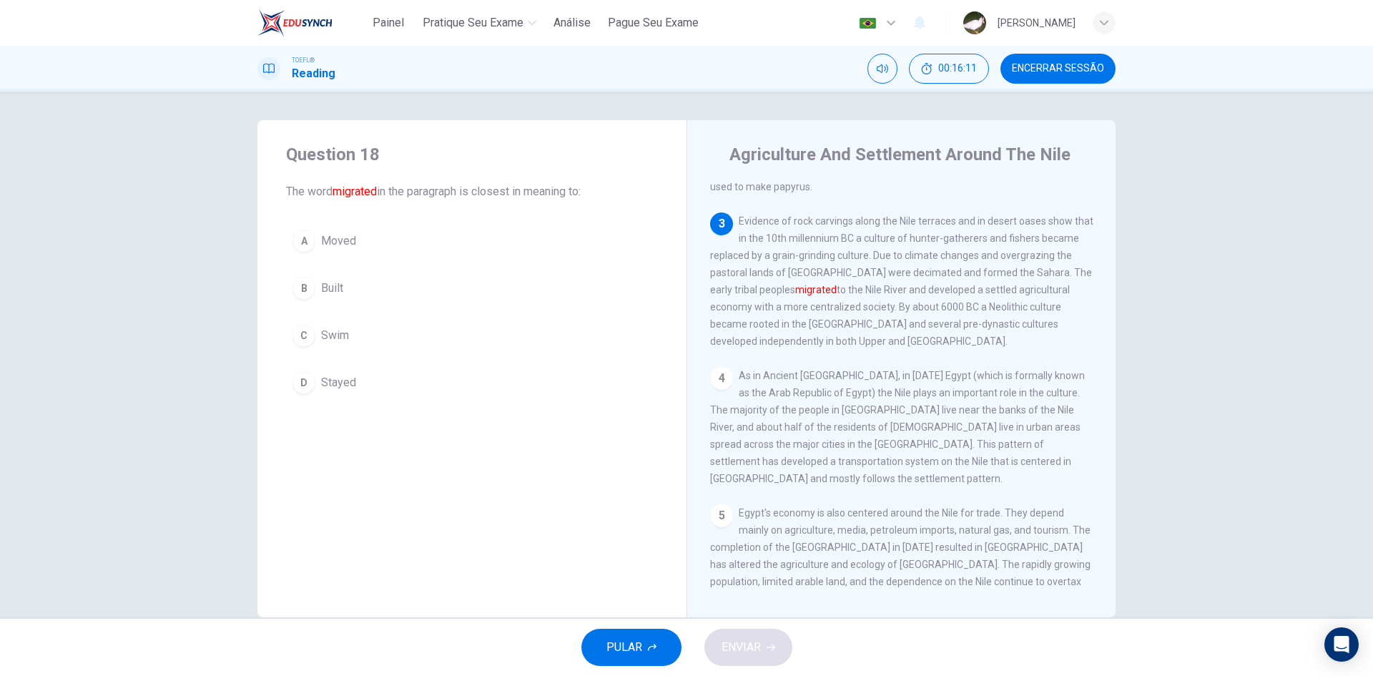
click at [378, 232] on button "A Moved" at bounding box center [472, 241] width 372 height 36
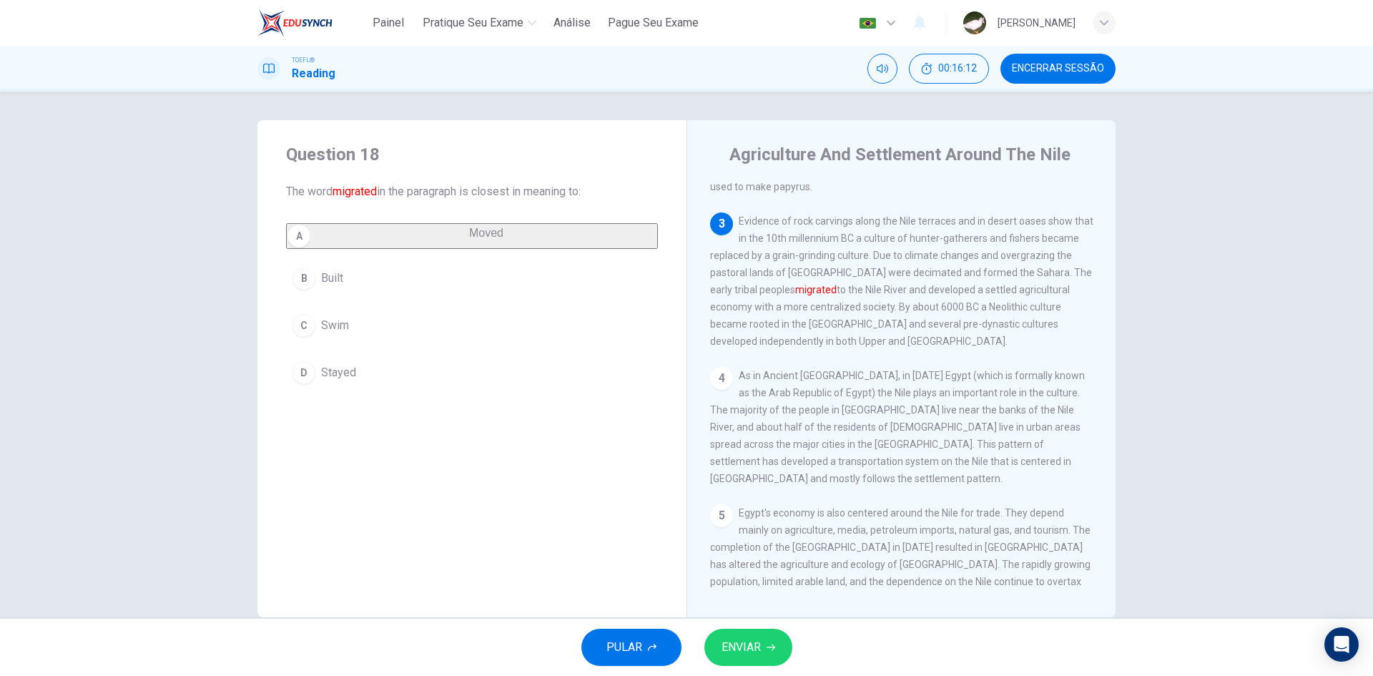
click at [756, 646] on span "ENVIAR" at bounding box center [741, 647] width 39 height 20
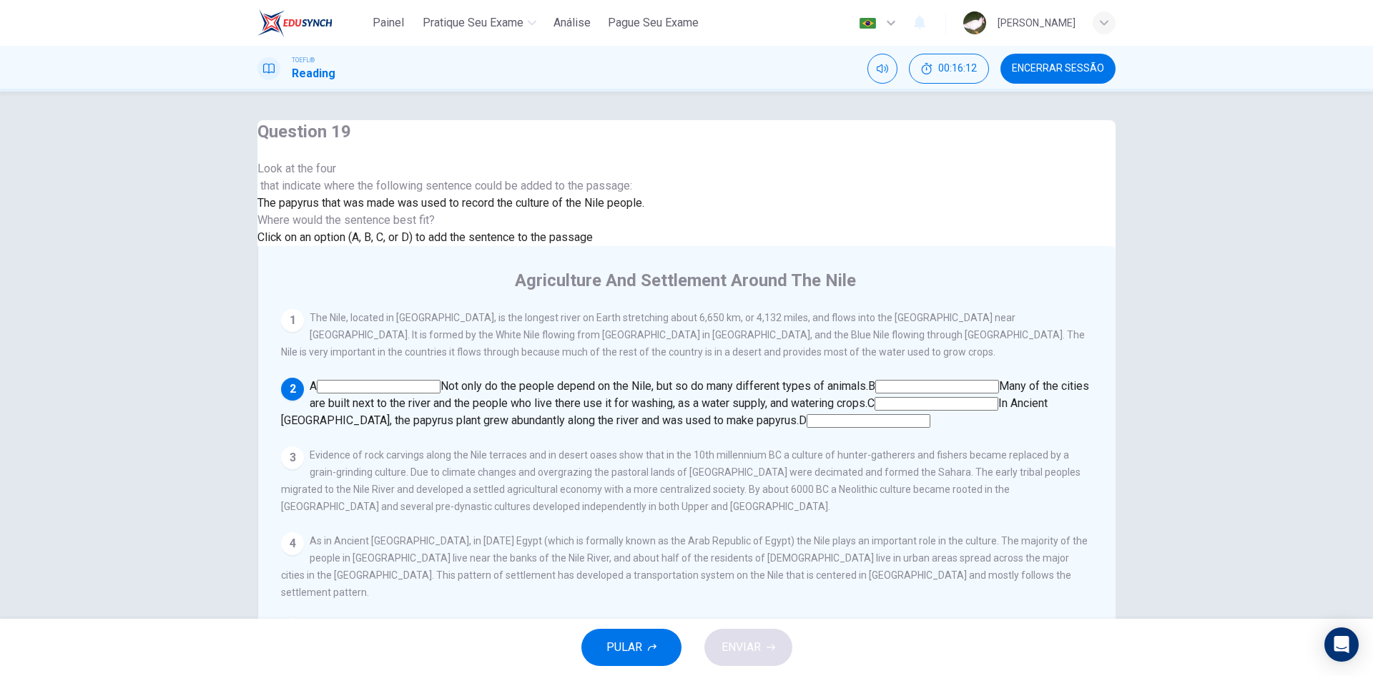
scroll to position [124, 0]
click at [998, 397] on input at bounding box center [937, 404] width 124 height 14
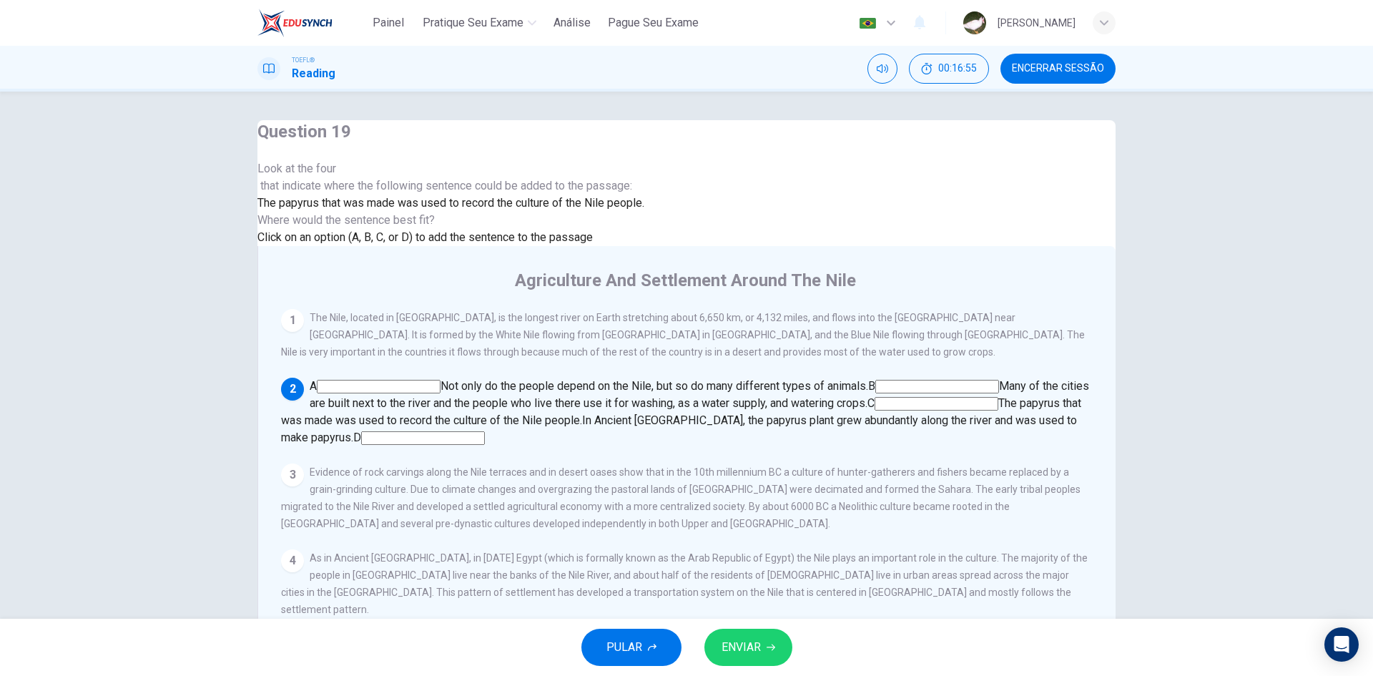
click at [485, 431] on input at bounding box center [423, 438] width 124 height 14
click at [759, 646] on span "ENVIAR" at bounding box center [741, 647] width 39 height 20
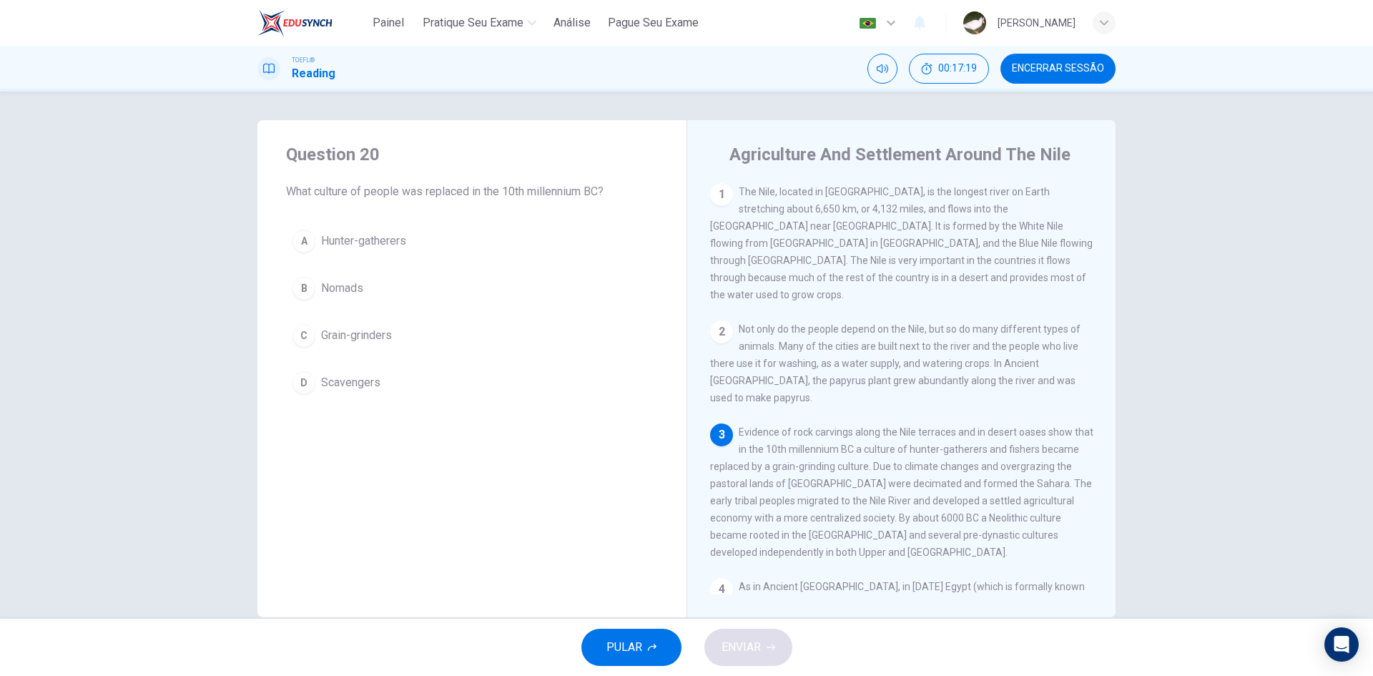
click at [358, 330] on span "Grain-grinders" at bounding box center [356, 335] width 71 height 17
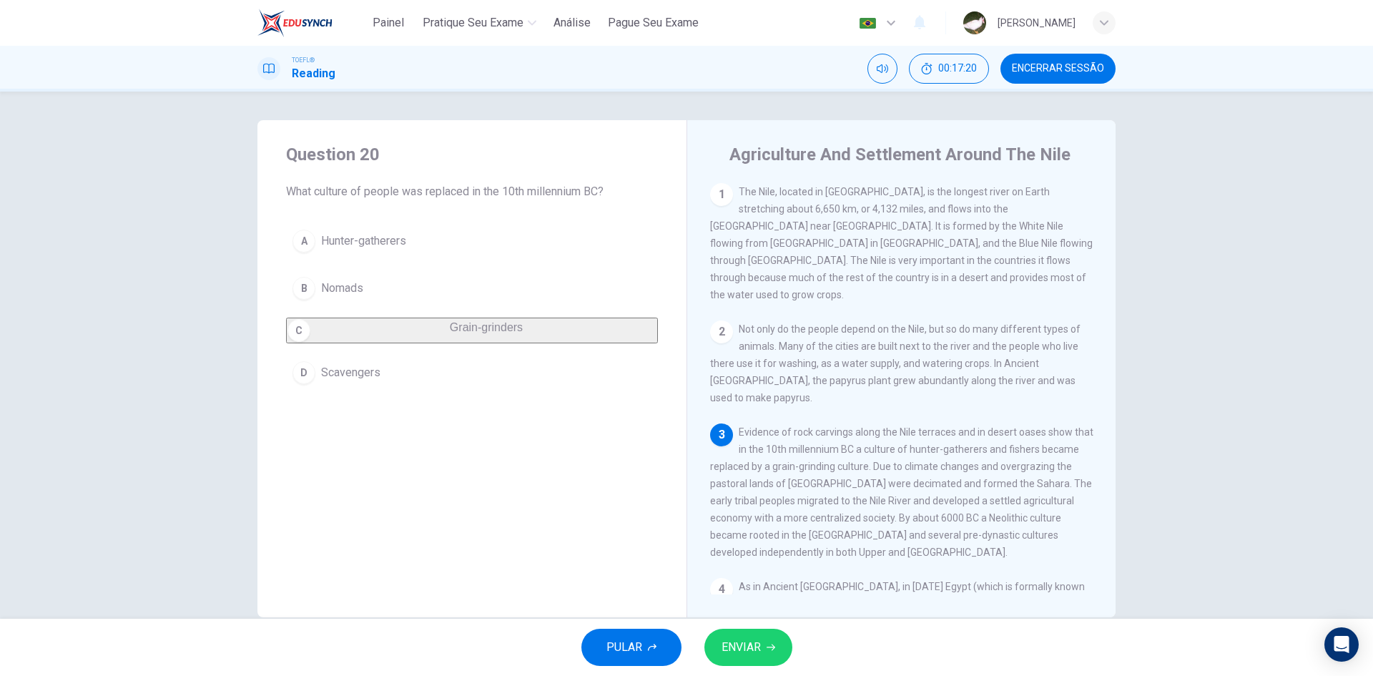
click at [753, 643] on span "ENVIAR" at bounding box center [741, 647] width 39 height 20
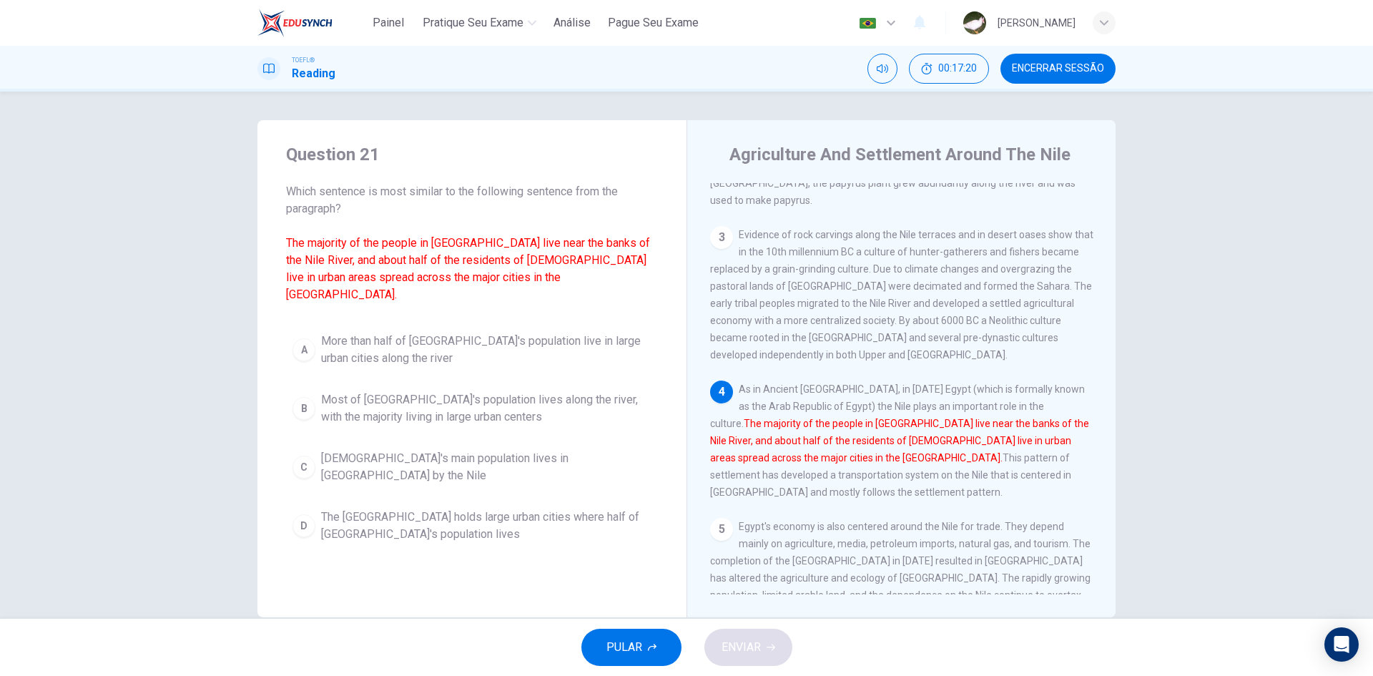
scroll to position [211, 0]
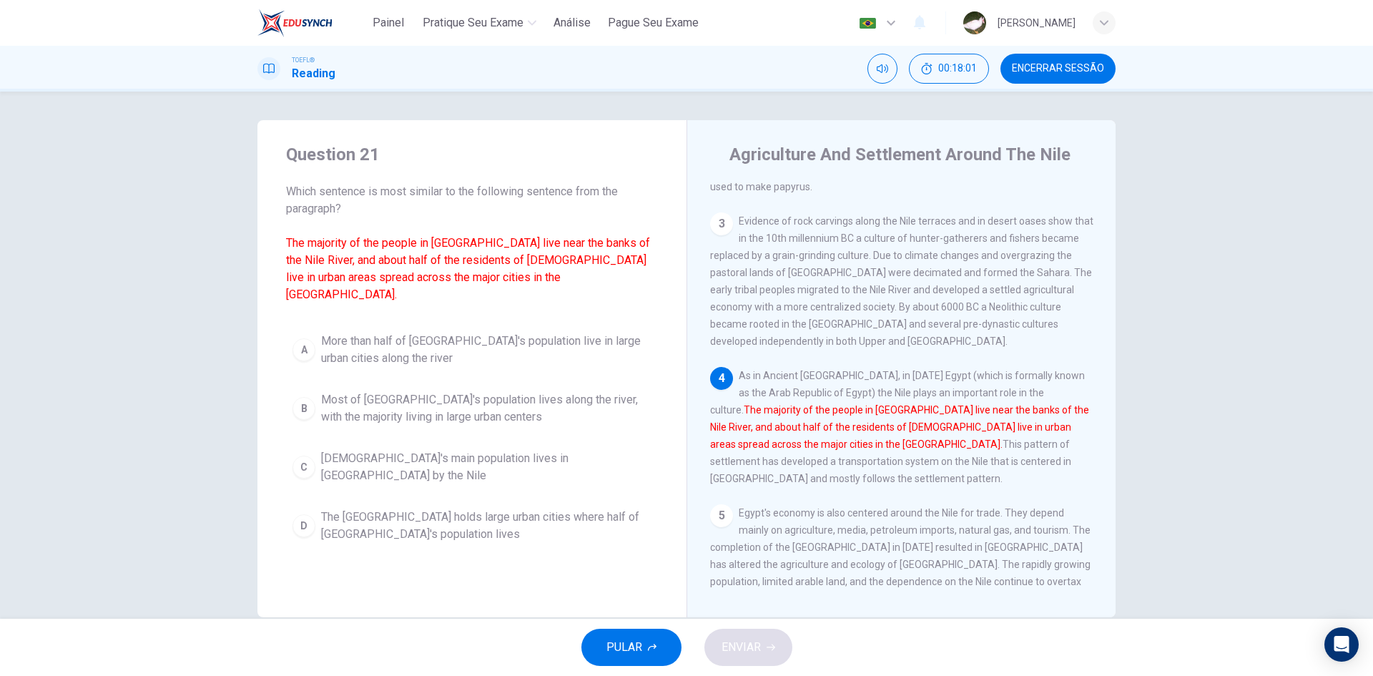
click at [317, 335] on button "A More than half of [GEOGRAPHIC_DATA]'s population live in large urban cities a…" at bounding box center [472, 349] width 372 height 47
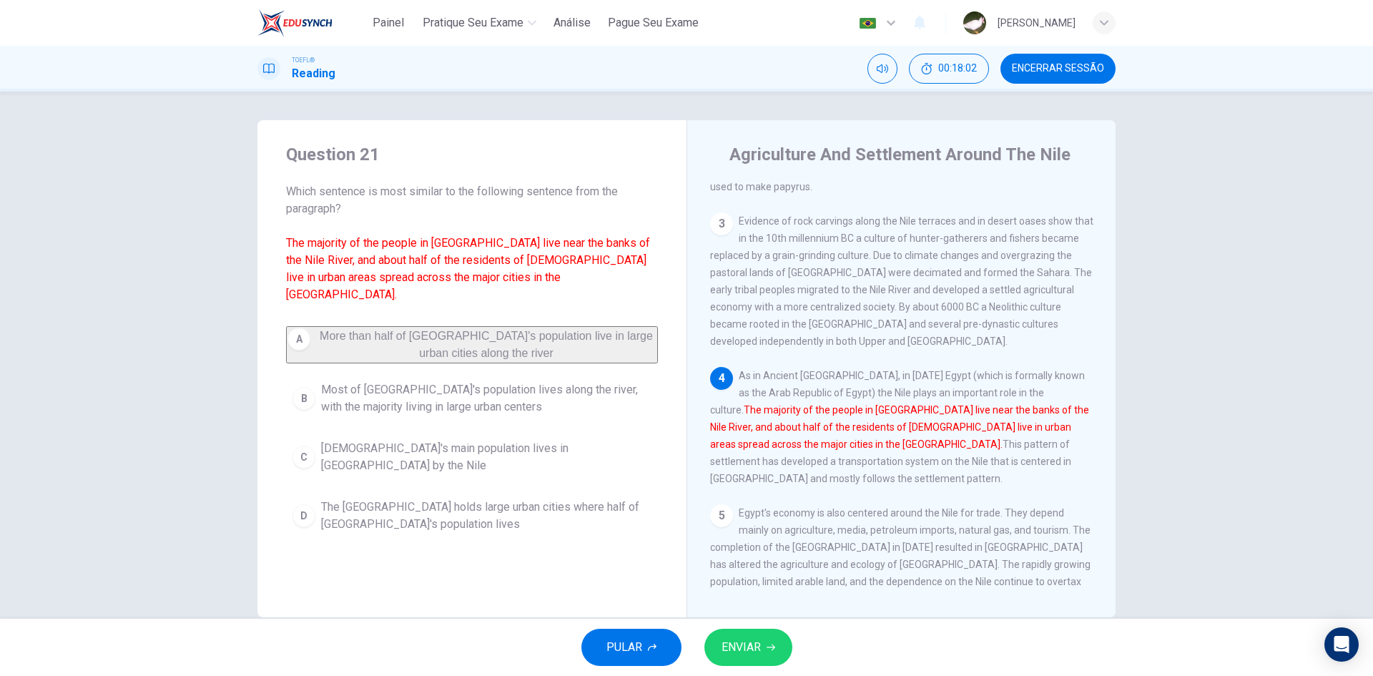
click at [761, 646] on button "ENVIAR" at bounding box center [748, 647] width 88 height 37
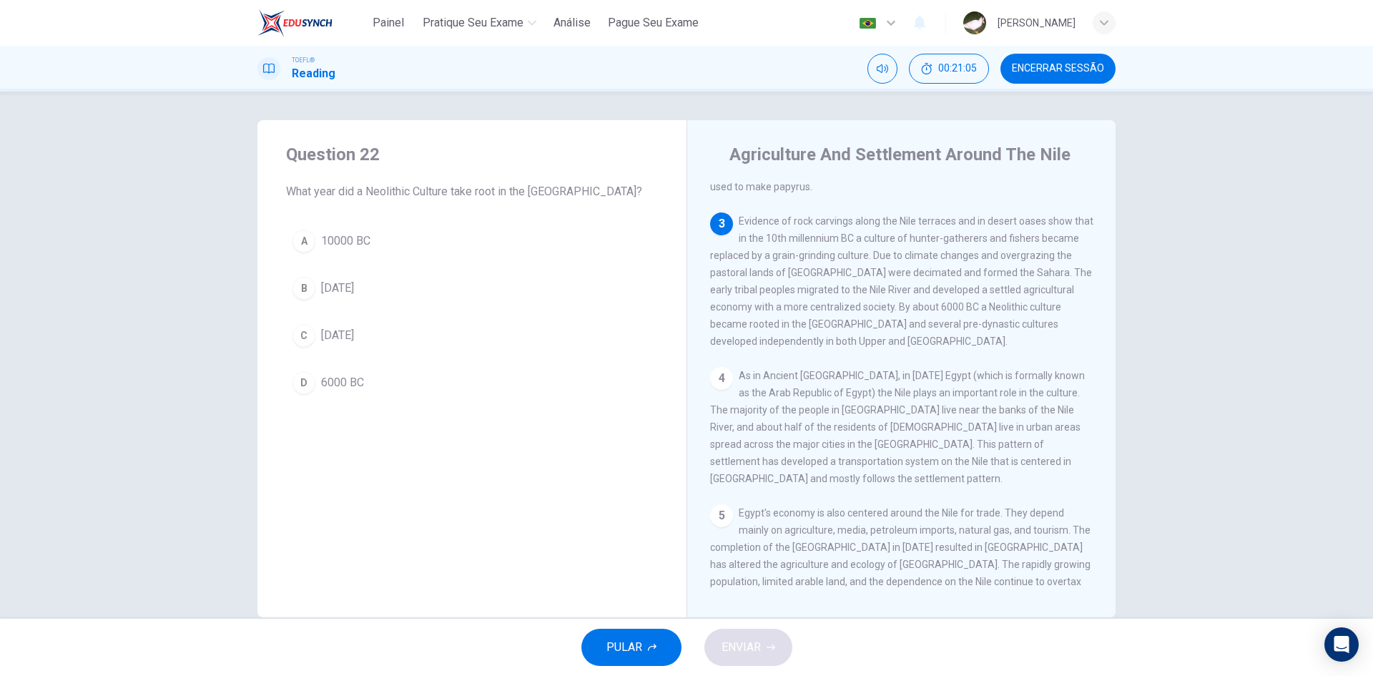
drag, startPoint x: 352, startPoint y: 382, endPoint x: 441, endPoint y: 478, distance: 131.6
click at [353, 386] on span "6000 BC" at bounding box center [342, 382] width 43 height 17
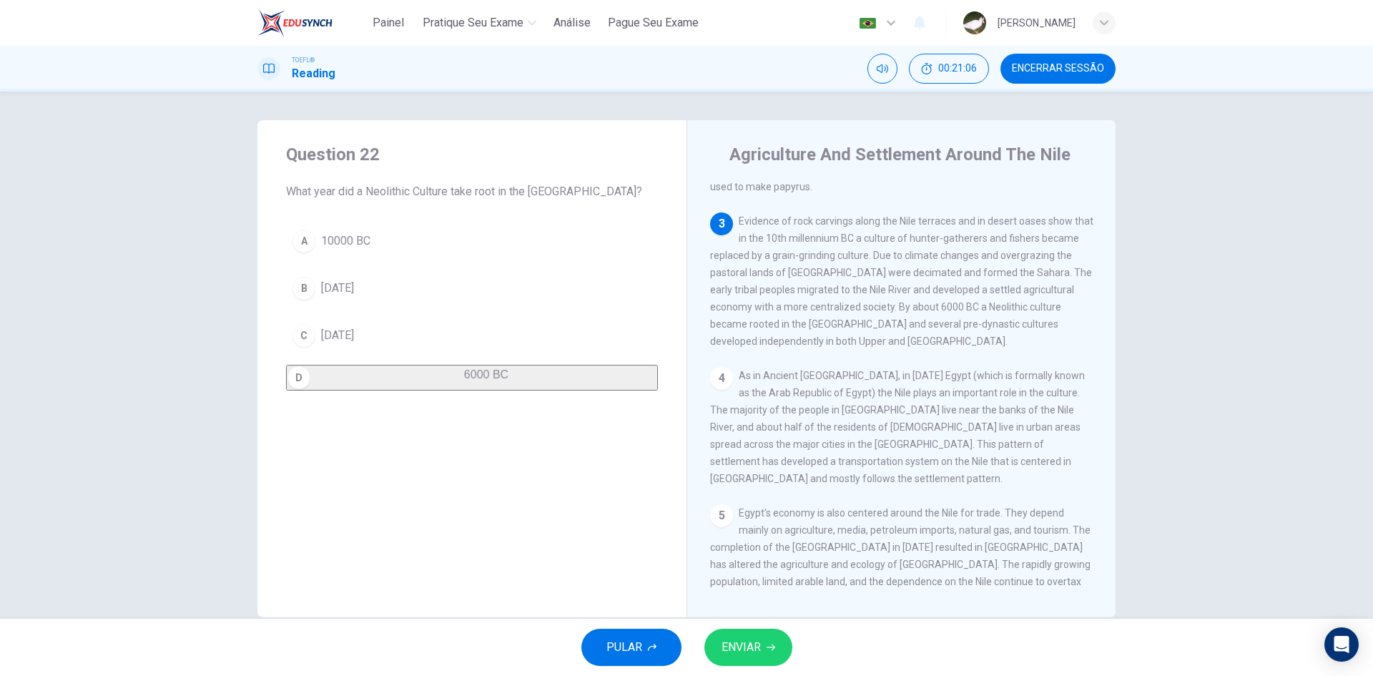
click at [754, 661] on button "ENVIAR" at bounding box center [748, 647] width 88 height 37
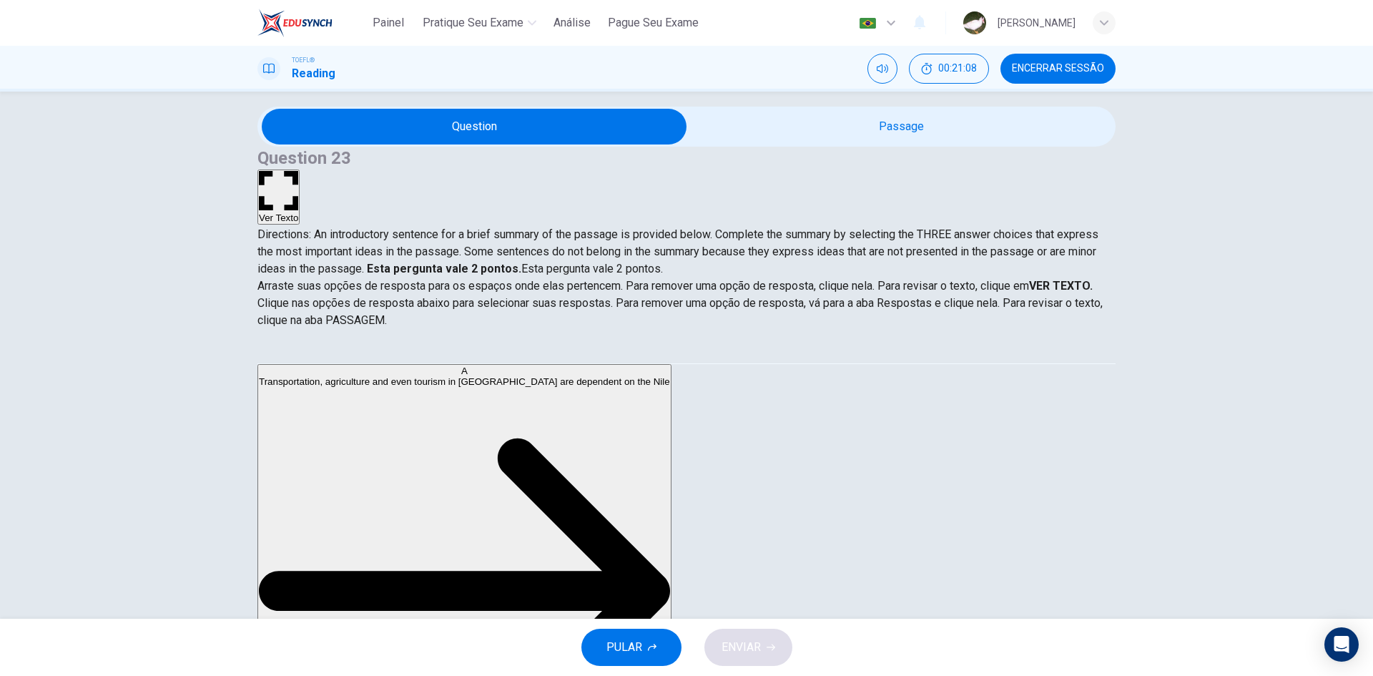
scroll to position [27, 0]
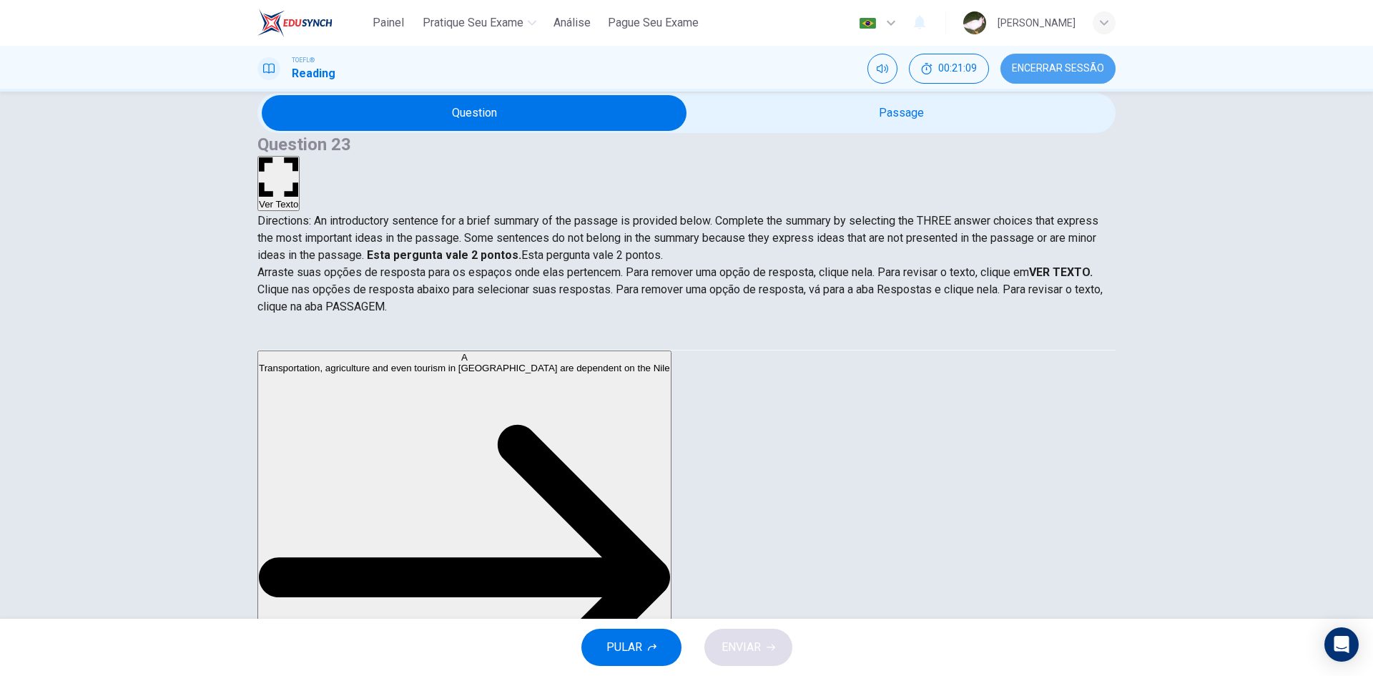
click at [1073, 61] on button "Encerrar Sessão" at bounding box center [1057, 69] width 115 height 30
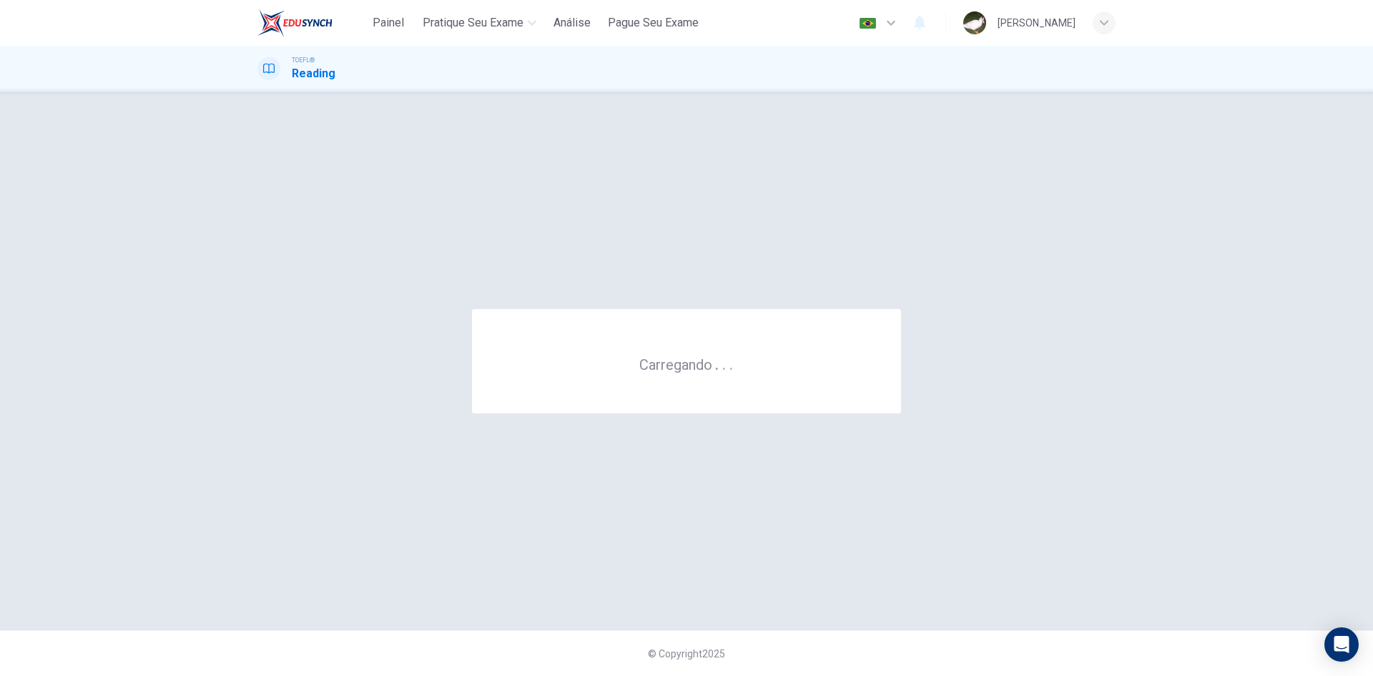
scroll to position [0, 0]
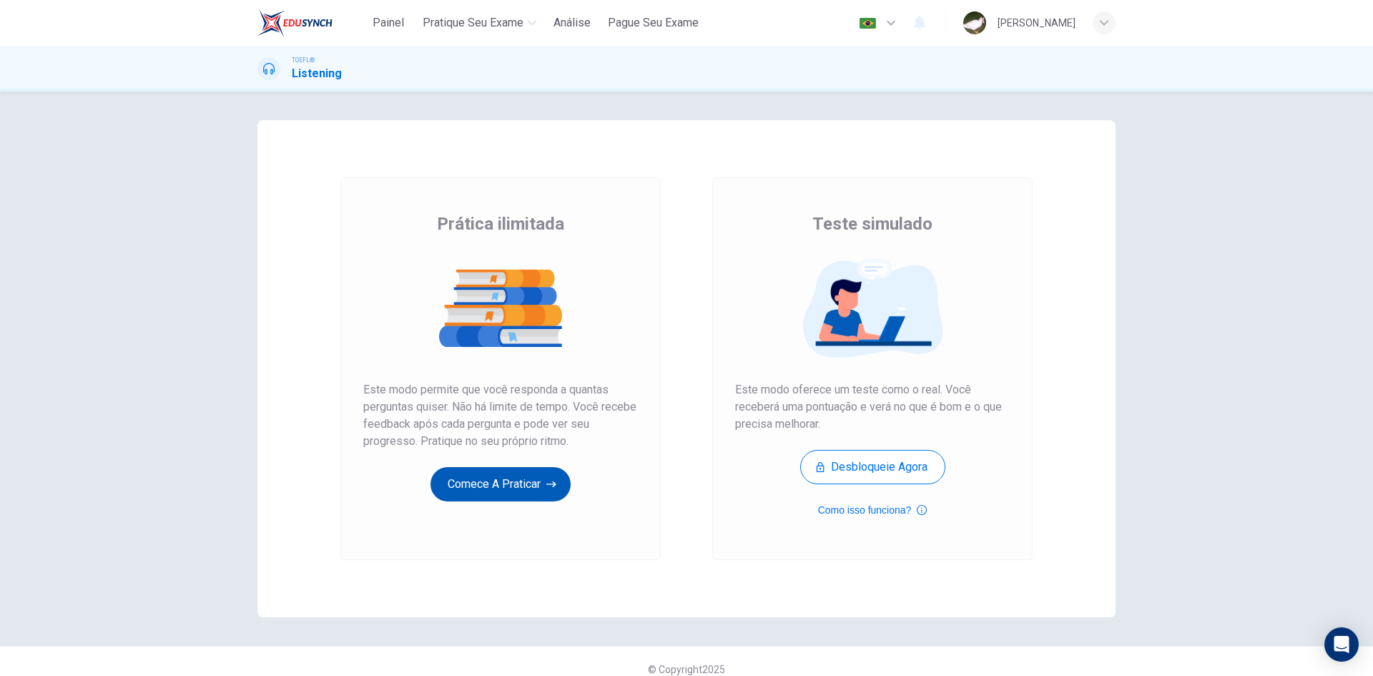
click at [512, 485] on button "Comece a praticar" at bounding box center [500, 484] width 140 height 34
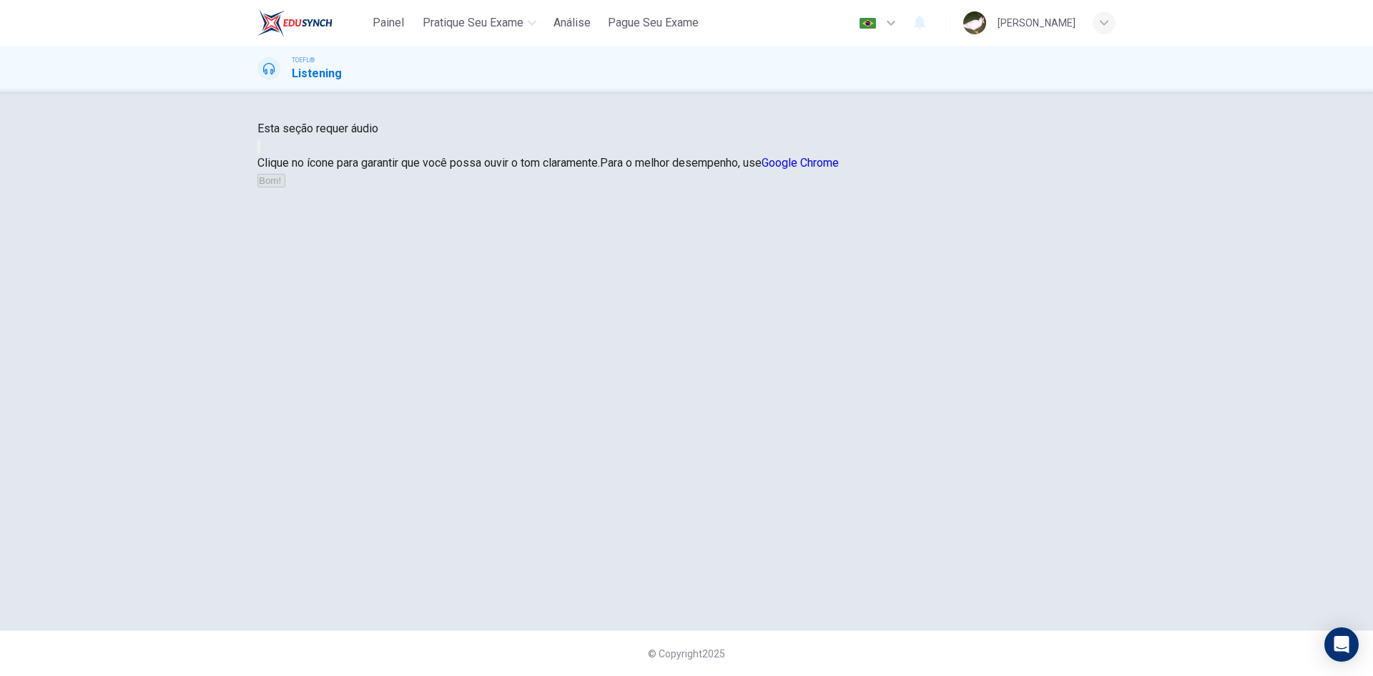
click at [259, 149] on icon "button" at bounding box center [259, 149] width 0 height 0
click at [285, 187] on button "Bom!" at bounding box center [271, 181] width 28 height 14
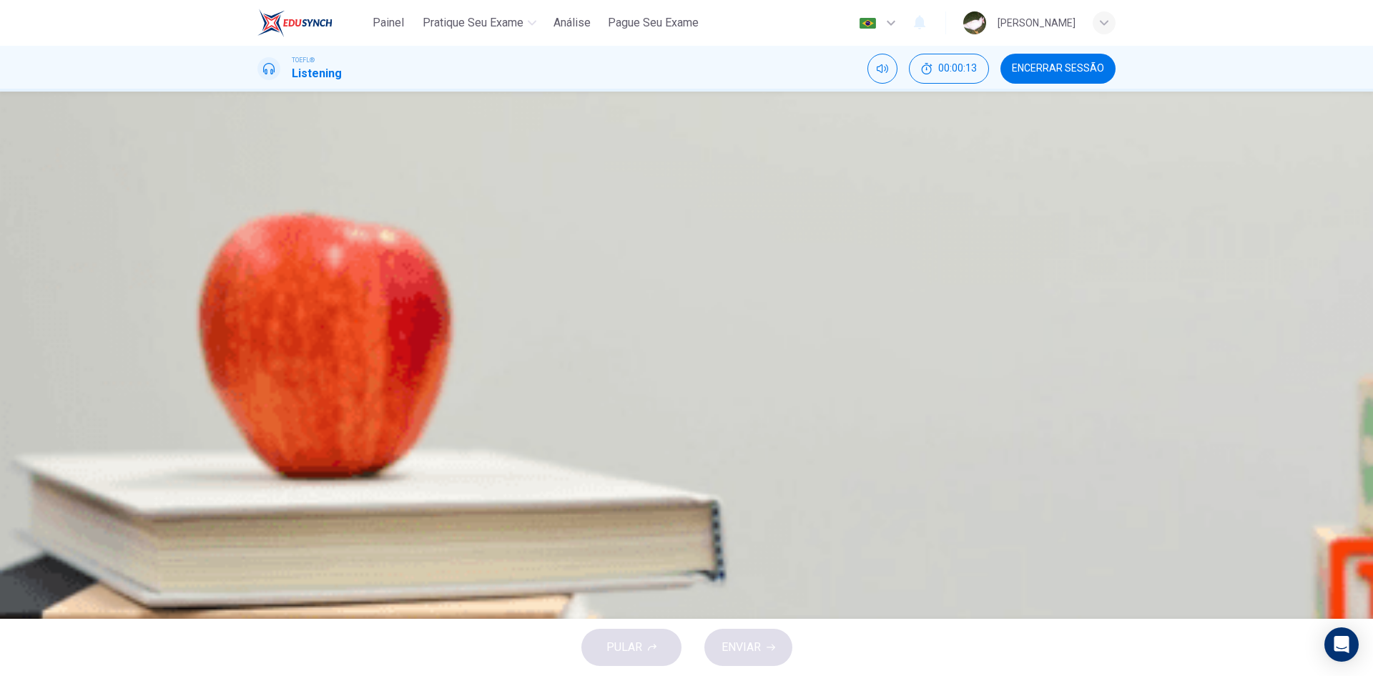
click at [259, 367] on icon "button" at bounding box center [259, 367] width 0 height 0
click at [487, 221] on span "What the center of the Earth is made of" at bounding box center [389, 212] width 195 height 17
click at [767, 644] on icon "button" at bounding box center [771, 647] width 9 height 9
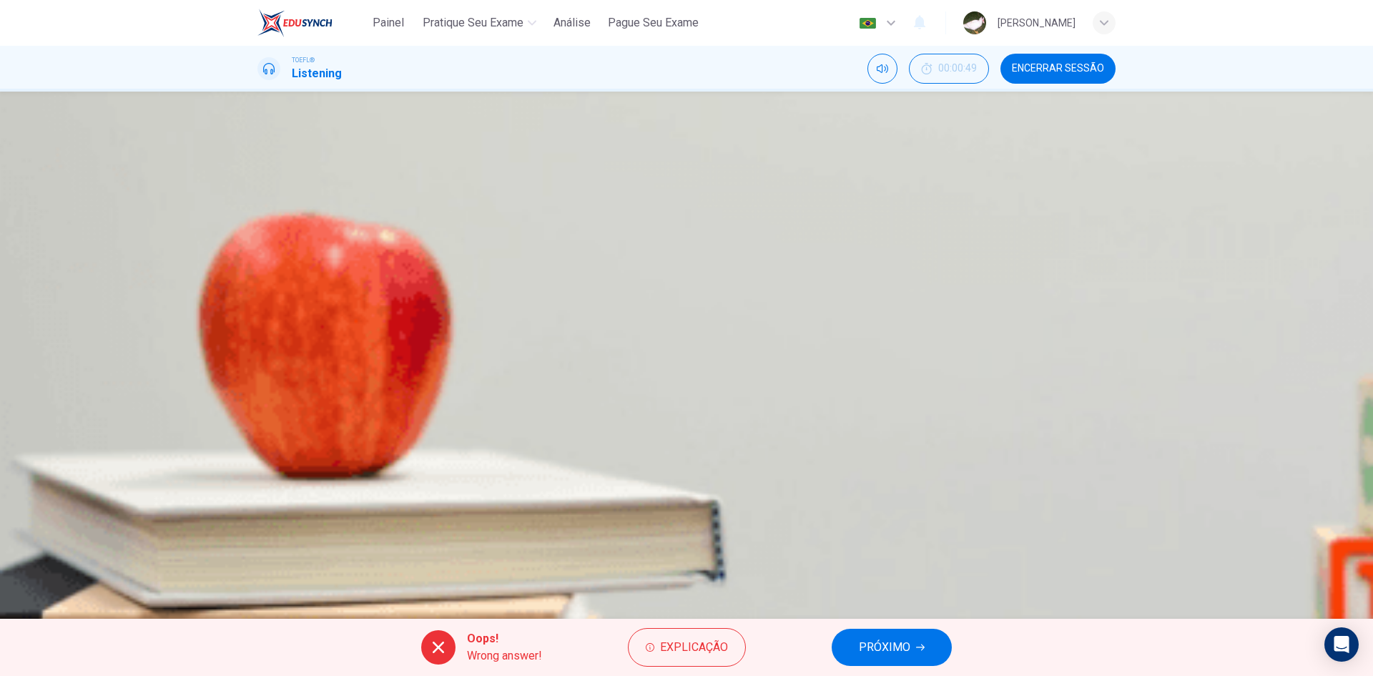
click at [882, 644] on span "PRÓXIMO" at bounding box center [884, 647] width 51 height 20
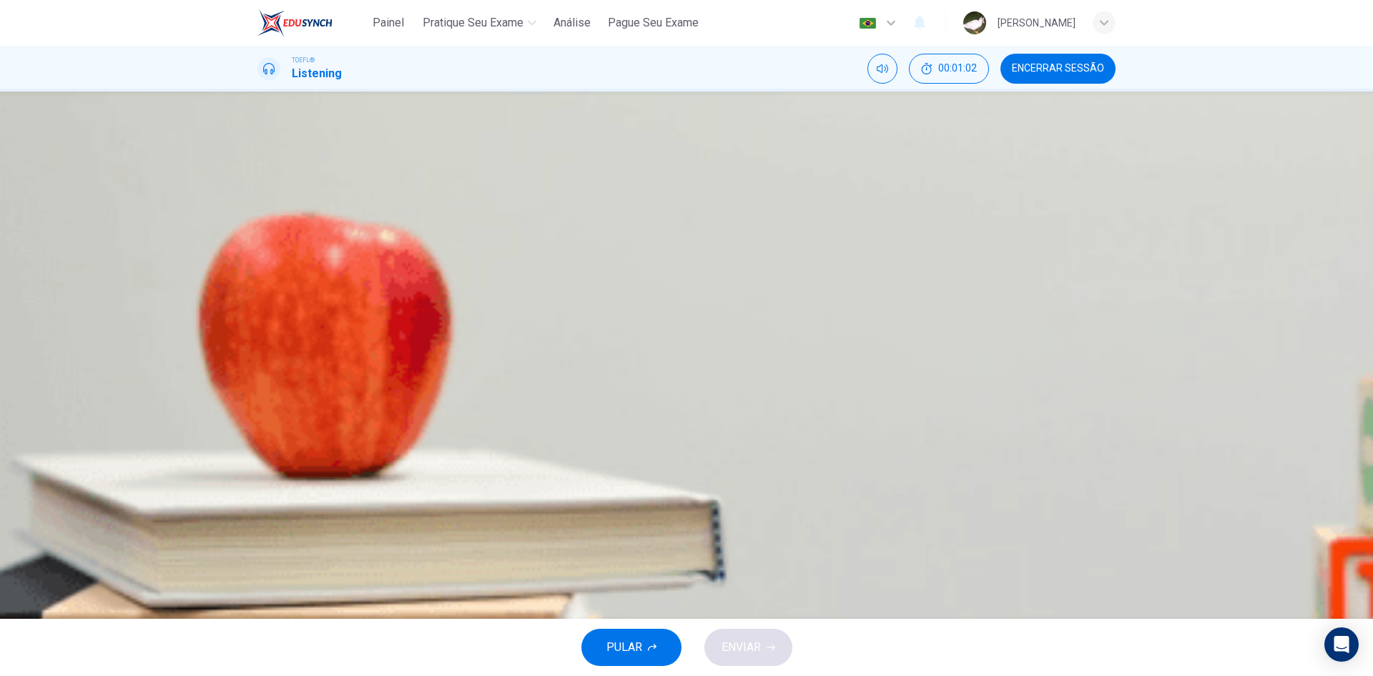
click at [469, 292] on span "The Earth's core is denser than rock" at bounding box center [380, 283] width 177 height 17
click at [494, 221] on span "Rock cannot produce a gravitational field" at bounding box center [393, 212] width 202 height 17
click at [737, 629] on button "ENVIAR" at bounding box center [748, 647] width 88 height 37
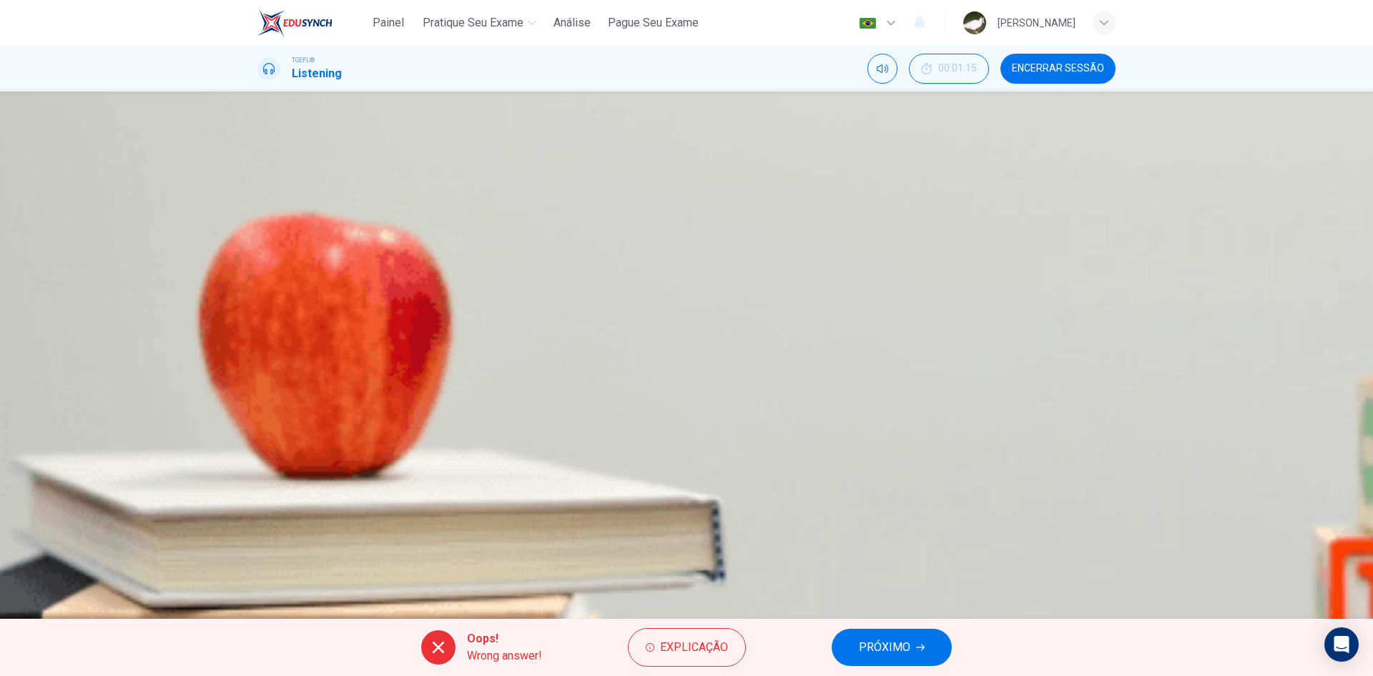
click at [887, 654] on span "PRÓXIMO" at bounding box center [884, 647] width 51 height 20
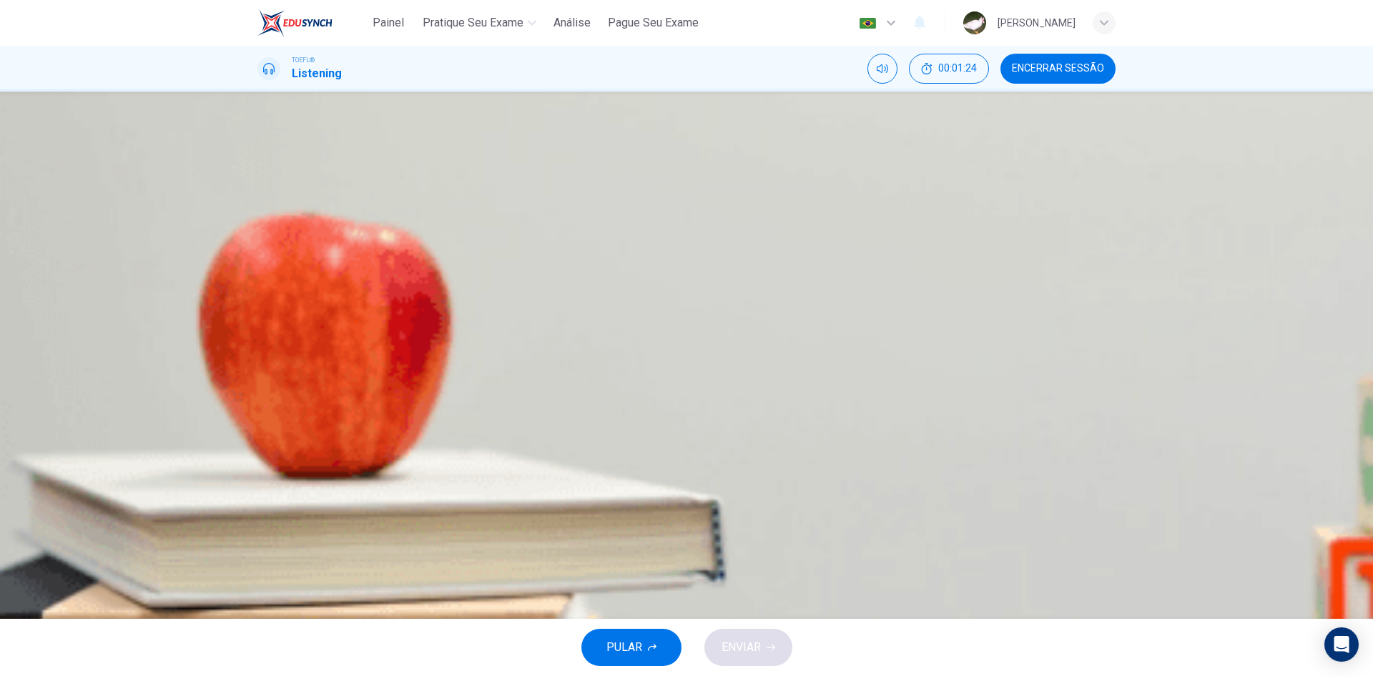
click at [267, 369] on icon "button" at bounding box center [268, 375] width 12 height 13
click at [275, 404] on icon "Clique para ver a transcrição do áudio" at bounding box center [267, 412] width 16 height 17
drag, startPoint x: 873, startPoint y: 187, endPoint x: 853, endPoint y: 191, distance: 20.5
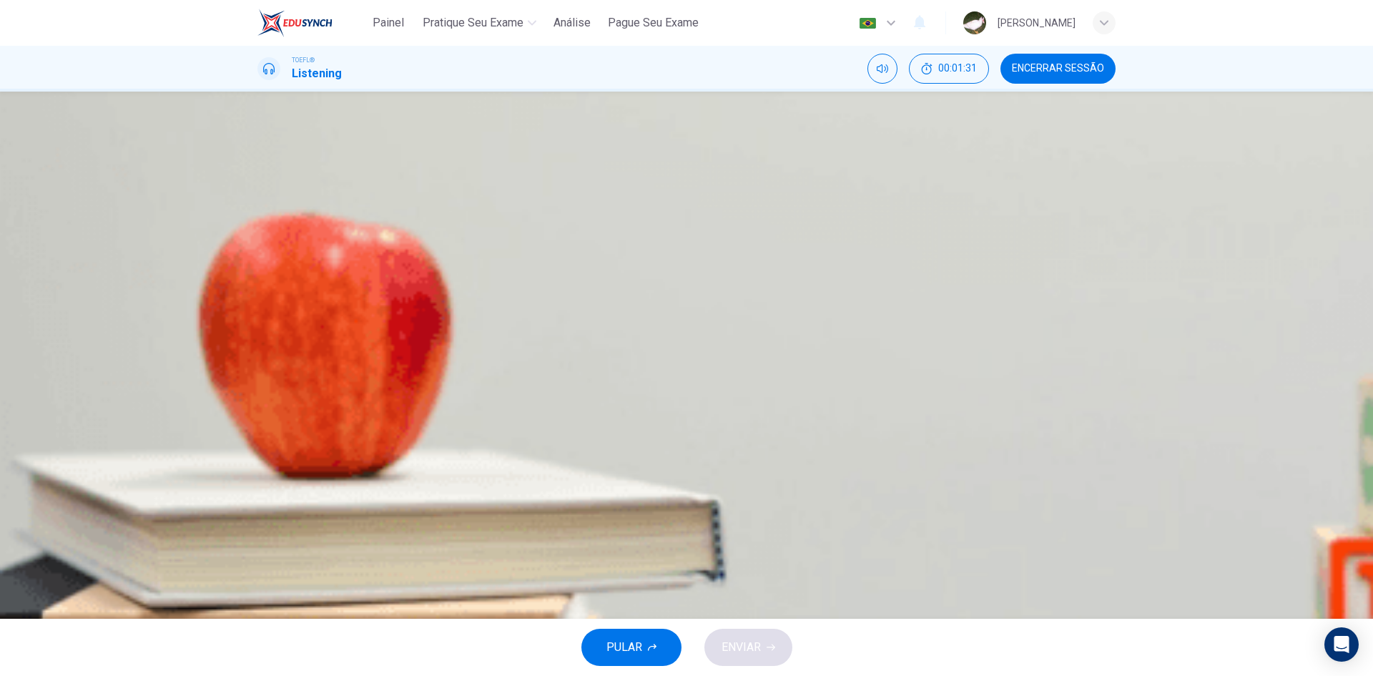
click at [275, 367] on icon "button" at bounding box center [267, 375] width 15 height 17
click at [259, 367] on icon "button" at bounding box center [259, 367] width 0 height 0
click at [275, 367] on icon "button" at bounding box center [267, 375] width 15 height 17
click at [259, 367] on icon "button" at bounding box center [259, 367] width 0 height 0
click at [275, 367] on icon "button" at bounding box center [267, 375] width 15 height 17
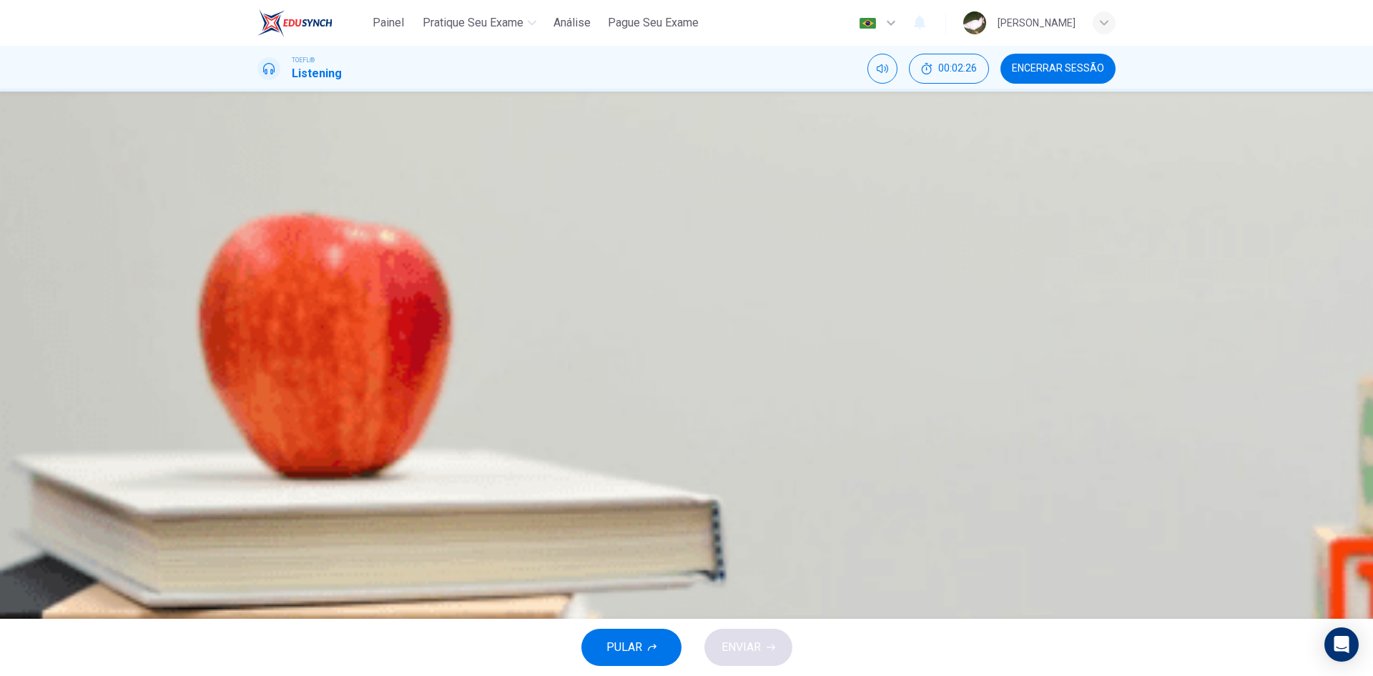
click at [633, 292] on span "Even small earthquakes can reveal useful information about the core" at bounding box center [462, 283] width 340 height 17
click at [761, 644] on button "ENVIAR" at bounding box center [748, 647] width 88 height 37
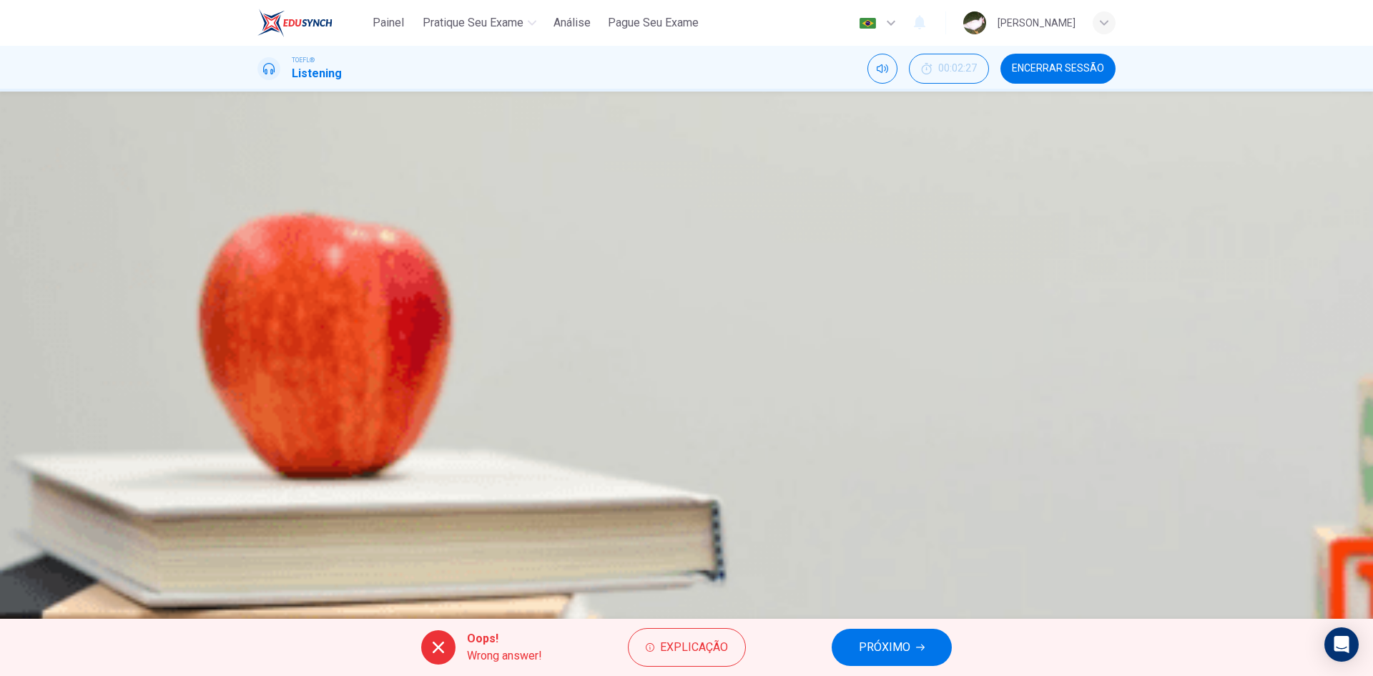
click at [871, 647] on span "PRÓXIMO" at bounding box center [884, 647] width 51 height 20
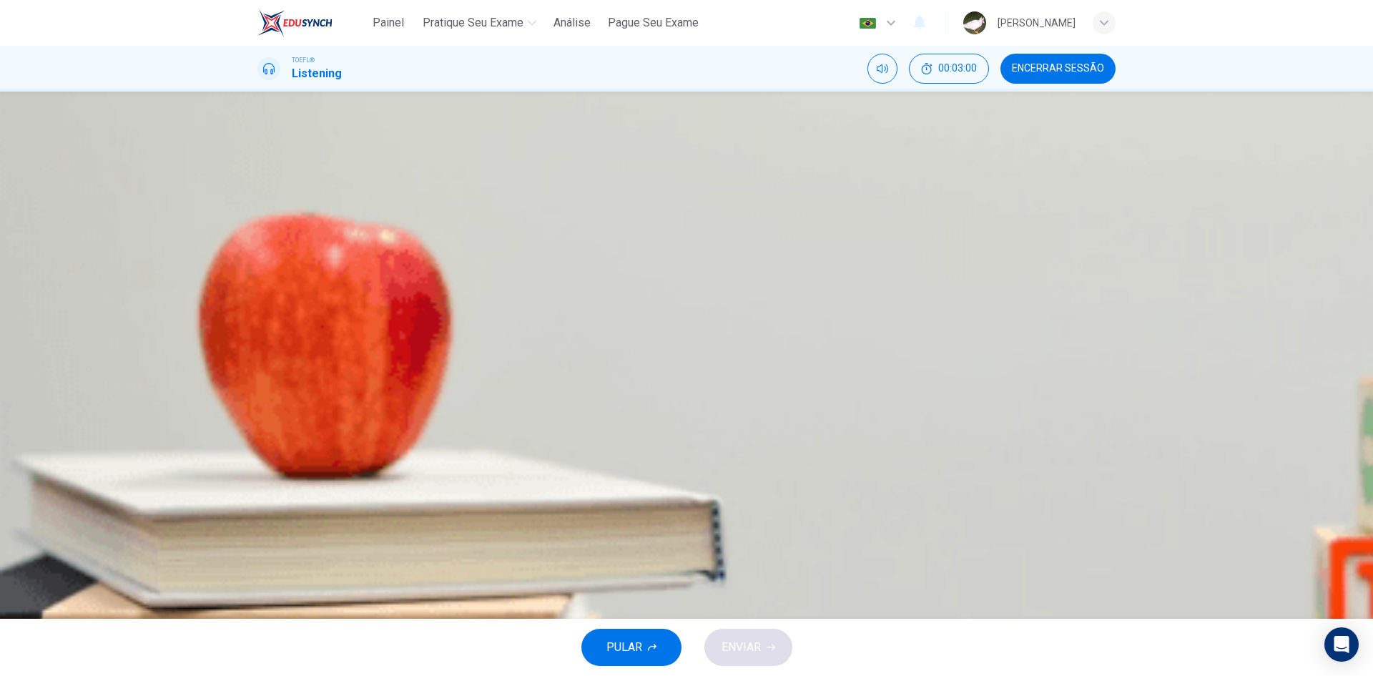
click at [490, 257] on span "The composition of the inner, solid core" at bounding box center [390, 248] width 197 height 17
click at [739, 638] on span "ENVIAR" at bounding box center [741, 647] width 39 height 20
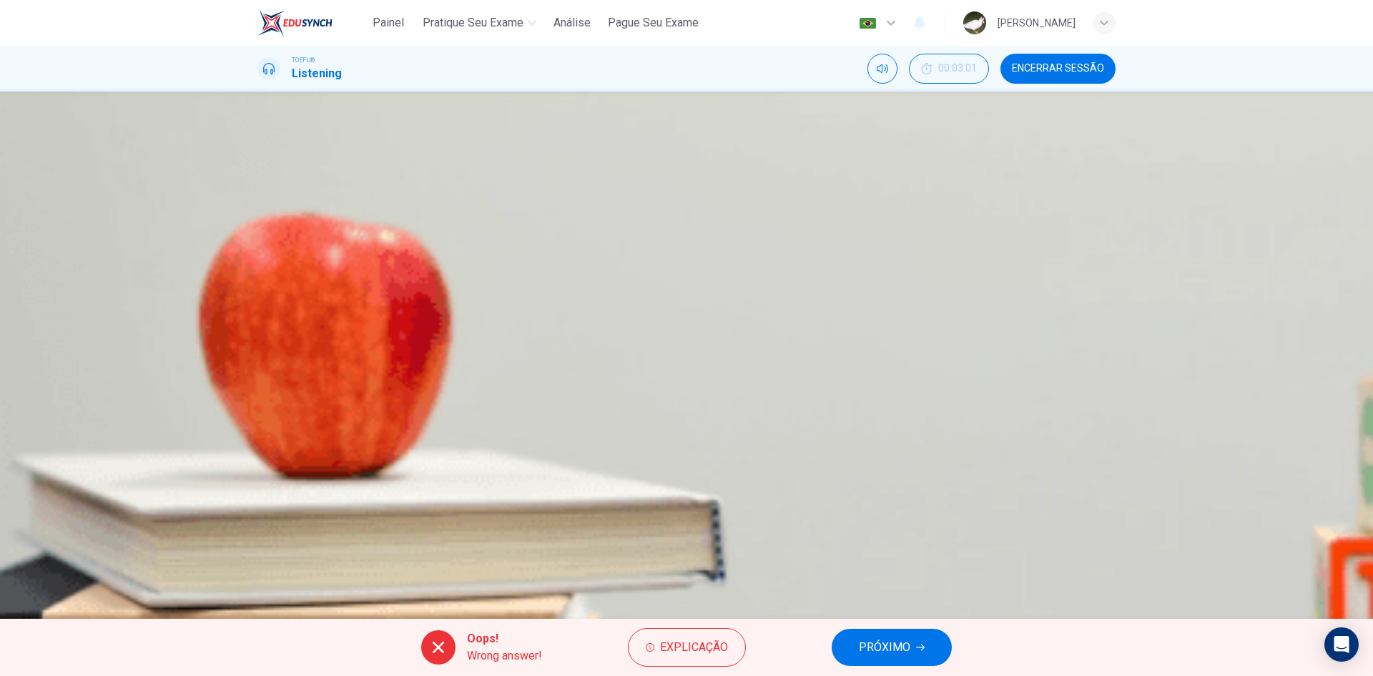
click at [852, 645] on button "PRÓXIMO" at bounding box center [892, 647] width 120 height 37
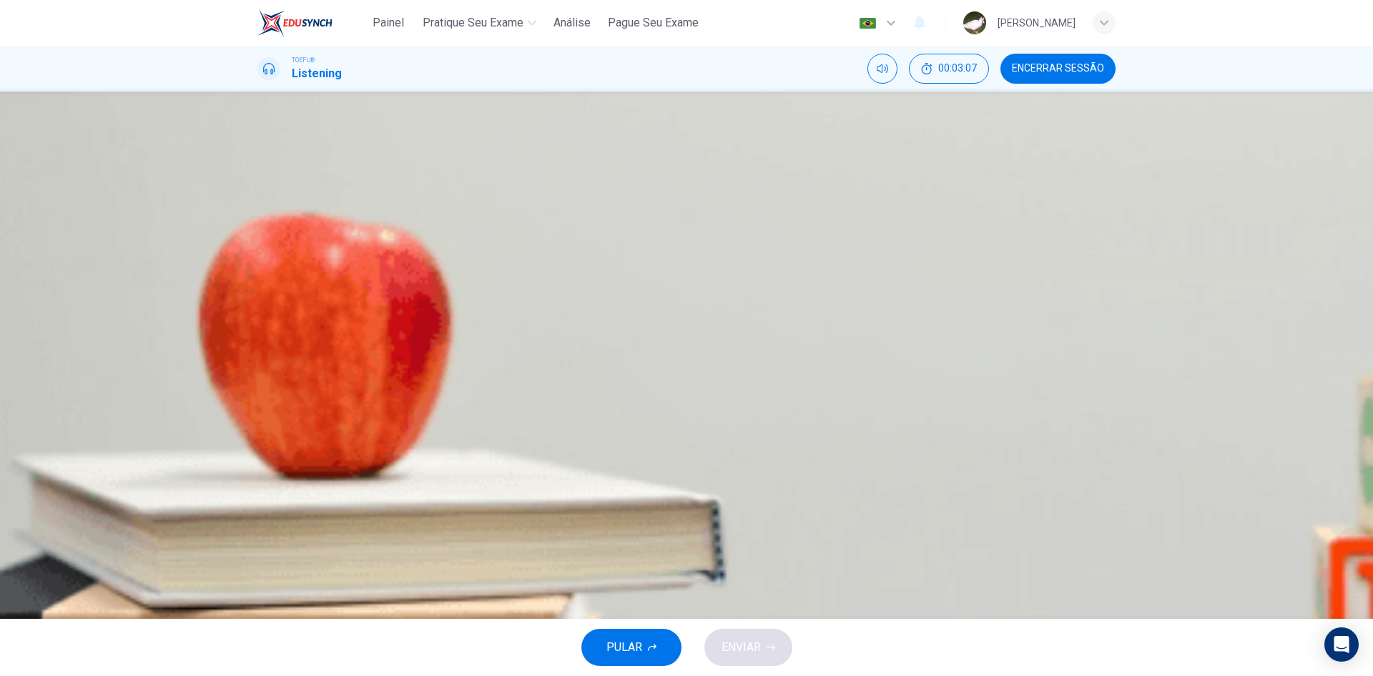
click at [270, 369] on icon "button" at bounding box center [268, 375] width 12 height 13
type input "59"
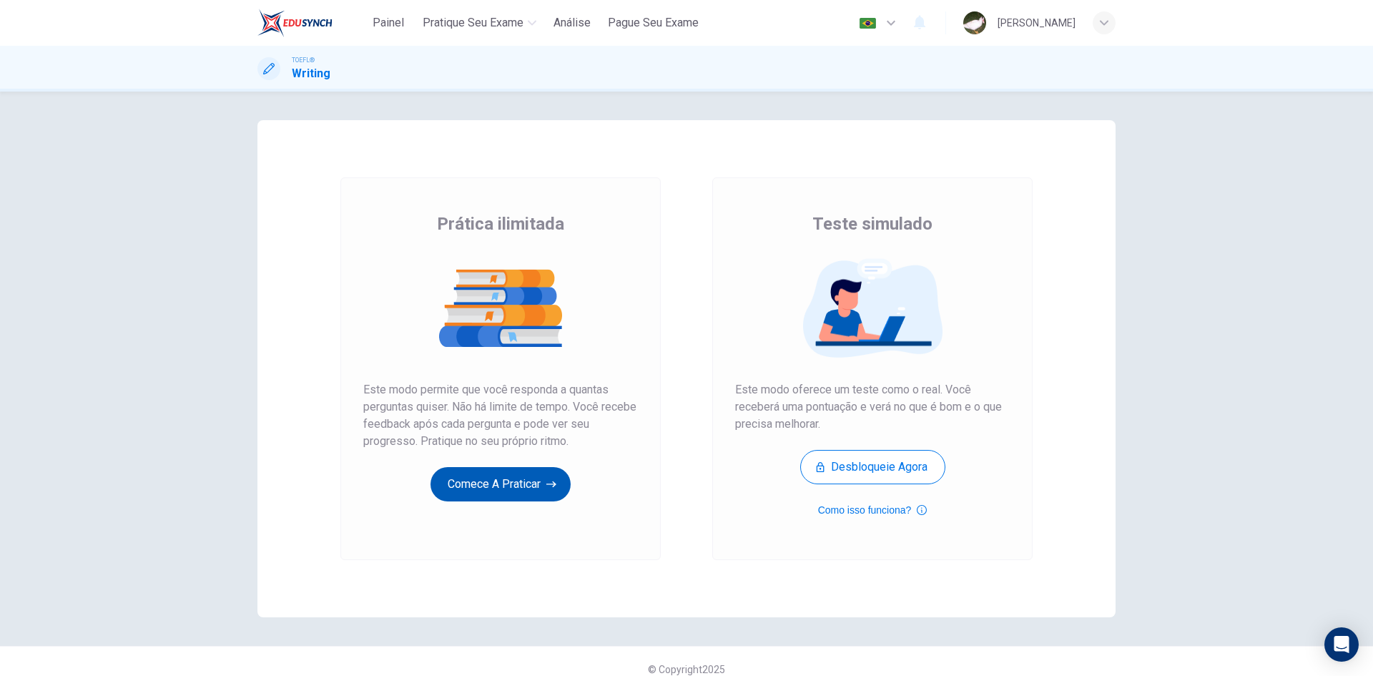
click at [494, 489] on button "Comece a praticar" at bounding box center [500, 484] width 140 height 34
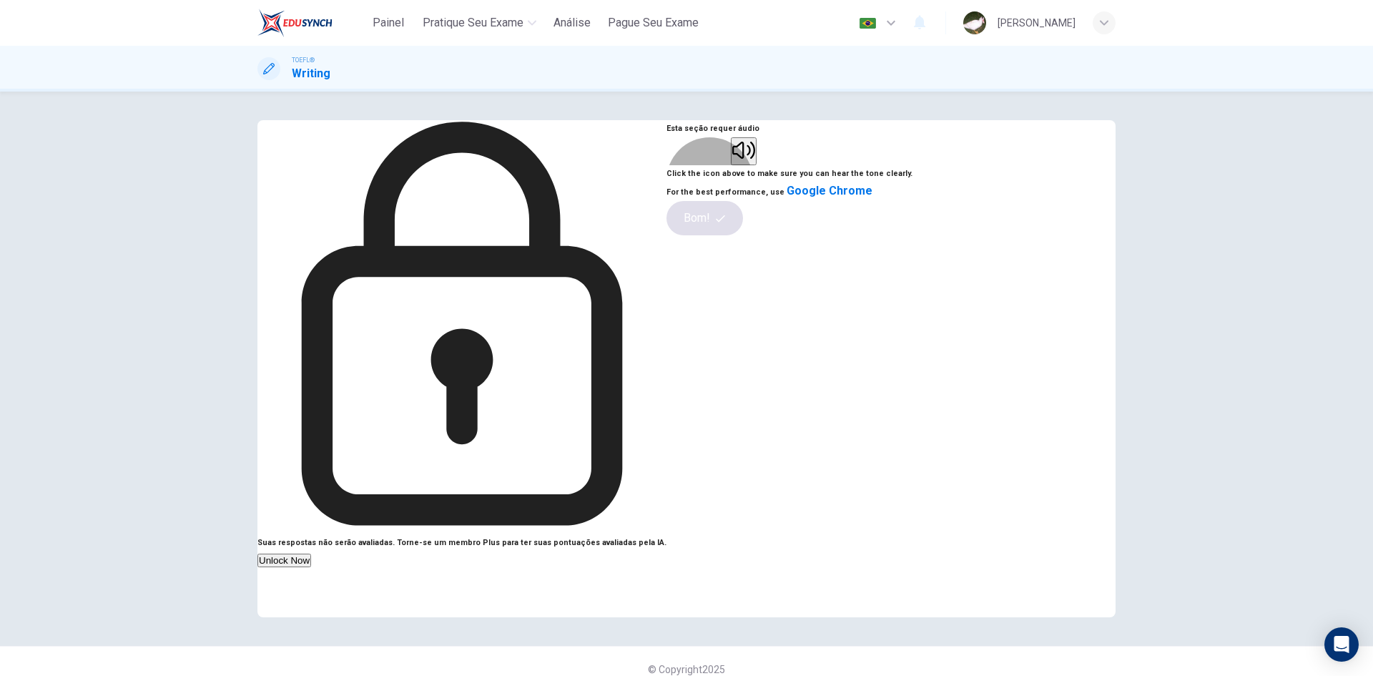
click at [757, 165] on button "button" at bounding box center [744, 151] width 26 height 28
click at [743, 235] on button "Bom!" at bounding box center [704, 218] width 77 height 34
